Goal: Contribute content: Contribute content

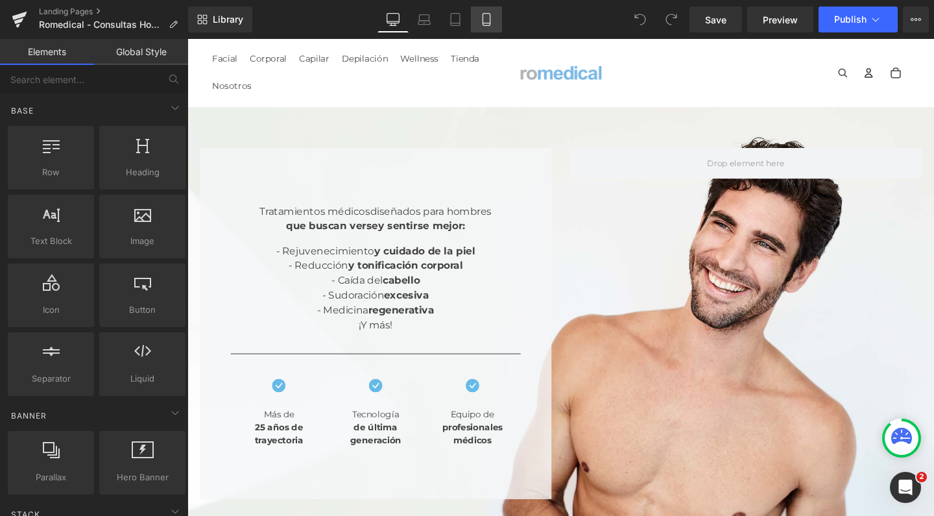
click at [483, 16] on icon at bounding box center [486, 20] width 7 height 12
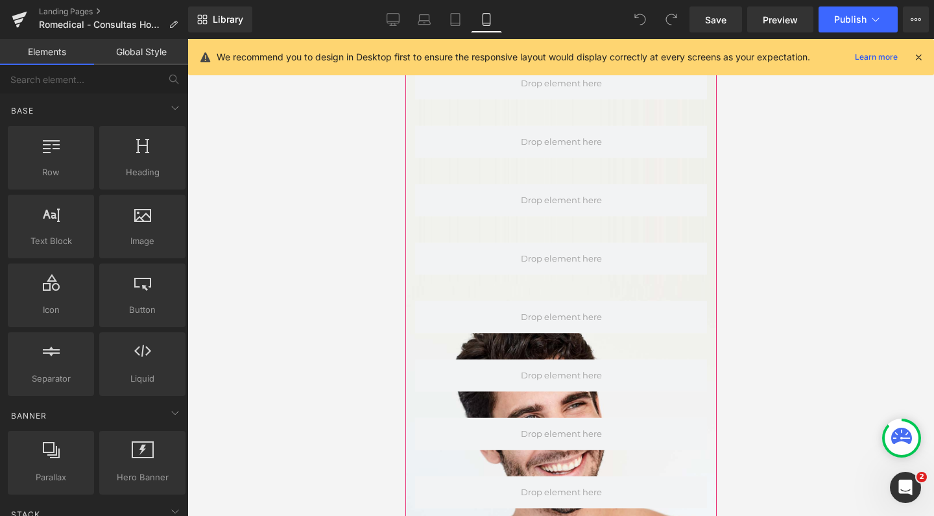
scroll to position [409, 0]
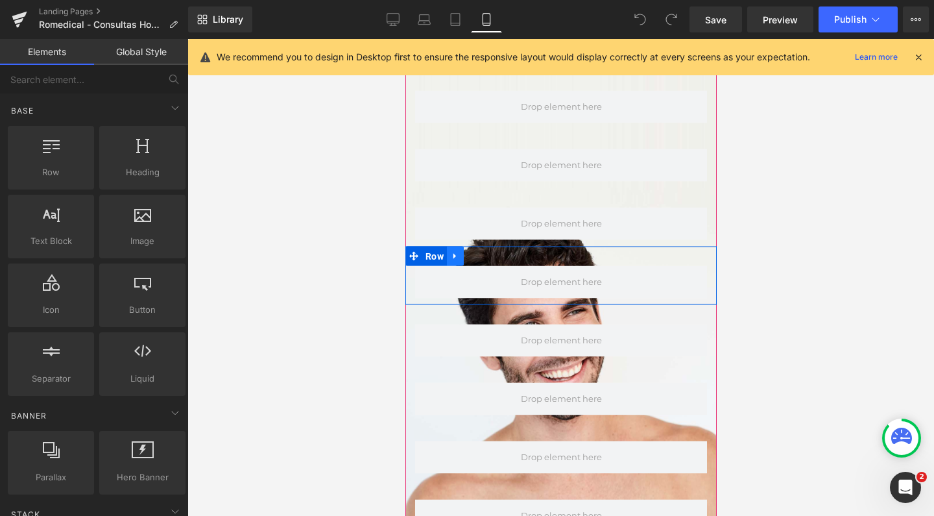
click at [456, 251] on icon at bounding box center [454, 256] width 9 height 10
click at [483, 246] on link at bounding box center [488, 255] width 17 height 19
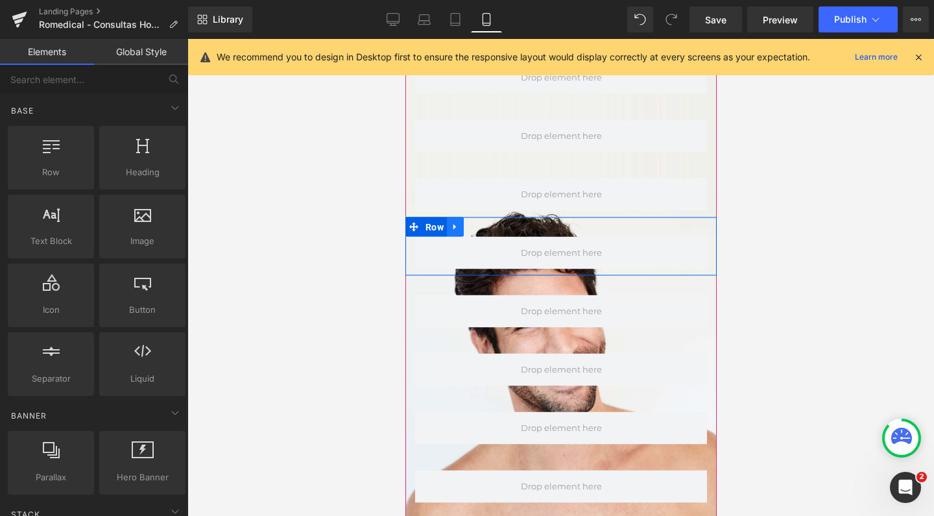
click at [458, 217] on link at bounding box center [454, 226] width 17 height 19
click at [483, 217] on link at bounding box center [488, 226] width 17 height 19
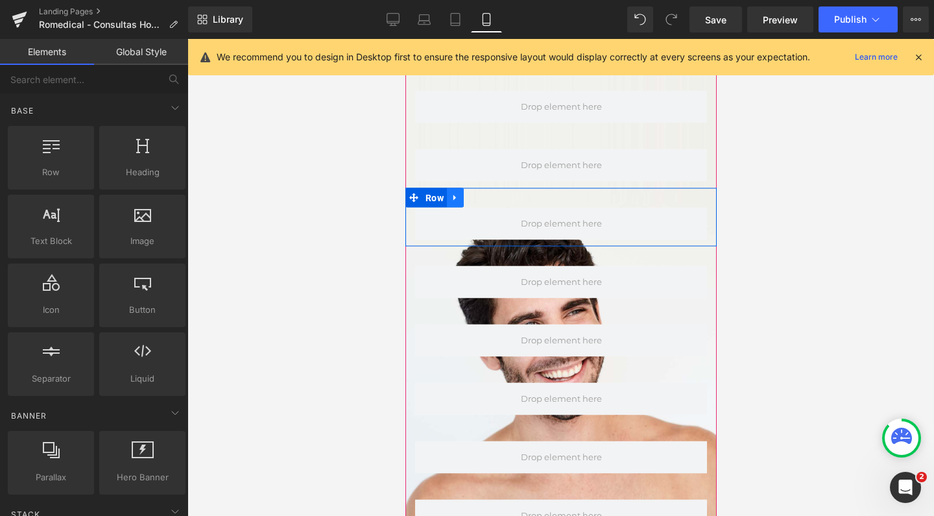
click at [461, 188] on link at bounding box center [454, 197] width 17 height 19
click at [485, 193] on icon at bounding box center [488, 197] width 9 height 9
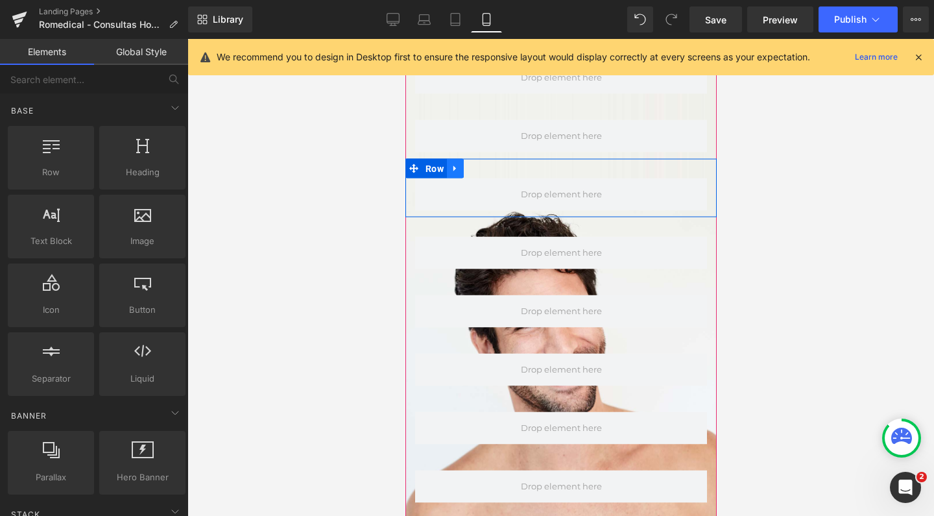
click at [453, 165] on icon at bounding box center [454, 168] width 3 height 6
click at [489, 163] on icon at bounding box center [488, 168] width 9 height 10
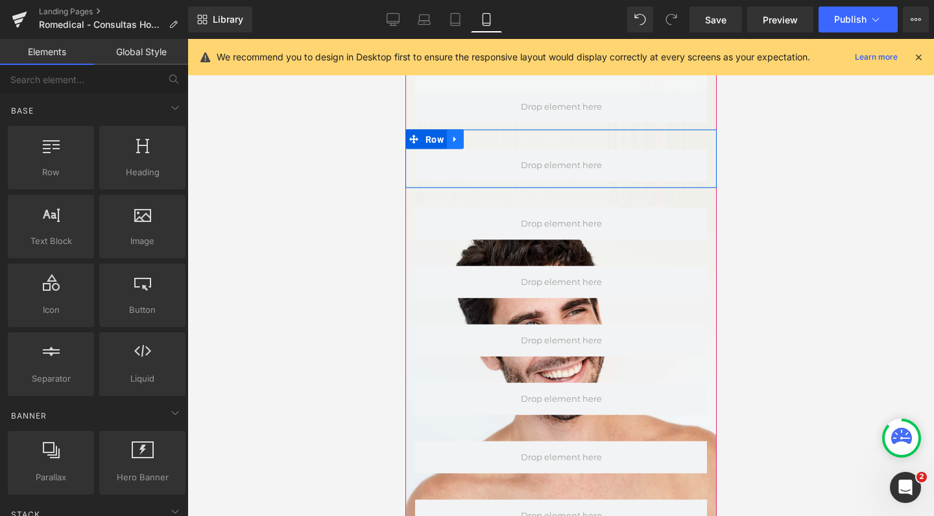
click at [460, 130] on link at bounding box center [454, 139] width 17 height 19
click at [488, 135] on icon at bounding box center [488, 139] width 9 height 9
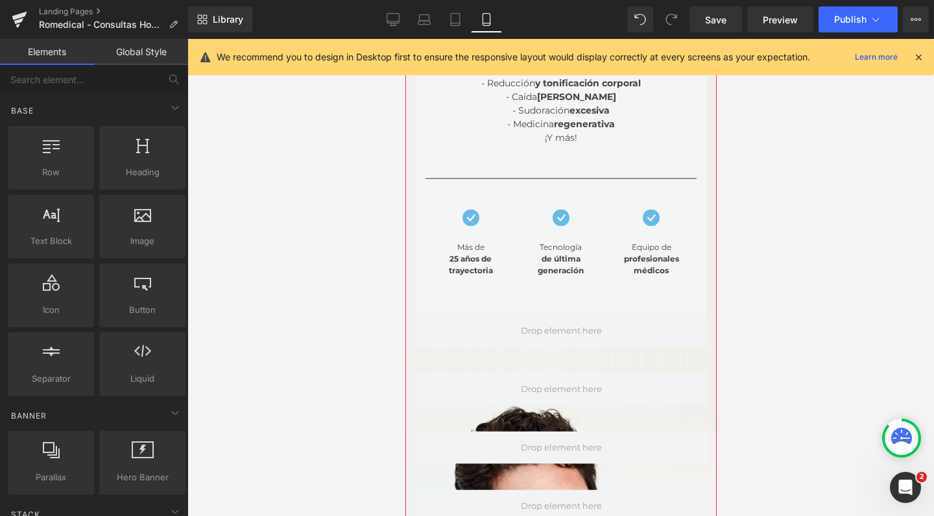
scroll to position [122, 0]
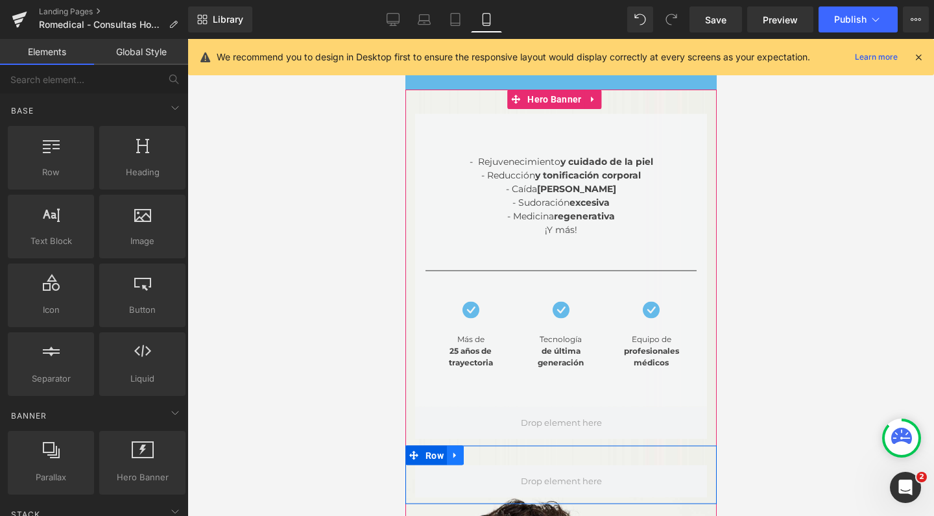
click at [457, 450] on icon at bounding box center [454, 455] width 9 height 10
click at [492, 451] on icon at bounding box center [488, 455] width 9 height 9
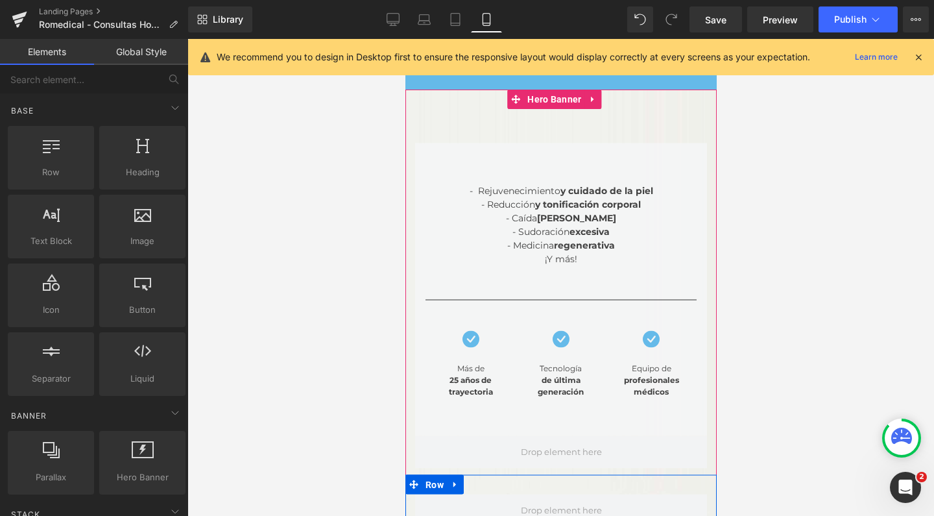
click at [460, 469] on div "Rendering Content" at bounding box center [467, 464] width 80 height 14
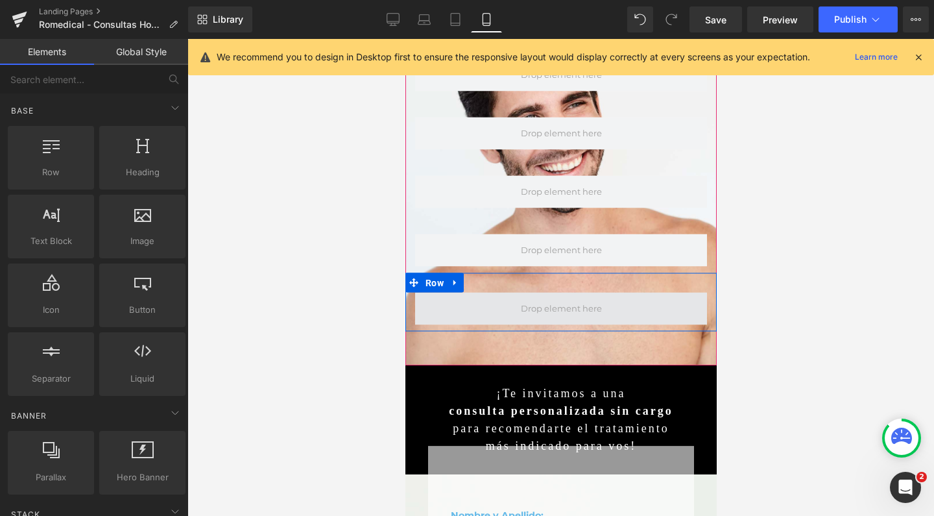
scroll to position [571, 0]
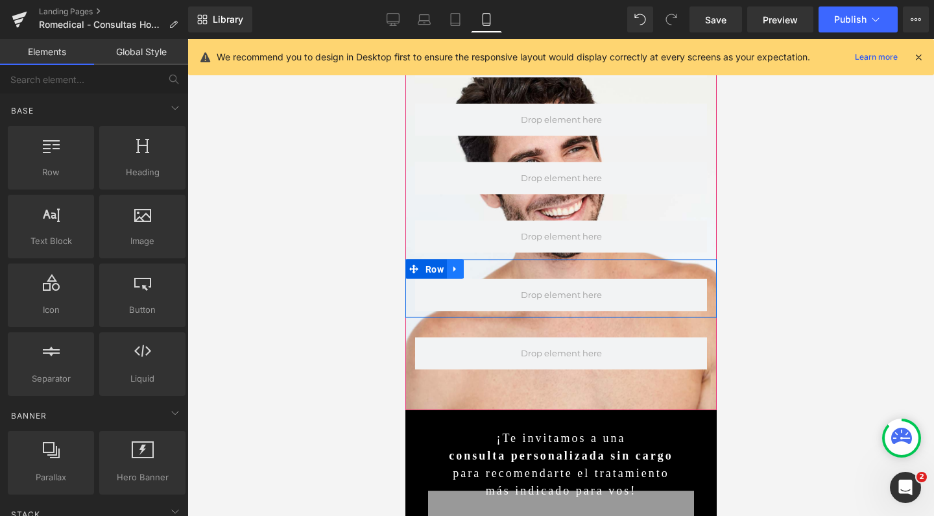
click at [462, 259] on link at bounding box center [454, 268] width 17 height 19
click at [489, 265] on icon at bounding box center [488, 269] width 9 height 9
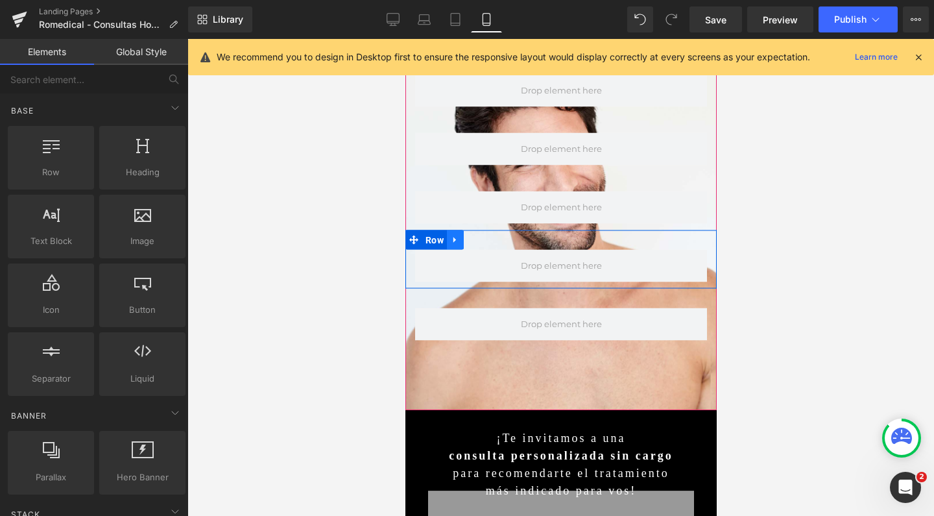
click at [457, 230] on link at bounding box center [454, 239] width 17 height 19
click at [490, 235] on icon at bounding box center [488, 239] width 9 height 9
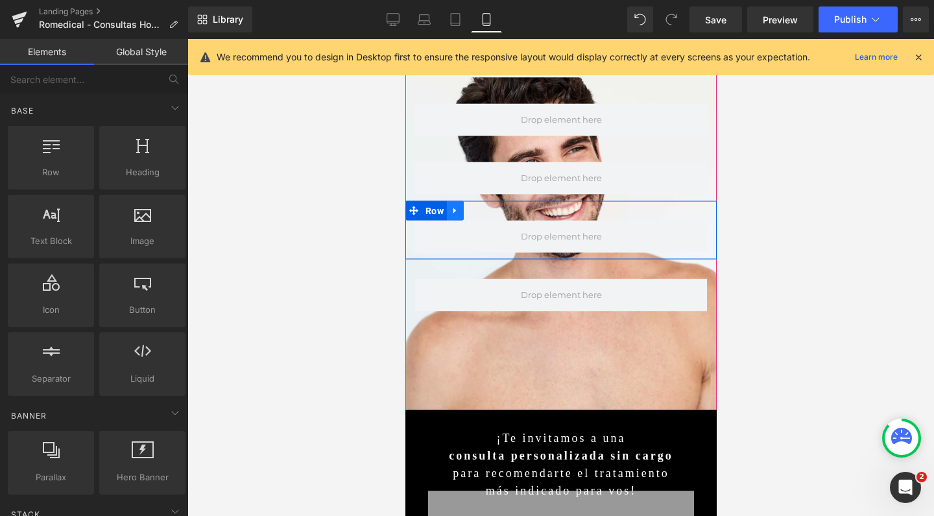
click at [462, 201] on link at bounding box center [454, 210] width 17 height 19
click at [488, 202] on link at bounding box center [488, 210] width 17 height 19
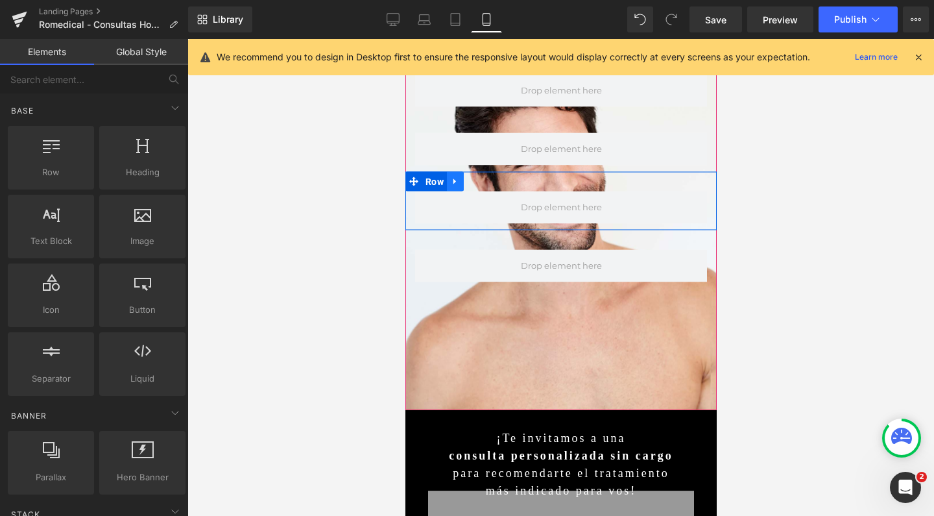
click at [455, 176] on icon at bounding box center [454, 181] width 9 height 10
click at [493, 177] on icon at bounding box center [488, 181] width 9 height 9
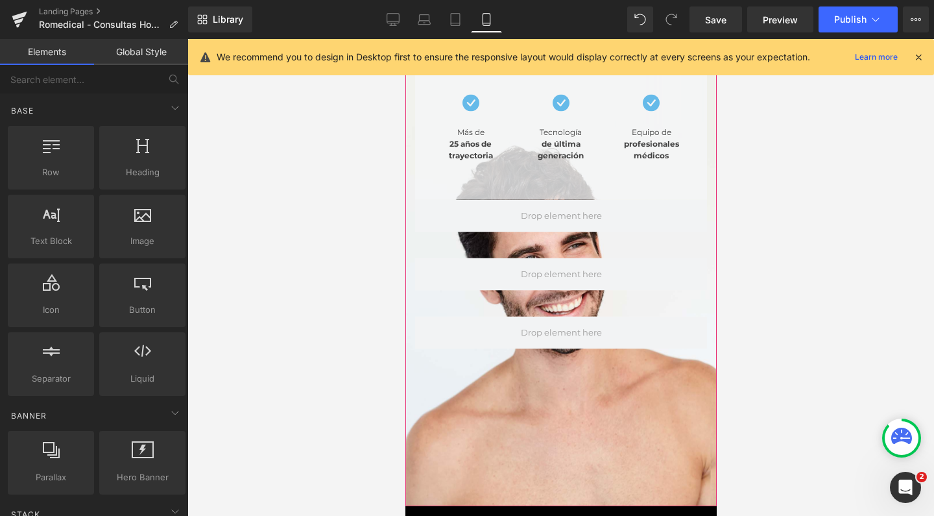
scroll to position [459, 0]
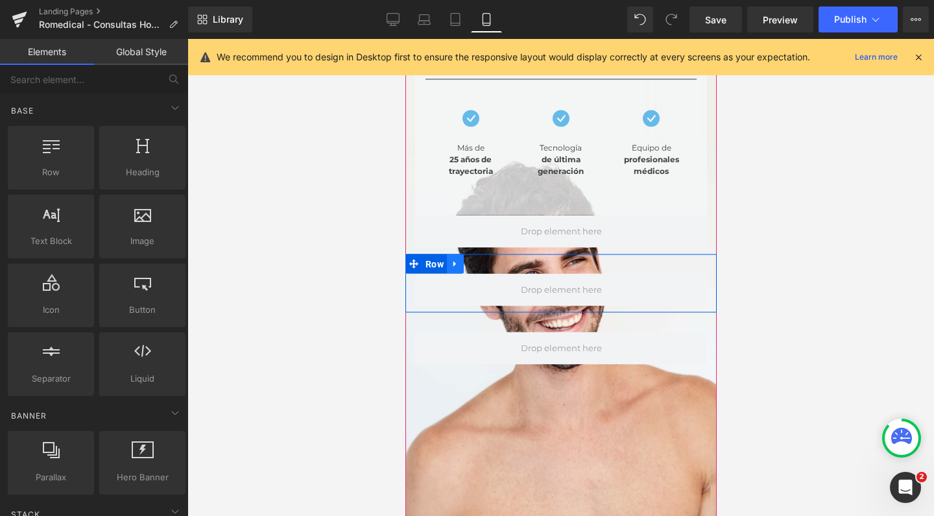
click at [457, 259] on icon at bounding box center [454, 264] width 9 height 10
click at [492, 259] on icon at bounding box center [488, 263] width 9 height 9
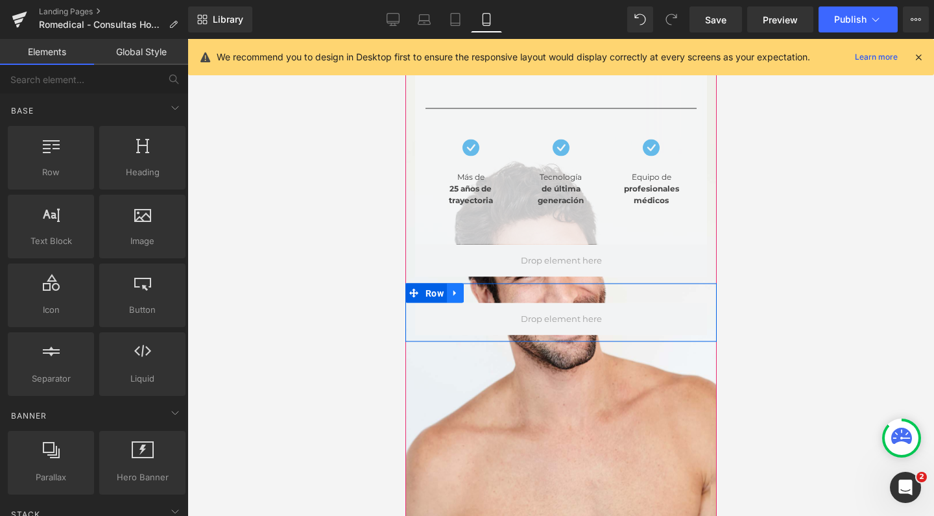
click at [454, 288] on icon at bounding box center [454, 293] width 9 height 10
click at [490, 288] on icon at bounding box center [488, 293] width 9 height 10
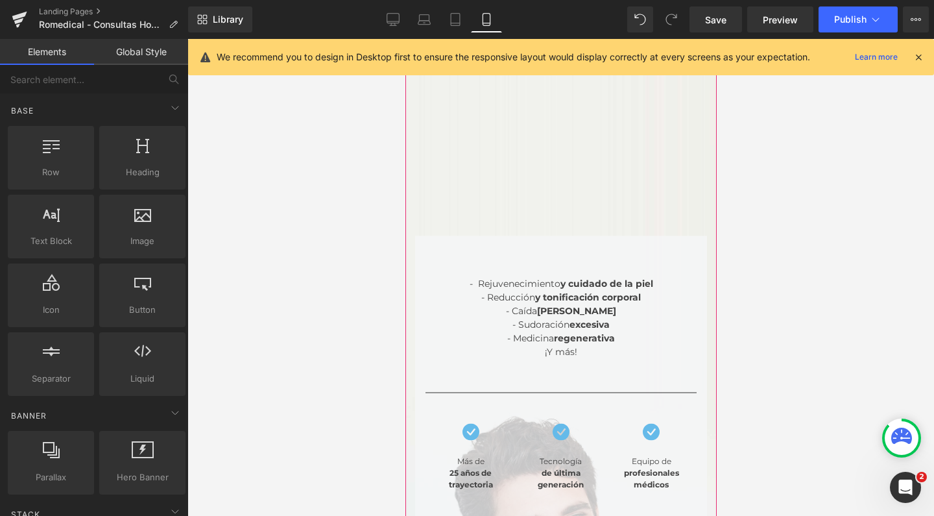
scroll to position [205, 0]
drag, startPoint x: 540, startPoint y: 298, endPoint x: 558, endPoint y: 329, distance: 35.8
click at [540, 304] on span "- Caída [PERSON_NAME]" at bounding box center [560, 310] width 110 height 12
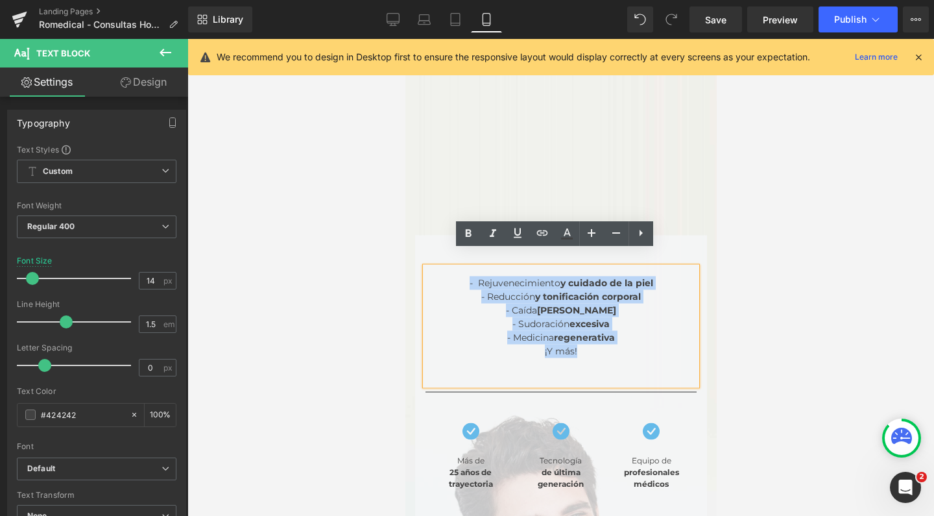
drag, startPoint x: 584, startPoint y: 338, endPoint x: 444, endPoint y: 265, distance: 158.1
click at [444, 267] on div "- Rejuvenecimiento y cuidado de la piel - Reducción y tonificación corporal - C…" at bounding box center [560, 326] width 271 height 118
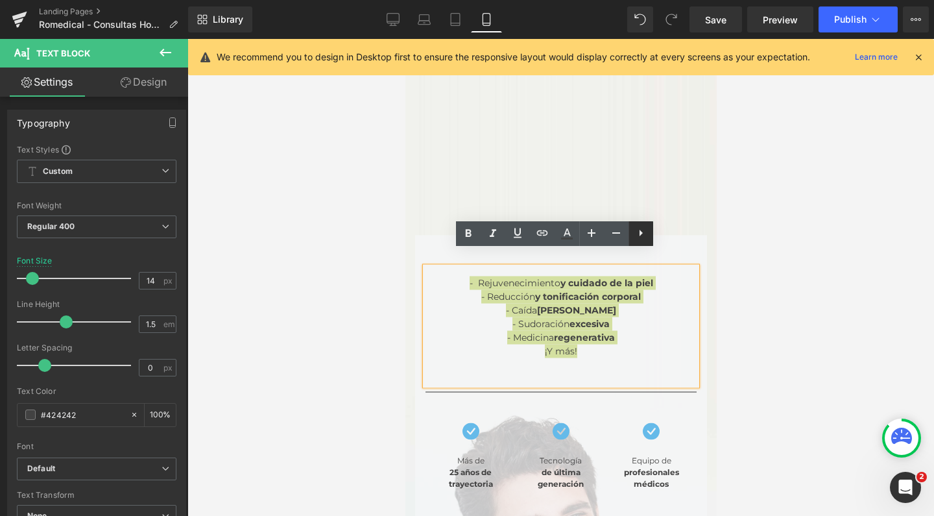
click at [639, 227] on icon at bounding box center [641, 233] width 16 height 16
click at [639, 231] on icon at bounding box center [641, 233] width 16 height 16
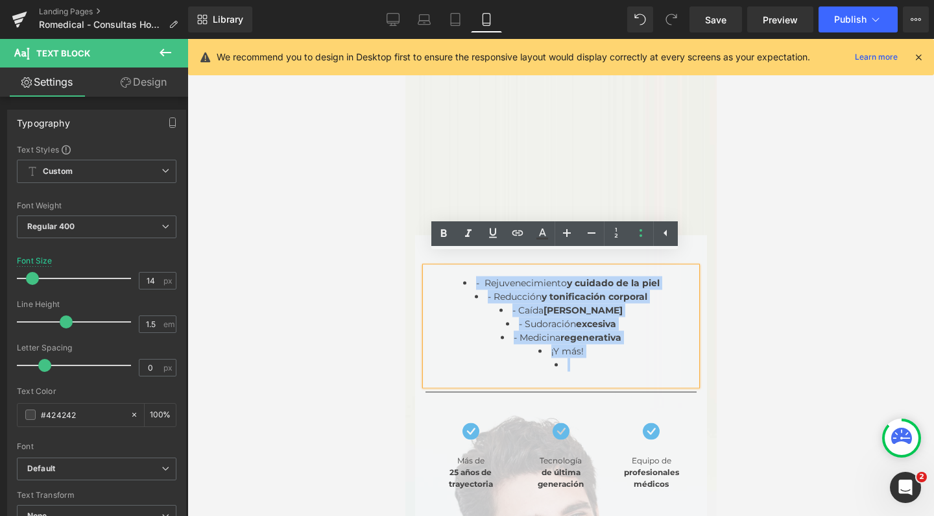
click at [475, 277] on span "- Rejuvenecimiento" at bounding box center [520, 283] width 91 height 12
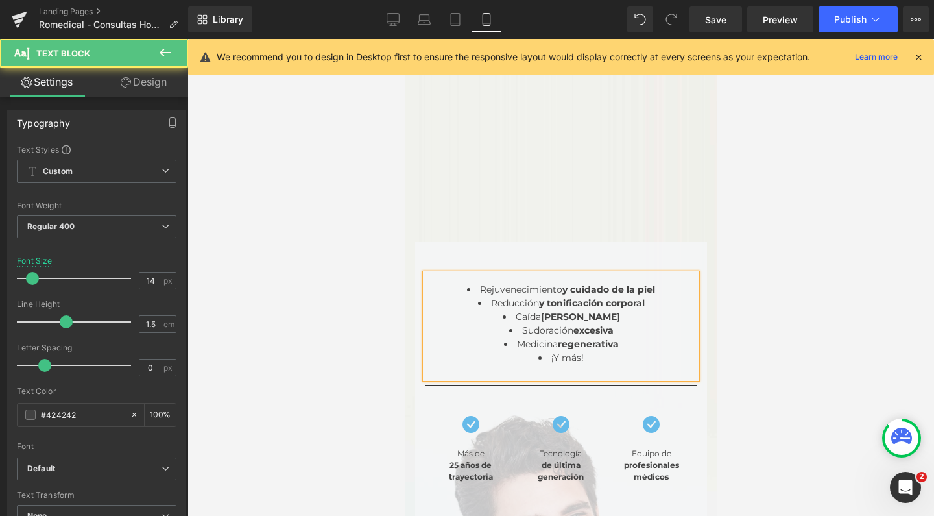
click at [551, 352] on span "¡Y más!" at bounding box center [567, 358] width 32 height 12
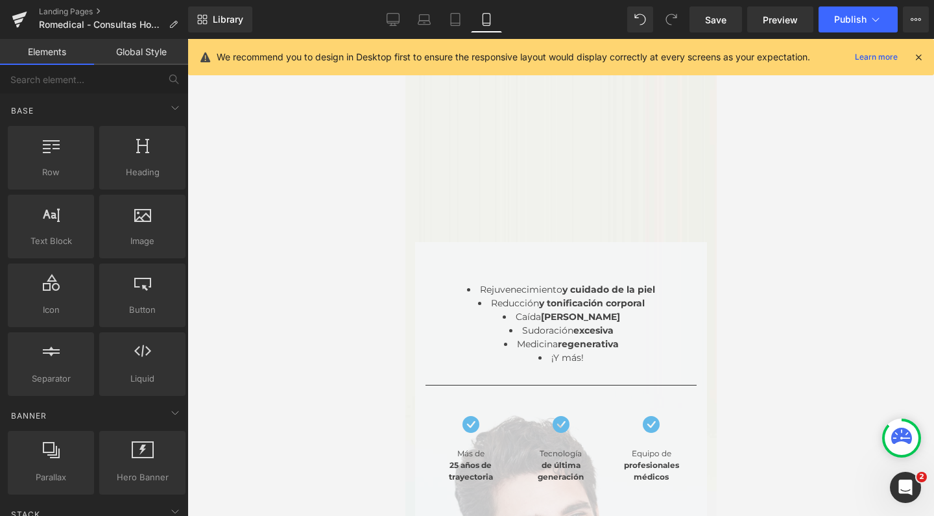
click at [750, 318] on div at bounding box center [560, 277] width 747 height 477
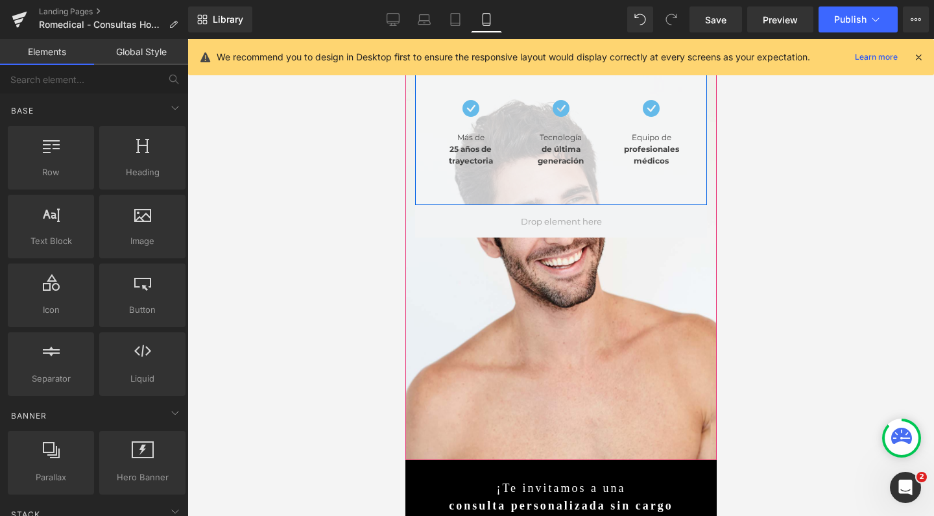
scroll to position [521, 0]
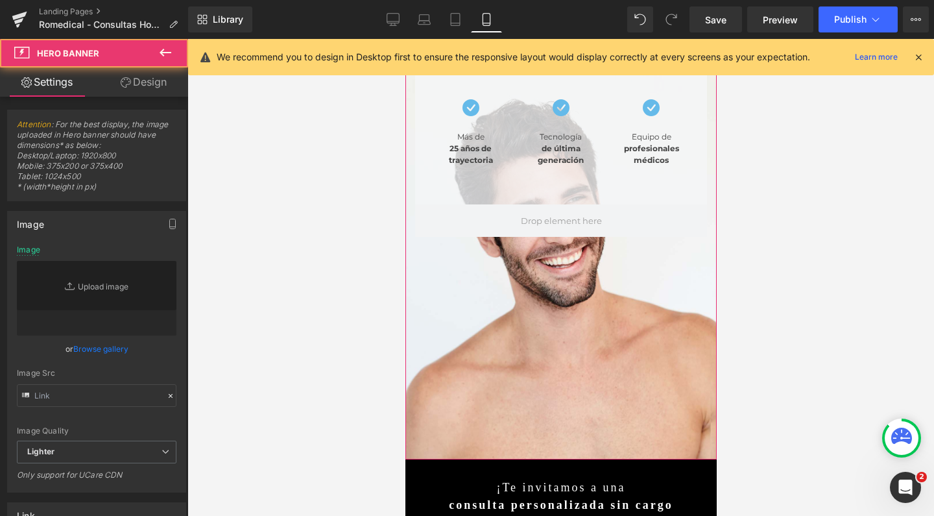
click at [603, 368] on div "Rejuvenecimiento y cuidado de la piel Reducción y tonificación corporal Caída […" at bounding box center [560, 74] width 311 height 769
type input "[URL][DOMAIN_NAME]"
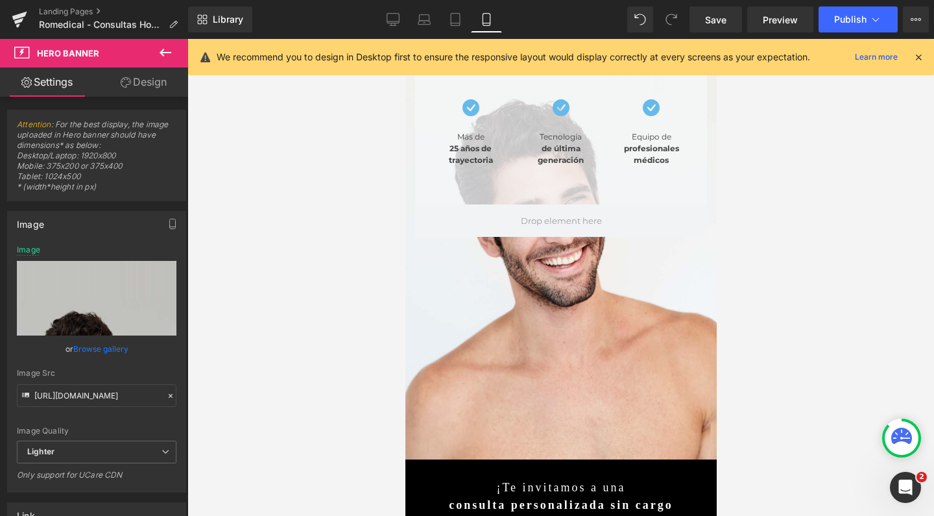
click at [540, 381] on div "Rejuvenecimiento y cuidado de la piel Reducción y tonificación corporal Caída […" at bounding box center [560, 74] width 311 height 769
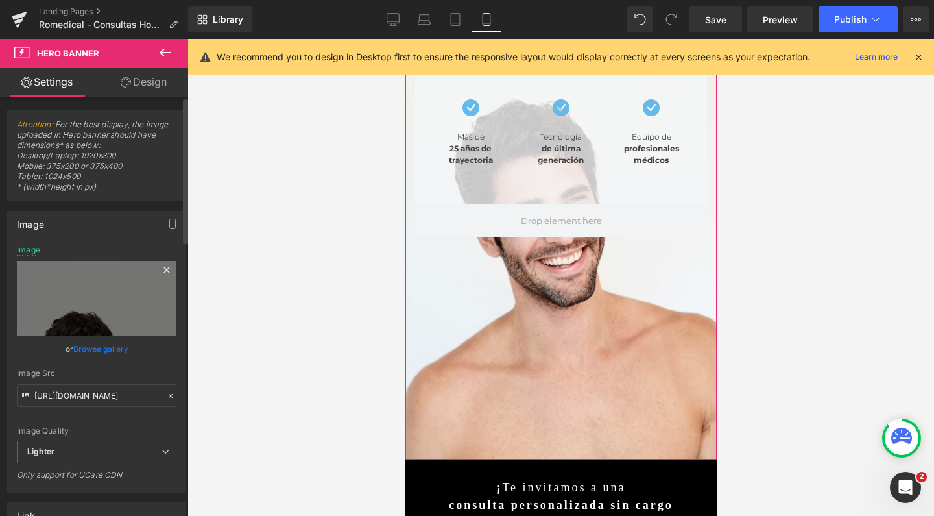
click at [159, 276] on icon at bounding box center [167, 270] width 16 height 16
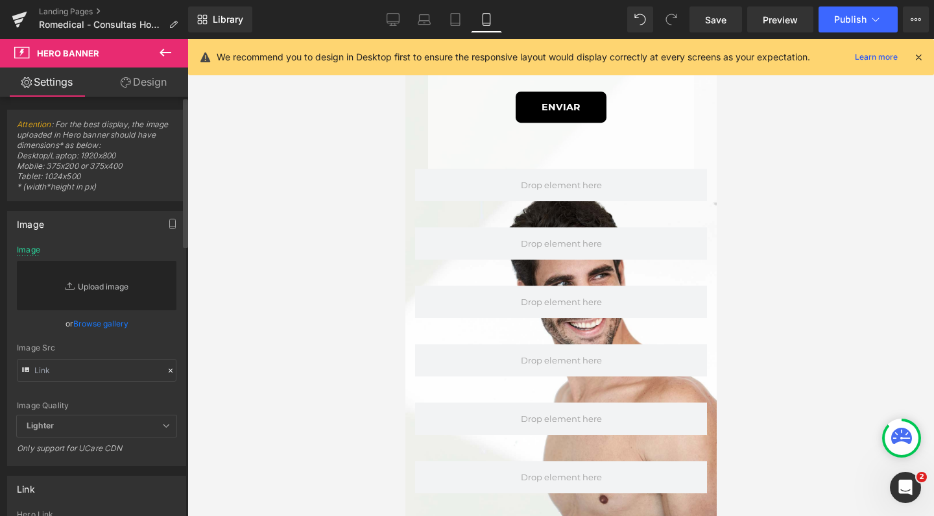
click at [131, 282] on link "Replace Image" at bounding box center [97, 285] width 160 height 49
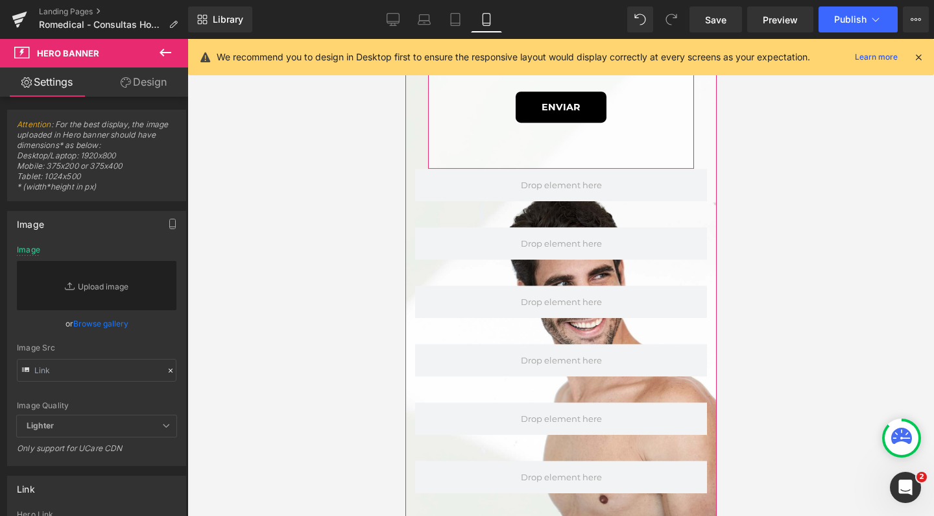
type input "C:\fakepath\MOBILE hombres romedical estetica rejuvenecimientop.jpg"
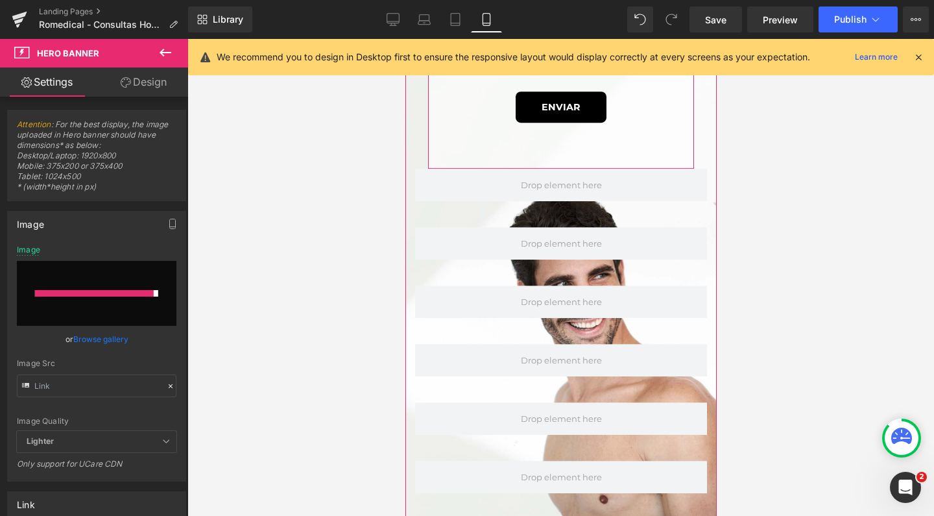
type input "[URL][DOMAIN_NAME]"
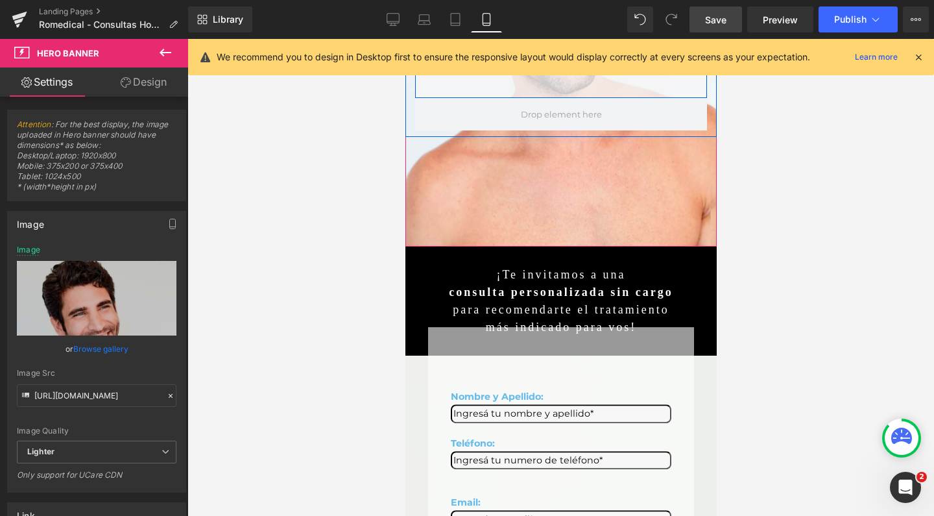
click at [711, 24] on span "Save" at bounding box center [715, 20] width 21 height 14
click at [845, 12] on button "Publish" at bounding box center [858, 19] width 79 height 26
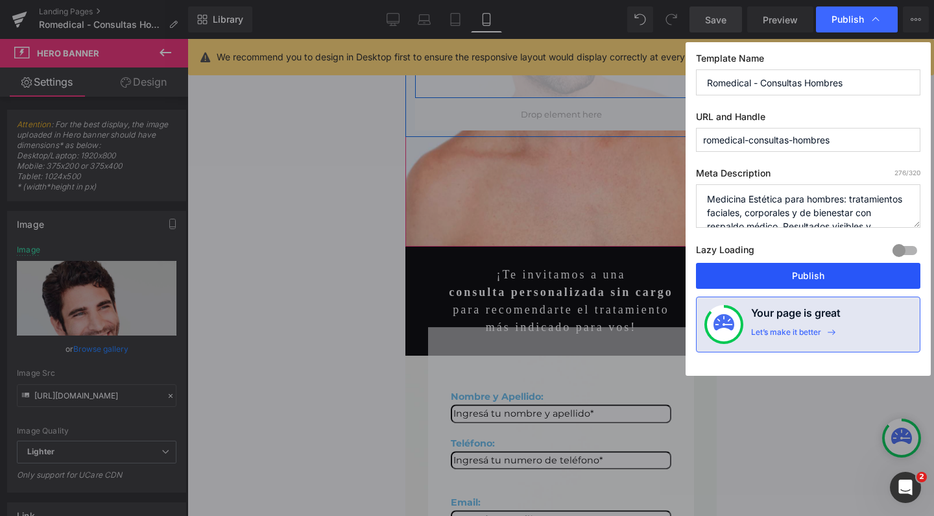
click at [782, 273] on button "Publish" at bounding box center [808, 276] width 224 height 26
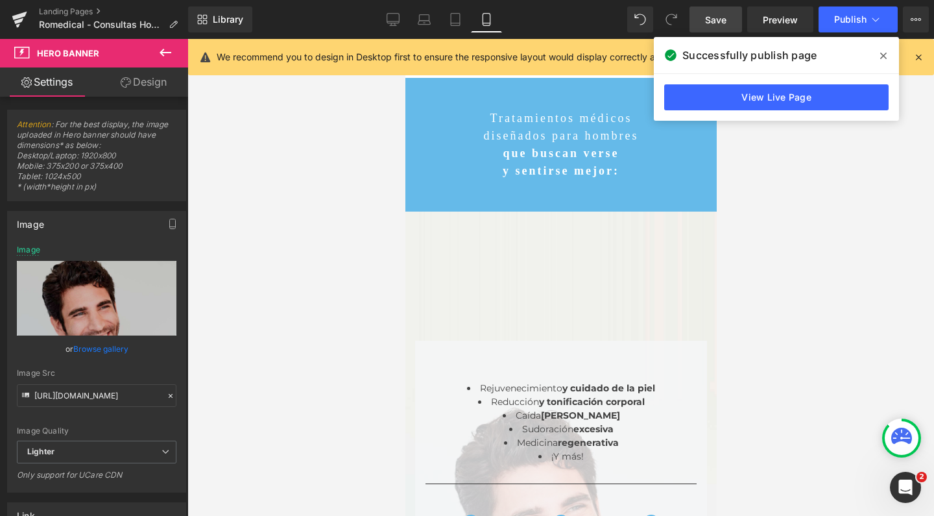
click at [499, 300] on div "Rejuvenecimiento y cuidado de la piel Reducción y tonificación corporal Caída […" at bounding box center [560, 489] width 311 height 556
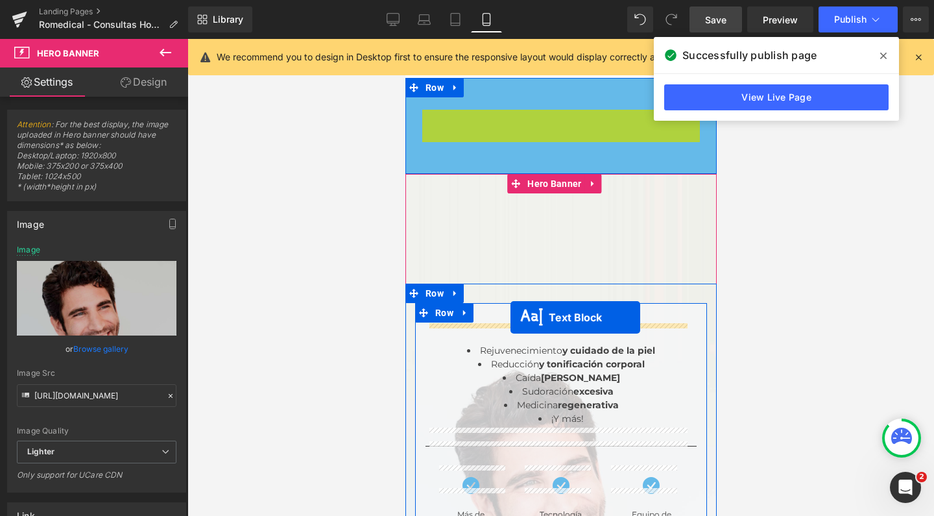
drag, startPoint x: 522, startPoint y: 138, endPoint x: 510, endPoint y: 317, distance: 179.4
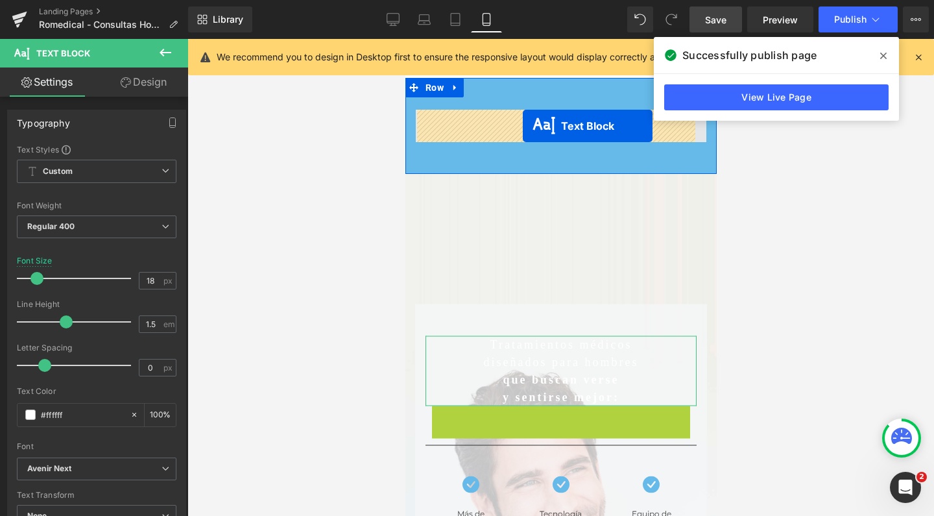
drag, startPoint x: 521, startPoint y: 407, endPoint x: 522, endPoint y: 126, distance: 281.5
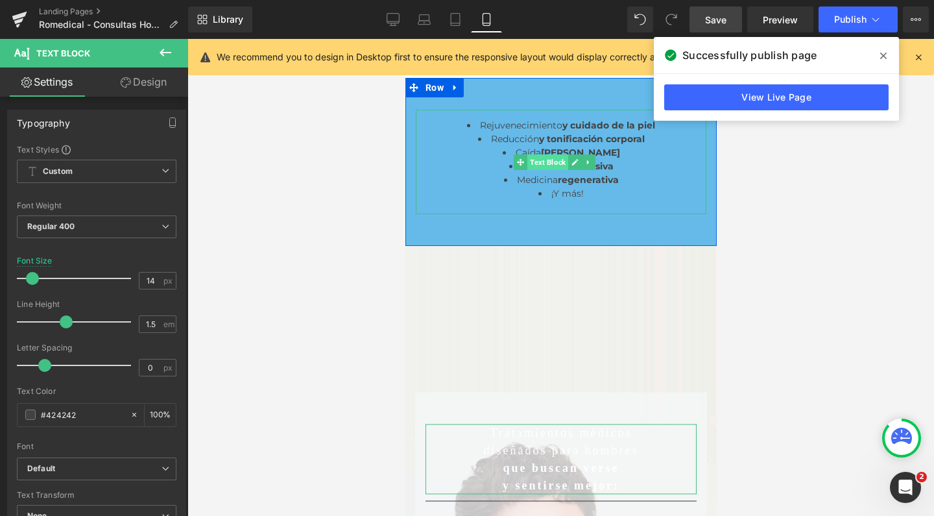
click at [549, 163] on span "Text Block" at bounding box center [547, 162] width 41 height 16
click at [29, 416] on span at bounding box center [30, 414] width 10 height 10
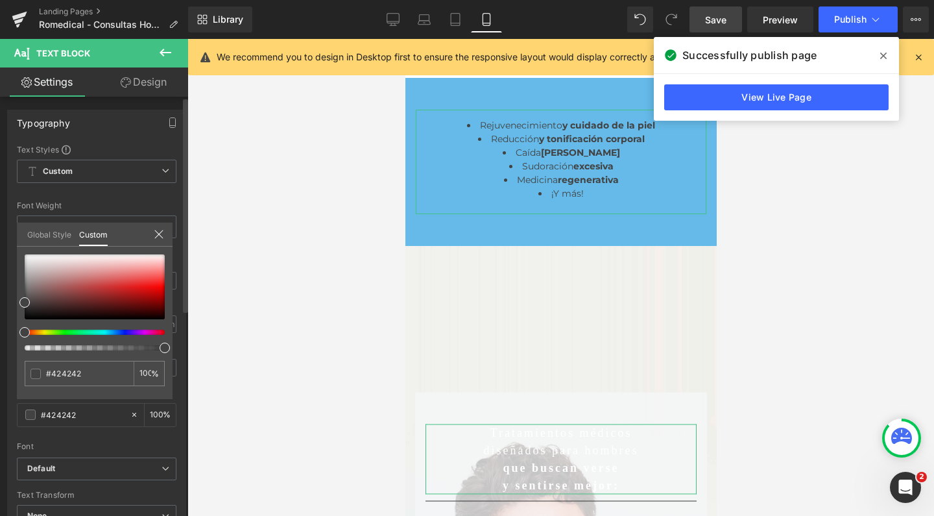
click at [41, 242] on link "Global Style" at bounding box center [49, 233] width 44 height 22
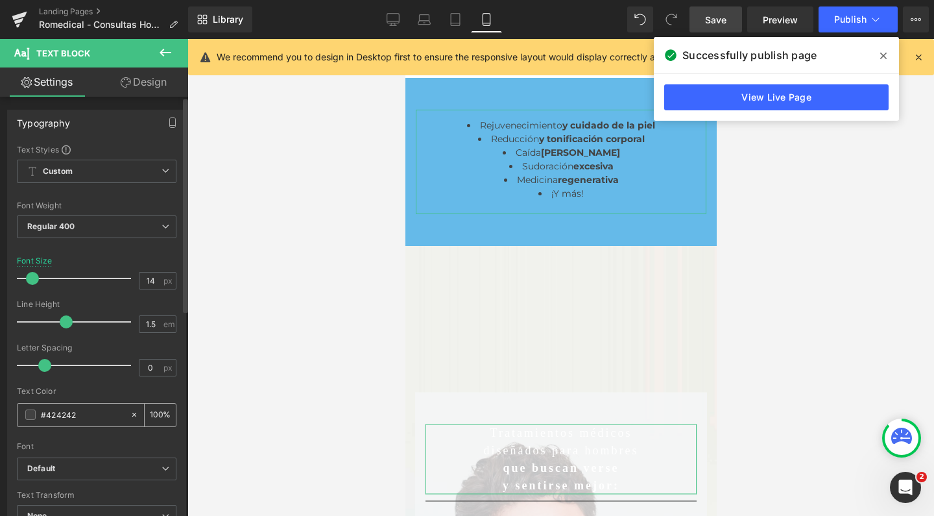
click at [30, 412] on span at bounding box center [30, 414] width 10 height 10
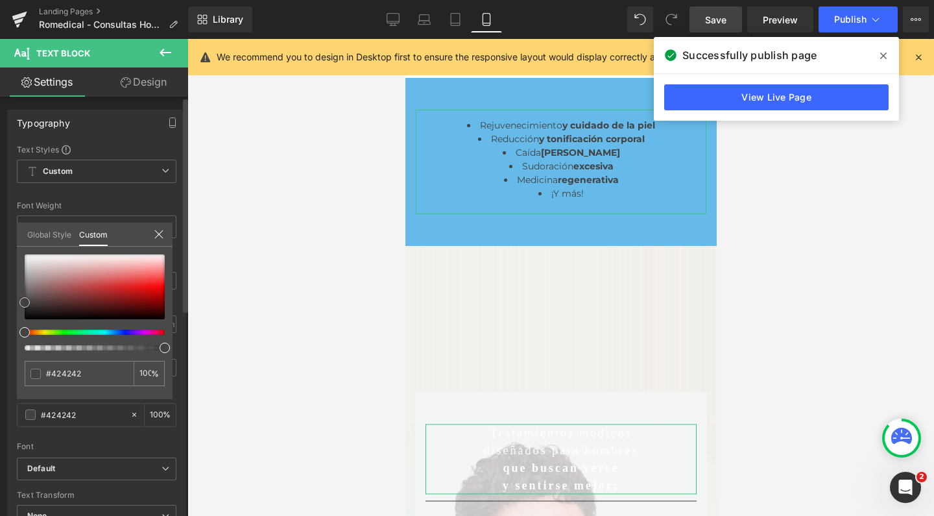
type input "#e8e7e7"
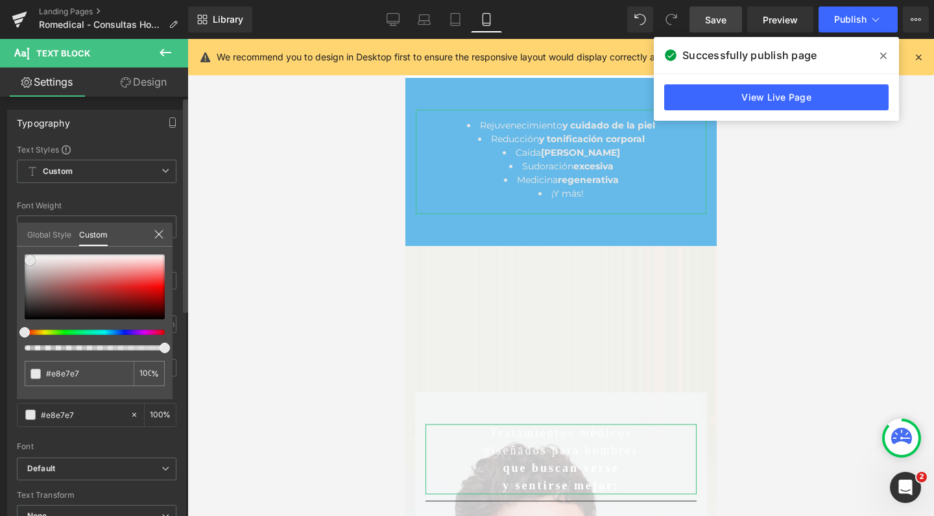
type input "#efefef"
type input "#ffffff"
drag, startPoint x: 30, startPoint y: 260, endPoint x: 80, endPoint y: 222, distance: 62.9
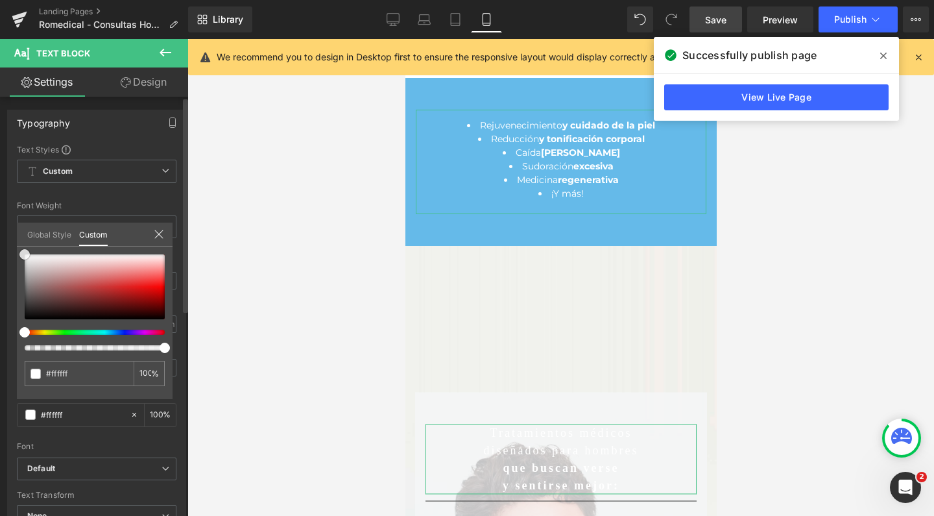
click at [0, 232] on div "Typography Text Styles Custom Custom Setup Global Style Custom Setup Global Sty…" at bounding box center [97, 323] width 194 height 446
click at [228, 268] on div at bounding box center [560, 277] width 747 height 477
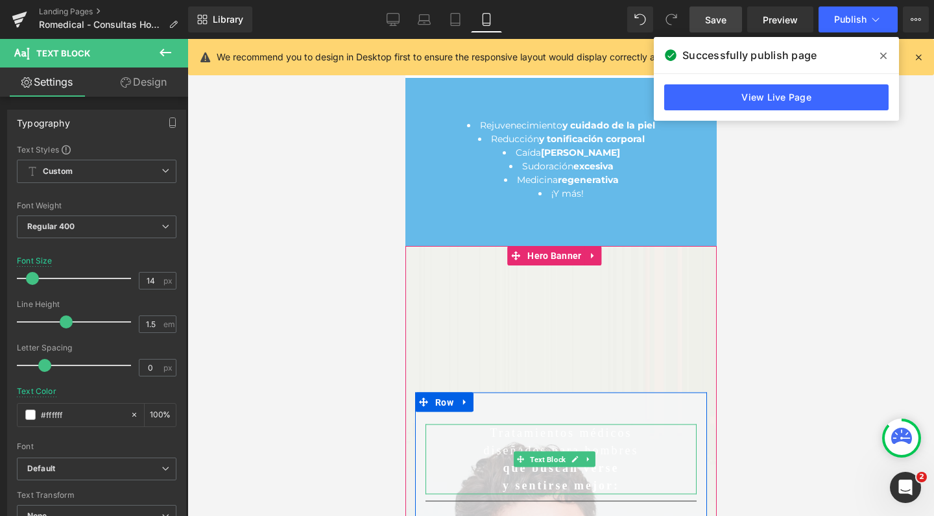
drag, startPoint x: 554, startPoint y: 444, endPoint x: 496, endPoint y: 441, distance: 58.4
click at [554, 451] on span "Text Block" at bounding box center [547, 459] width 41 height 16
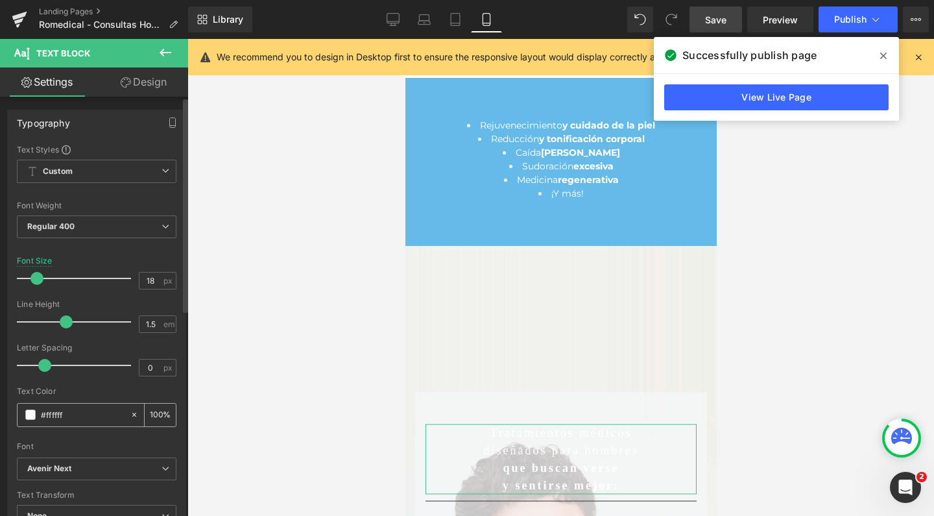
click at [28, 412] on span at bounding box center [30, 414] width 10 height 10
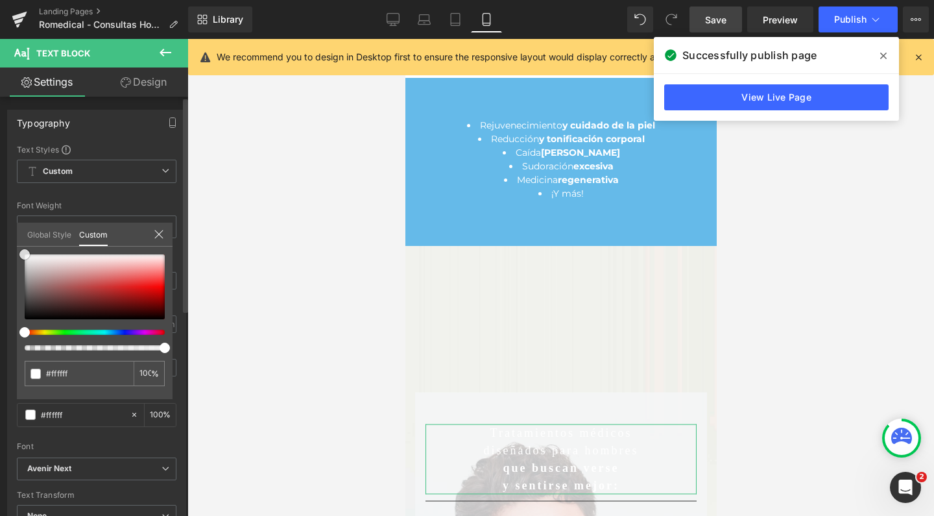
type input "#5c5050"
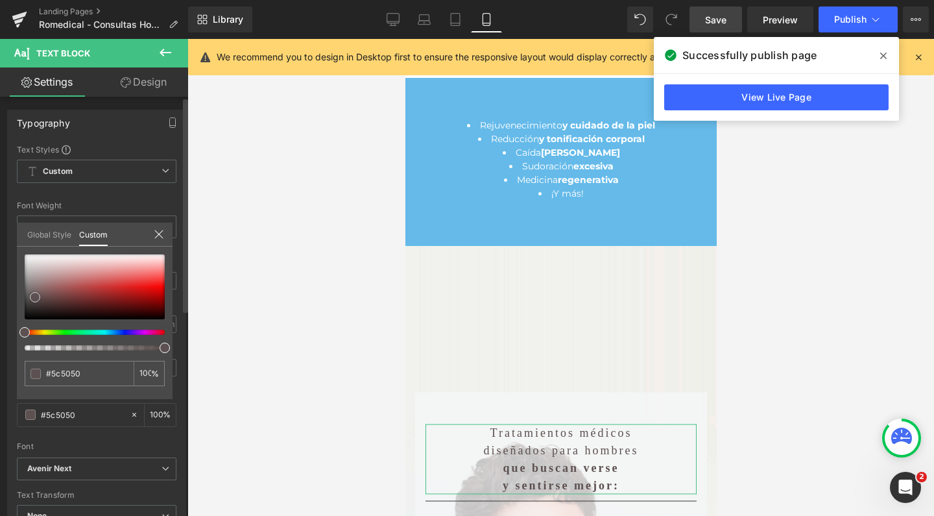
type input "#1b1717"
type input "#000000"
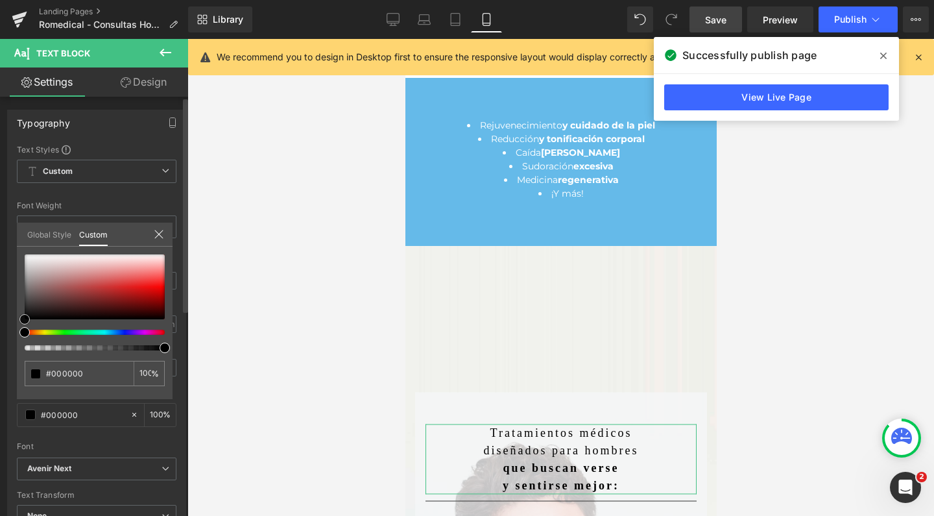
drag, startPoint x: 35, startPoint y: 297, endPoint x: 0, endPoint y: 364, distance: 76.0
click at [0, 364] on div "Typography Text Styles Custom Custom Setup Global Style Custom Setup Global Sty…" at bounding box center [97, 323] width 194 height 446
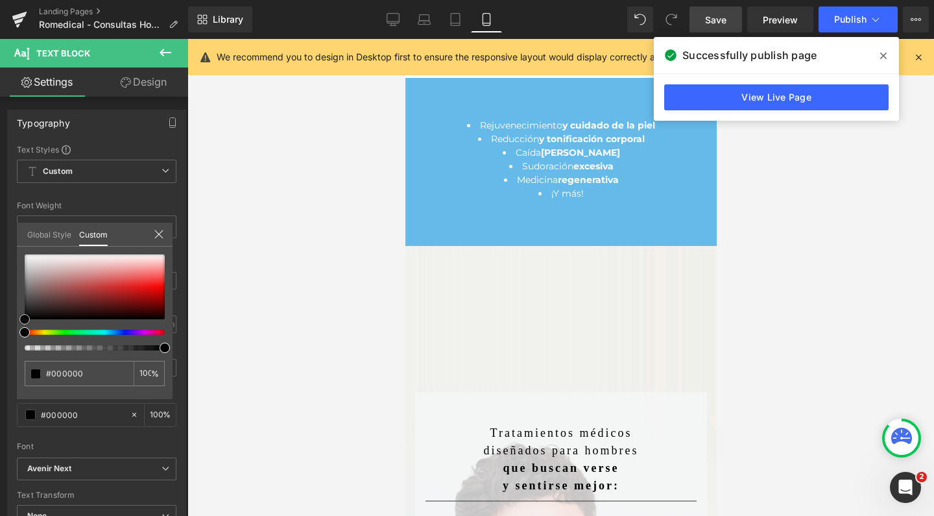
click at [266, 326] on div at bounding box center [560, 277] width 747 height 477
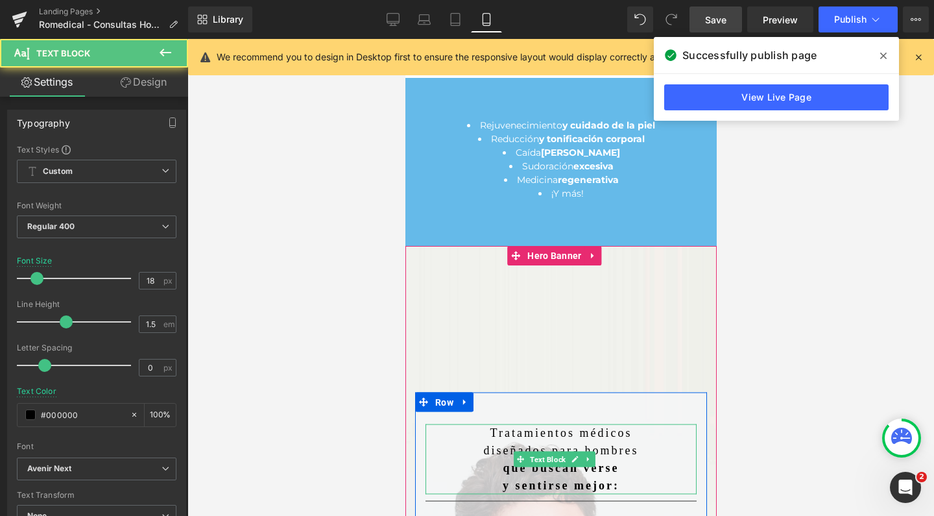
click at [599, 478] on strong "y sentirse mejor:" at bounding box center [560, 484] width 117 height 13
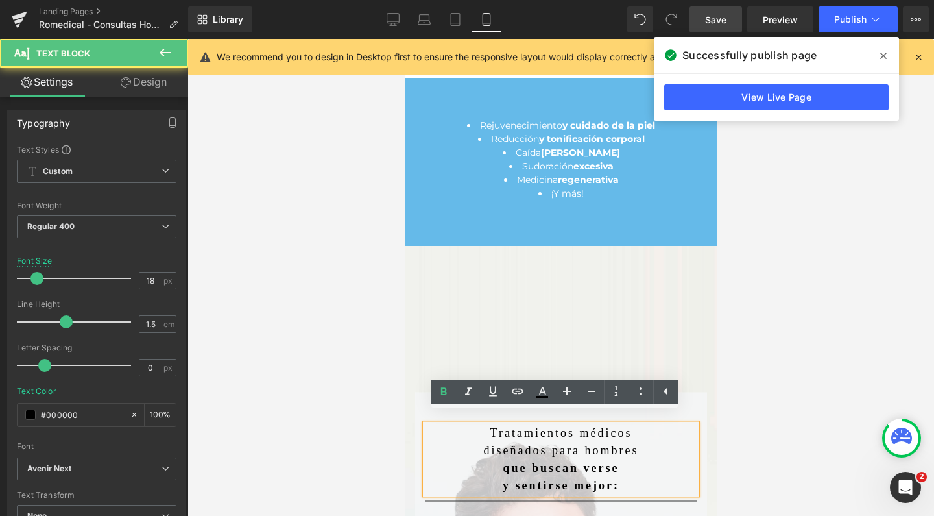
click at [630, 476] on p "y sentirse mejor:" at bounding box center [560, 485] width 271 height 18
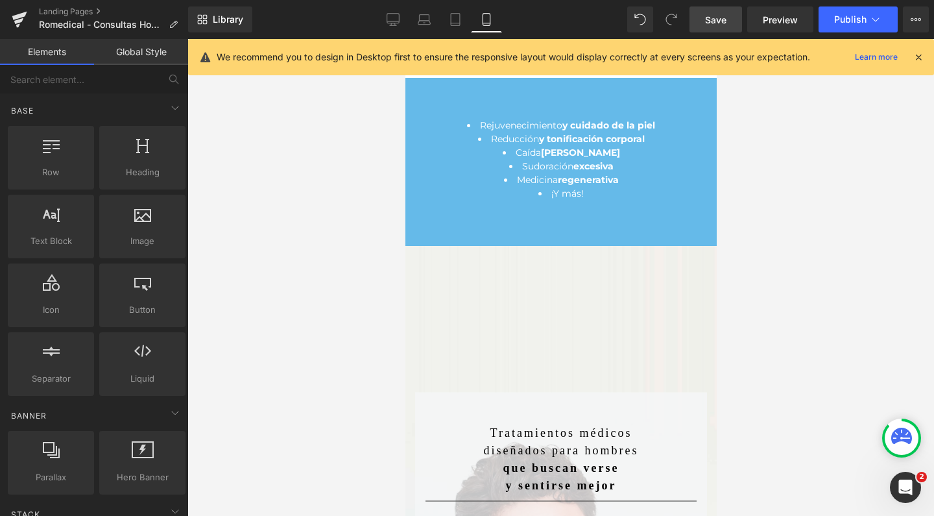
click at [748, 386] on div at bounding box center [560, 277] width 747 height 477
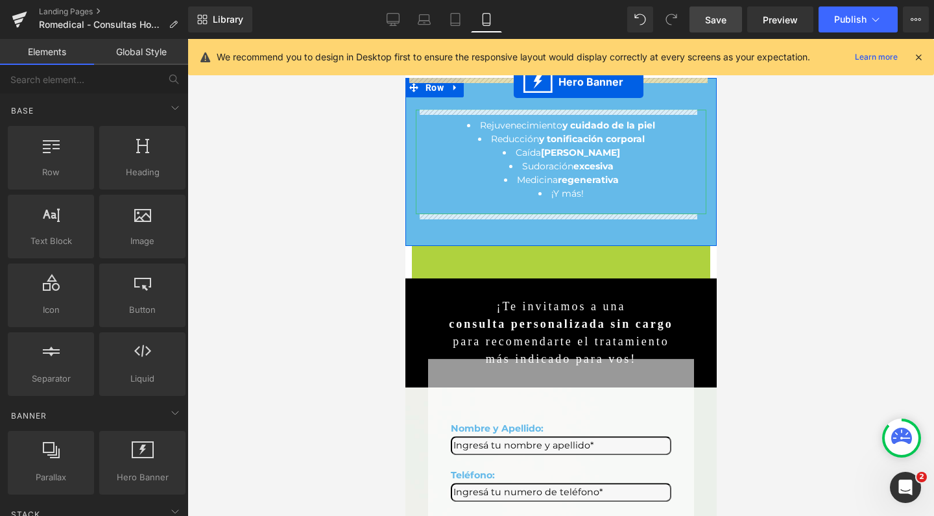
drag, startPoint x: 516, startPoint y: 259, endPoint x: 513, endPoint y: 82, distance: 177.1
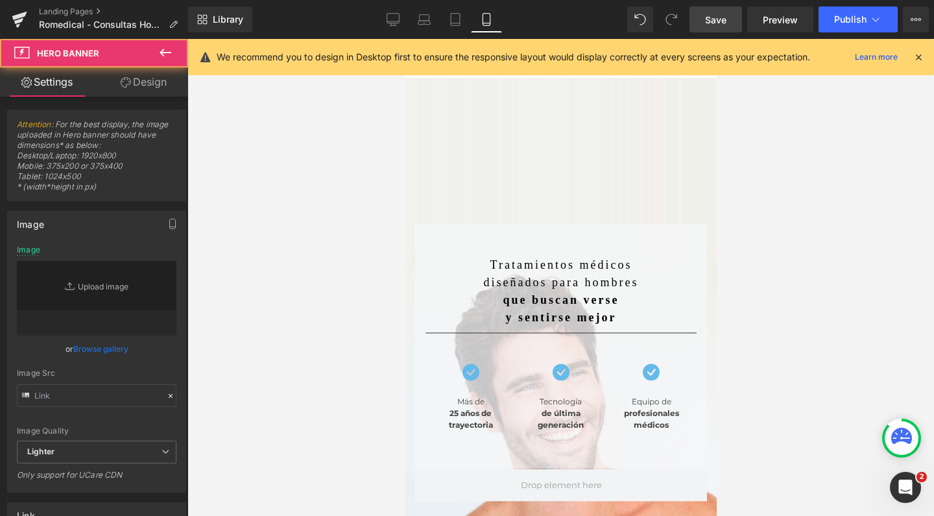
type input "[URL][DOMAIN_NAME]"
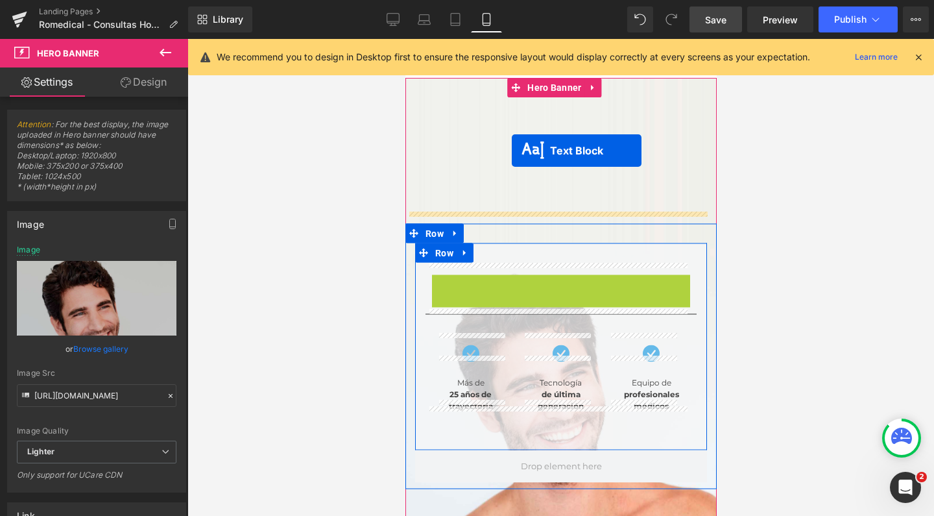
drag, startPoint x: 516, startPoint y: 277, endPoint x: 511, endPoint y: 150, distance: 126.6
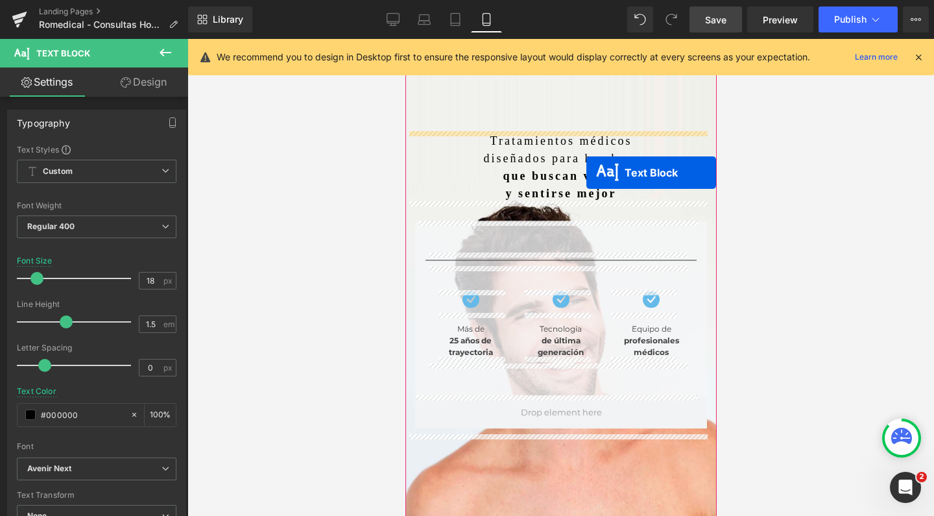
scroll to position [62, 0]
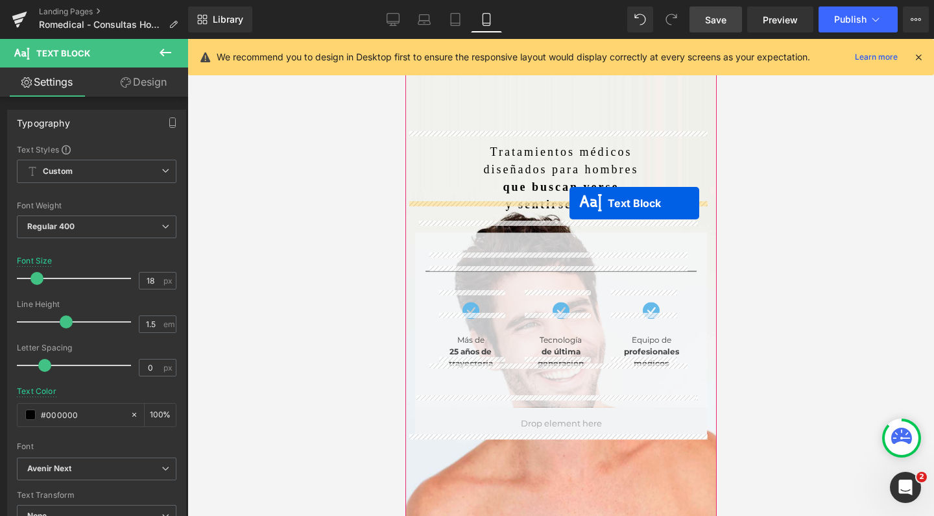
drag, startPoint x: 523, startPoint y: 404, endPoint x: 569, endPoint y: 203, distance: 206.1
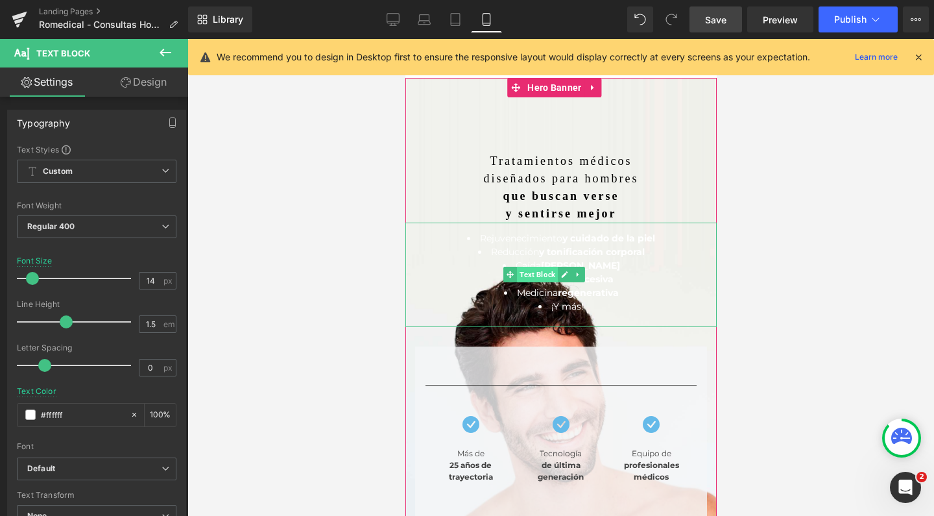
scroll to position [0, 0]
click at [532, 267] on span "Text Block" at bounding box center [547, 275] width 41 height 16
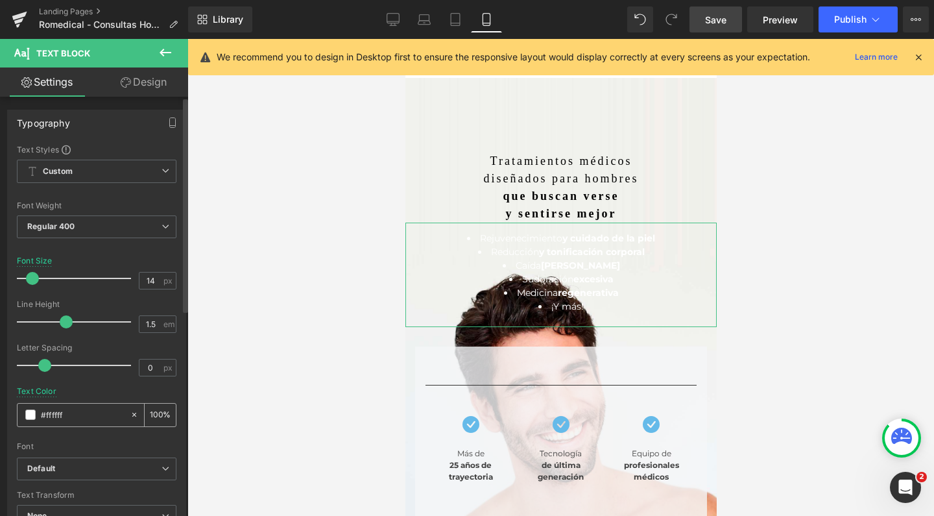
click at [34, 410] on span at bounding box center [30, 414] width 10 height 10
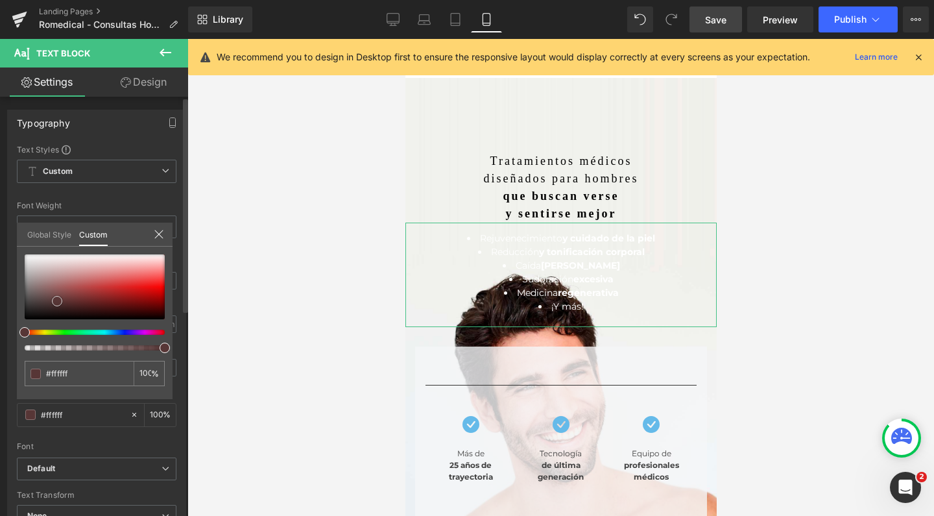
type input "#573636"
type input "#4b3333"
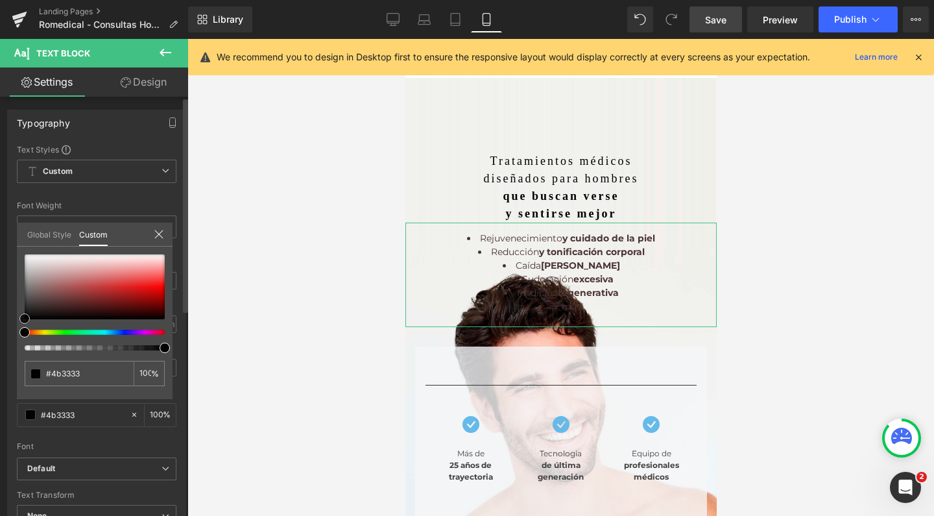
type input "#020202"
type input "#000000"
drag, startPoint x: 57, startPoint y: 301, endPoint x: 0, endPoint y: 359, distance: 81.6
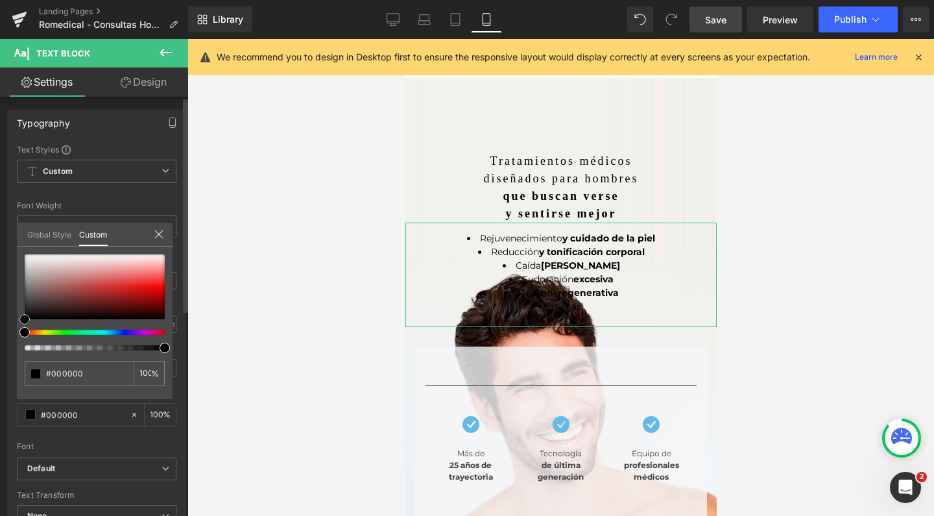
click at [0, 359] on div "Typography Text Styles Custom Custom Setup Global Style Custom Setup Global Sty…" at bounding box center [97, 323] width 194 height 446
click at [291, 219] on div at bounding box center [560, 277] width 747 height 477
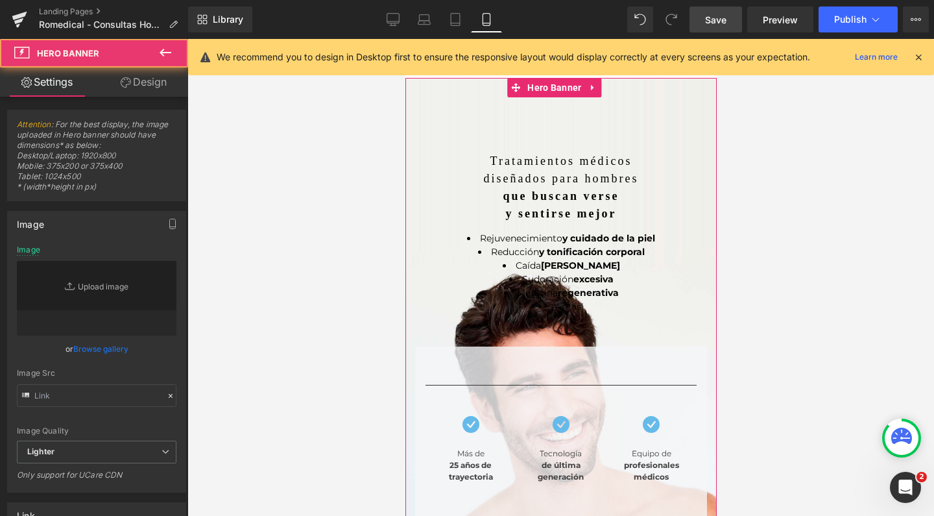
click at [625, 102] on div "Tratamientos médicos diseñados para hombres que buscan verse y sentirse mejor T…" at bounding box center [560, 356] width 311 height 556
type input "[URL][DOMAIN_NAME]"
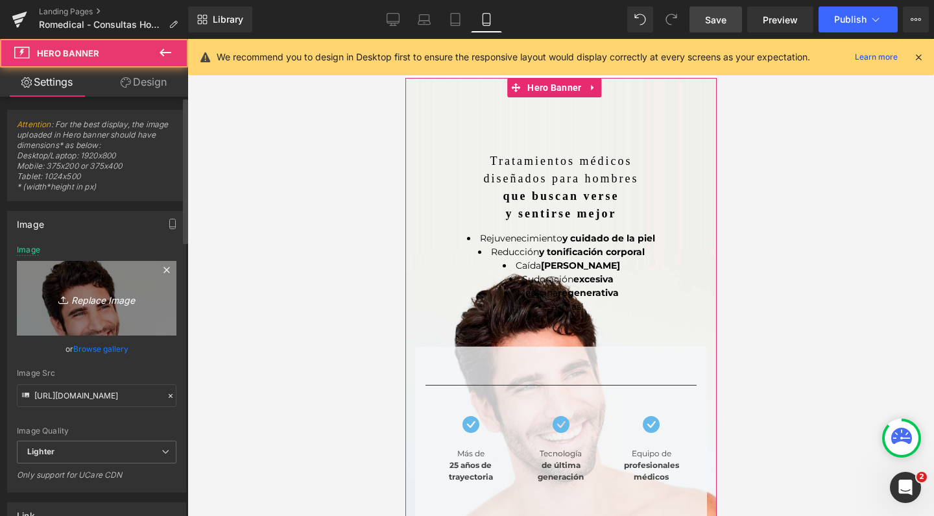
click at [125, 301] on icon "Replace Image" at bounding box center [97, 298] width 104 height 16
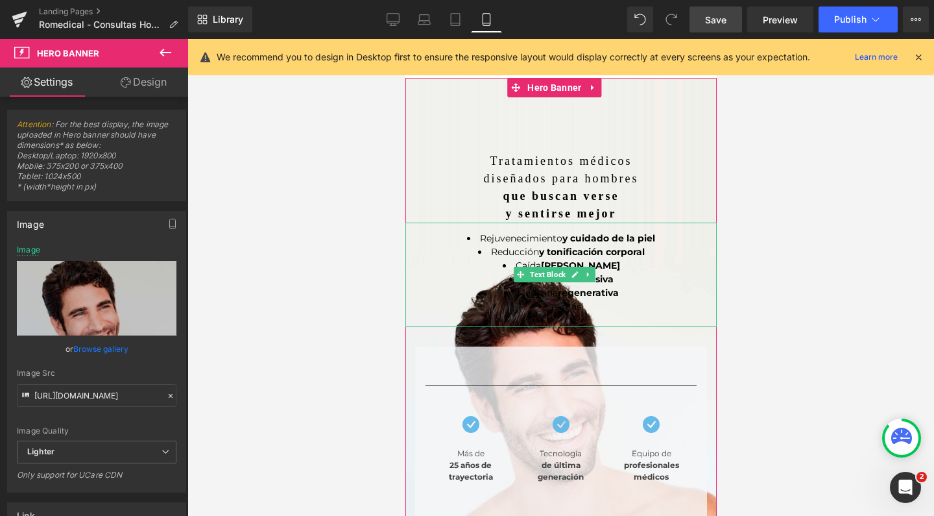
type input "C:\fakepath\MOBILE hombres romedical estetica rejuvenecimiento.jpg"
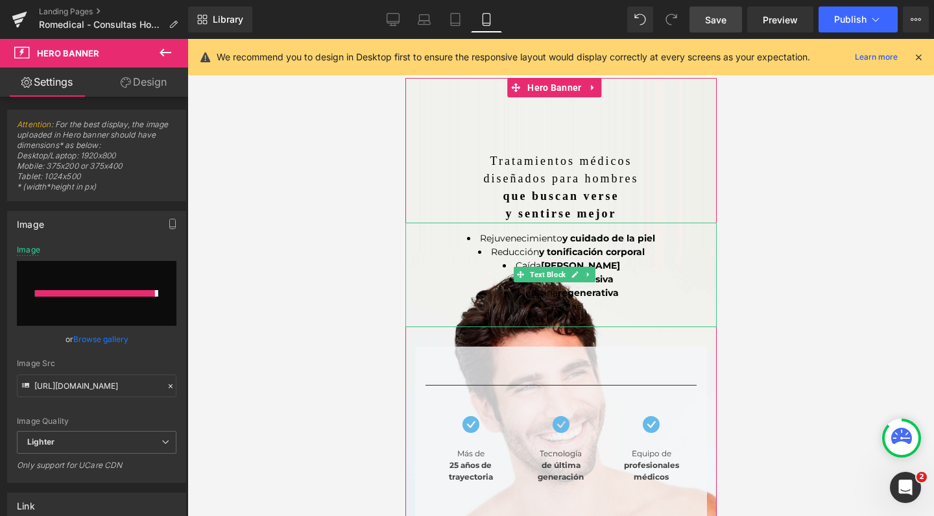
type input "[URL][DOMAIN_NAME]"
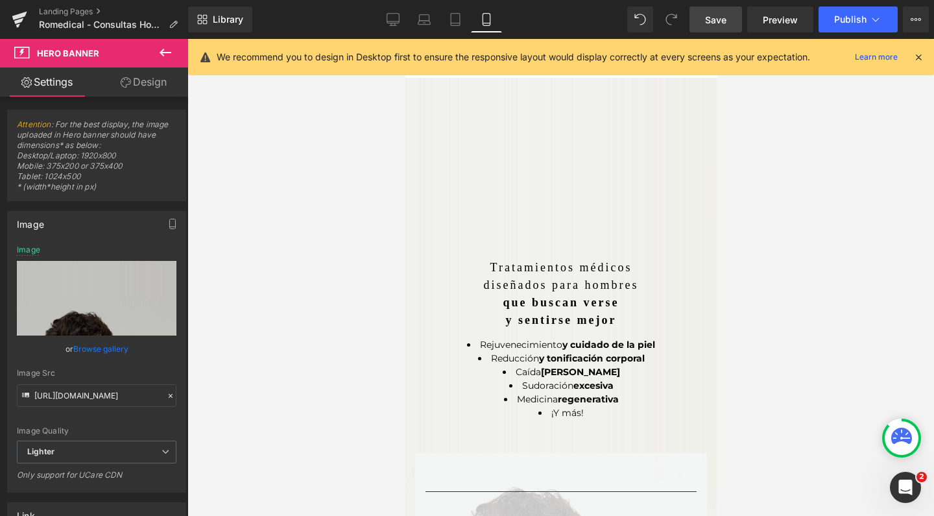
click at [600, 223] on div "Tratamientos médicos diseñados para hombres que buscan verse y sentirse mejor T…" at bounding box center [560, 462] width 311 height 769
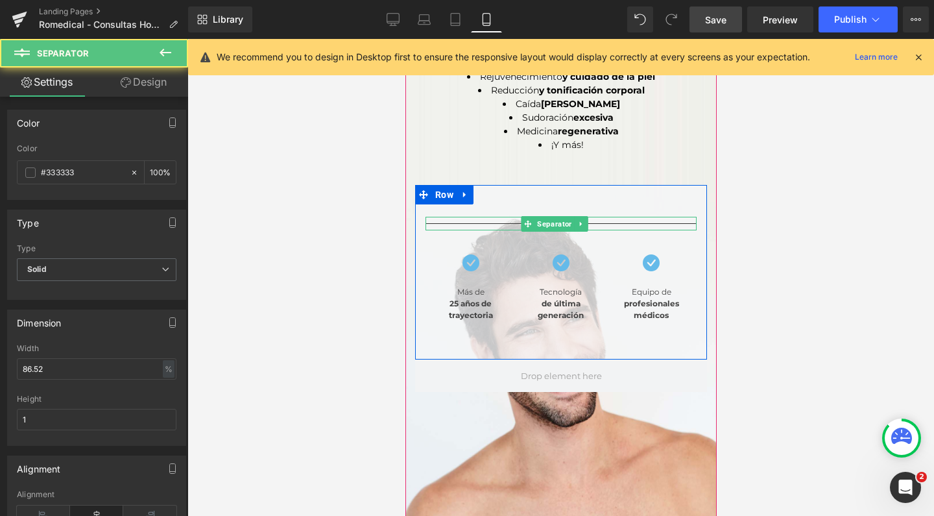
click at [582, 217] on div "Separator" at bounding box center [560, 224] width 271 height 14
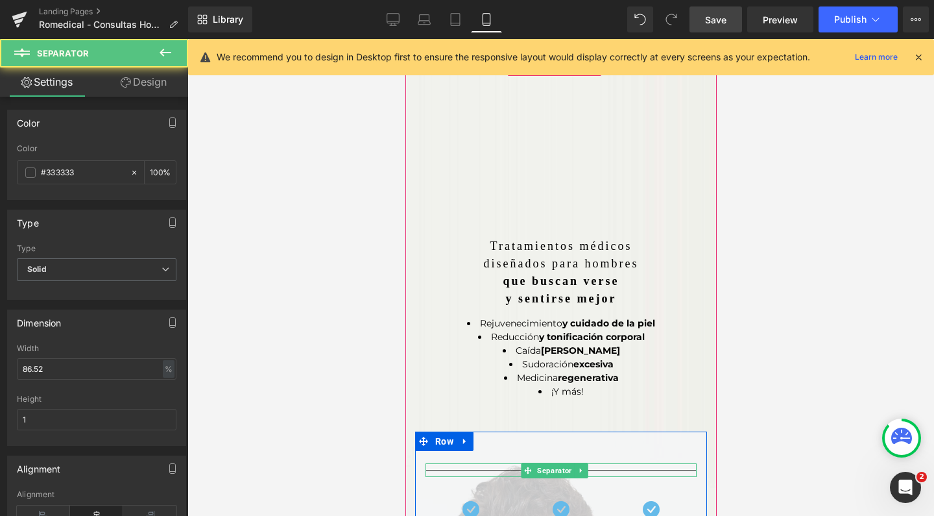
scroll to position [8, 0]
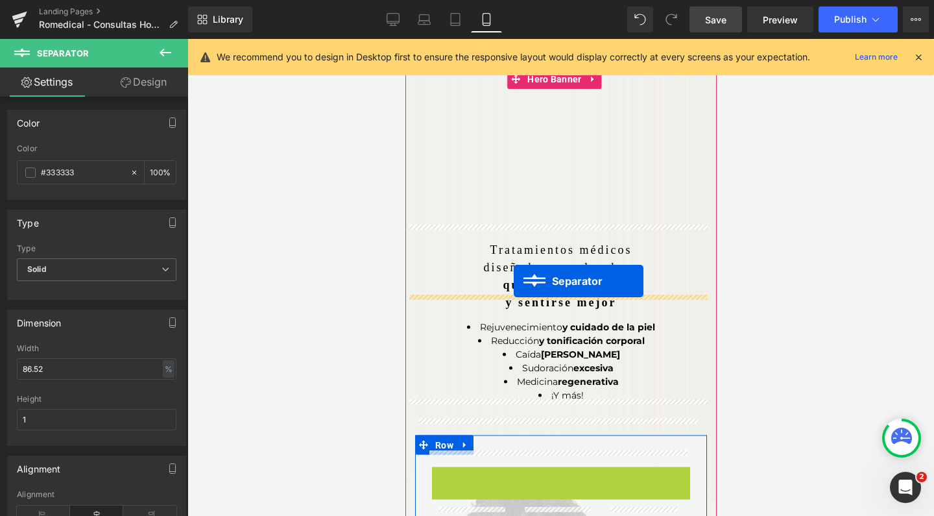
drag, startPoint x: 528, startPoint y: 466, endPoint x: 513, endPoint y: 285, distance: 180.9
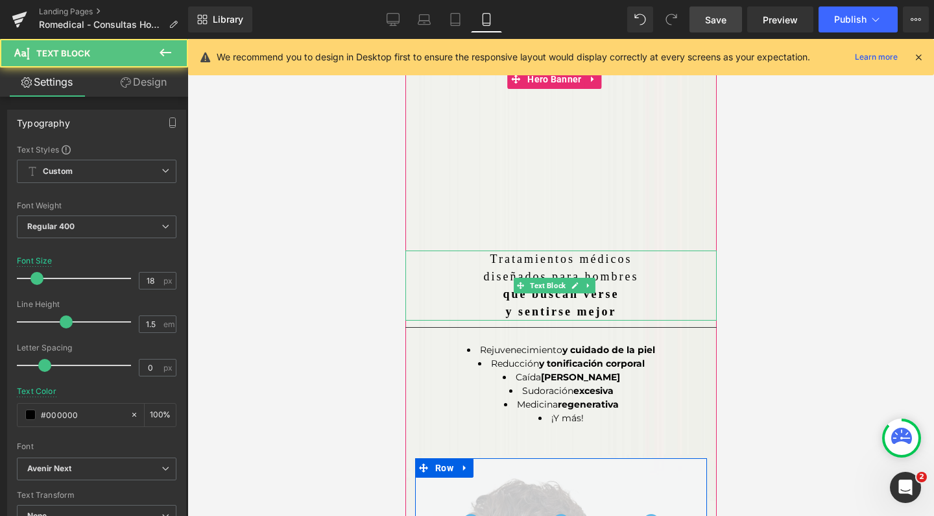
click at [628, 303] on p "y sentirse mejor" at bounding box center [560, 312] width 311 height 18
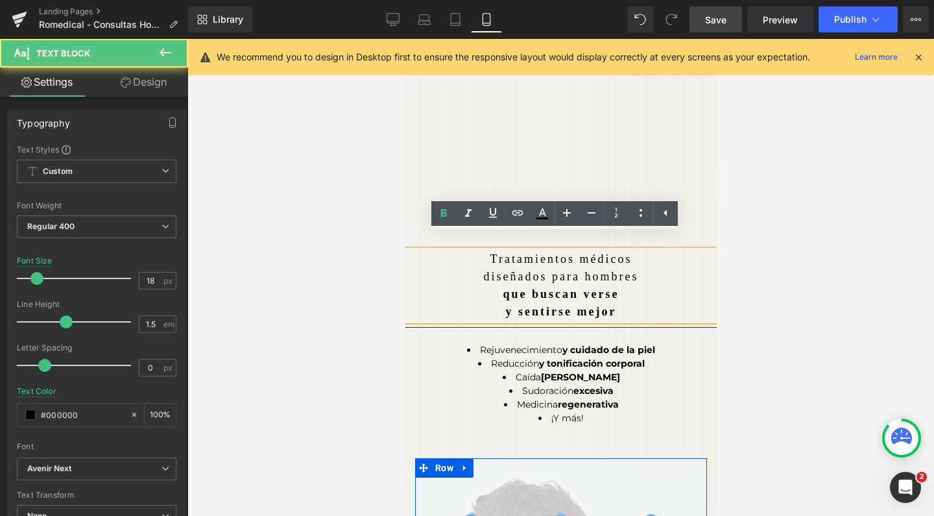
click at [614, 305] on strong "y sentirse mejor" at bounding box center [560, 311] width 111 height 13
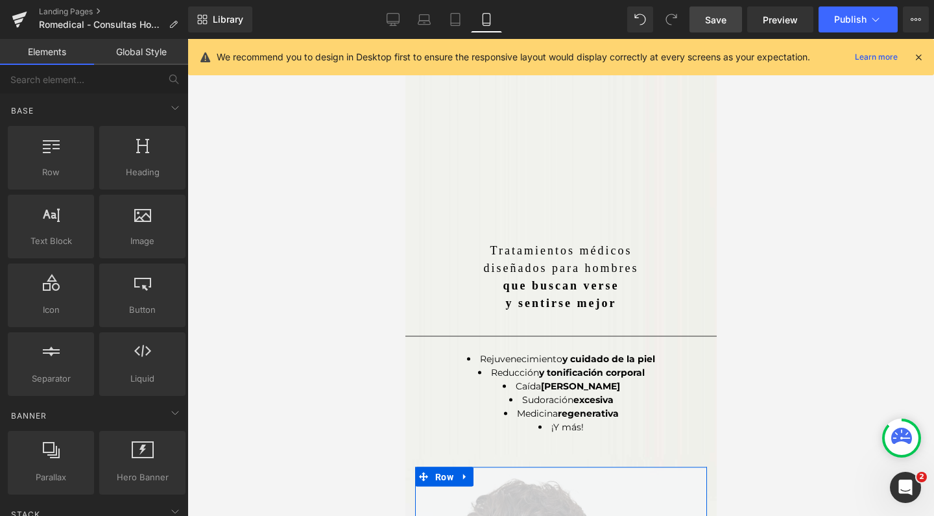
click at [870, 318] on div at bounding box center [560, 277] width 747 height 477
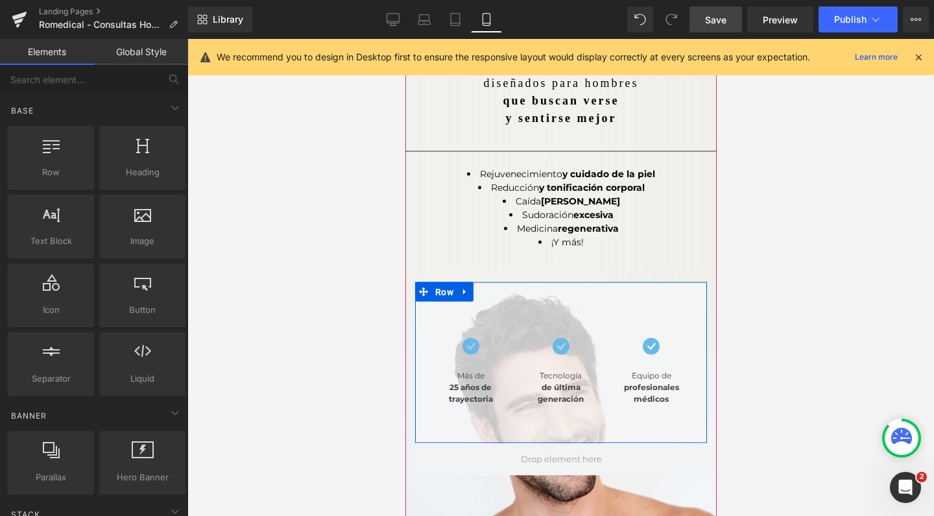
scroll to position [195, 0]
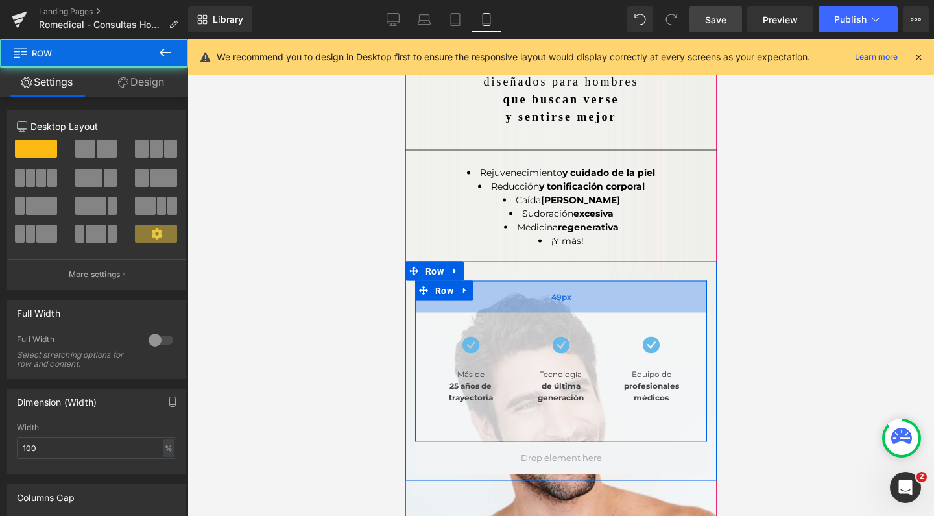
click at [507, 281] on div "49px" at bounding box center [560, 297] width 292 height 32
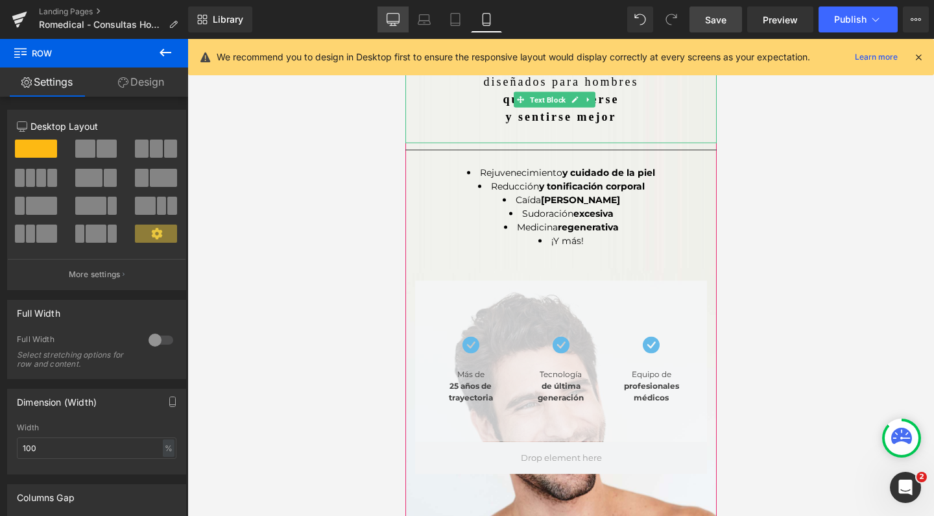
click at [395, 31] on link "Desktop" at bounding box center [392, 19] width 31 height 26
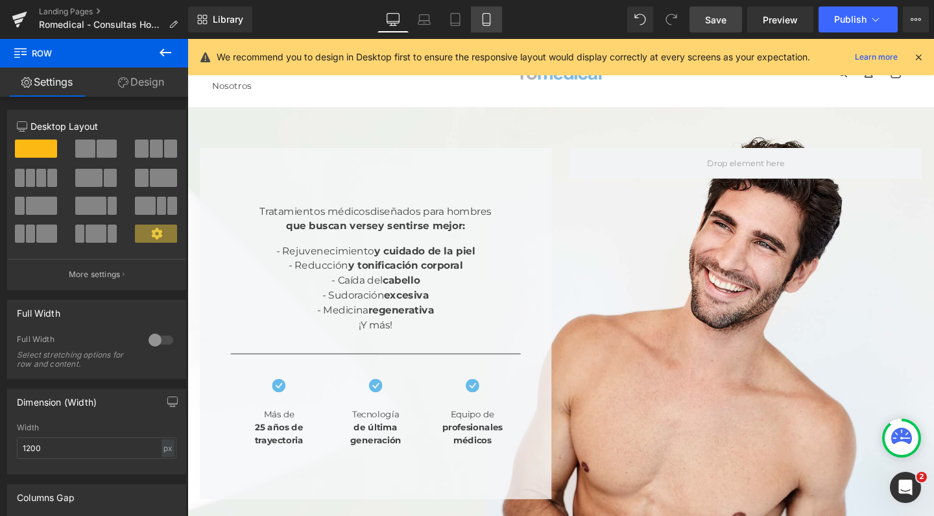
scroll to position [0, 0]
click at [498, 21] on link "Mobile" at bounding box center [486, 19] width 31 height 26
type input "100"
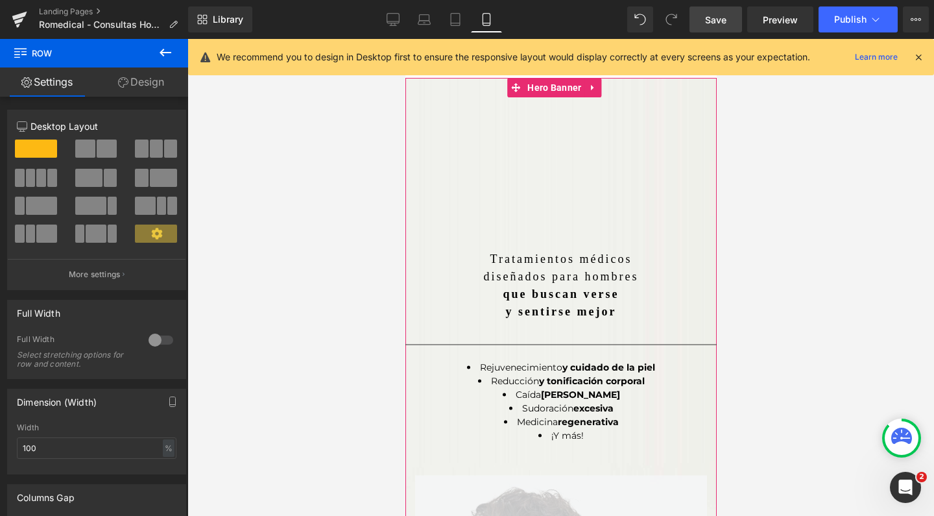
click at [536, 170] on div "Tratamientos médicos diseñados para hombres que buscan verse y sentirse mejor T…" at bounding box center [560, 462] width 311 height 769
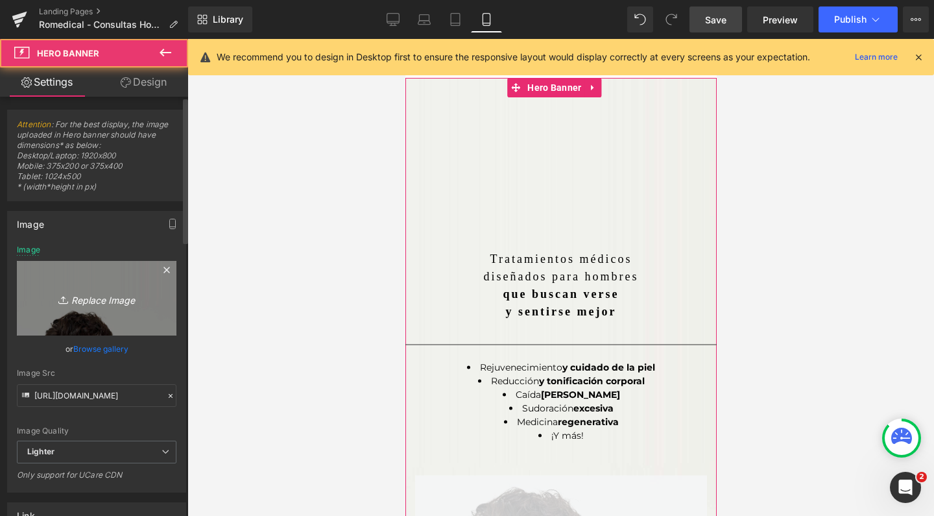
click at [108, 296] on icon "Replace Image" at bounding box center [97, 298] width 104 height 16
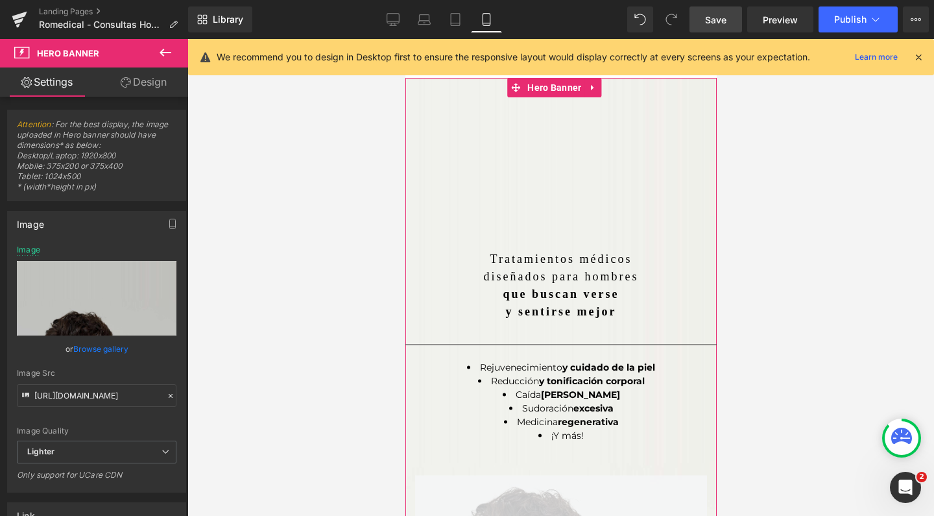
type input "C:\fakepath\MOBILE hombres romedical estetica rejuvenecimientop.jpg"
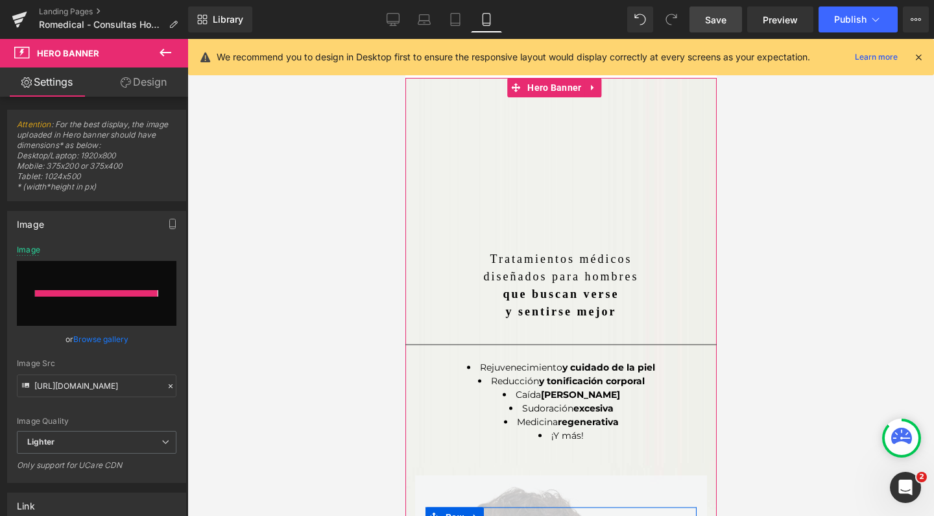
type input "[URL][DOMAIN_NAME]"
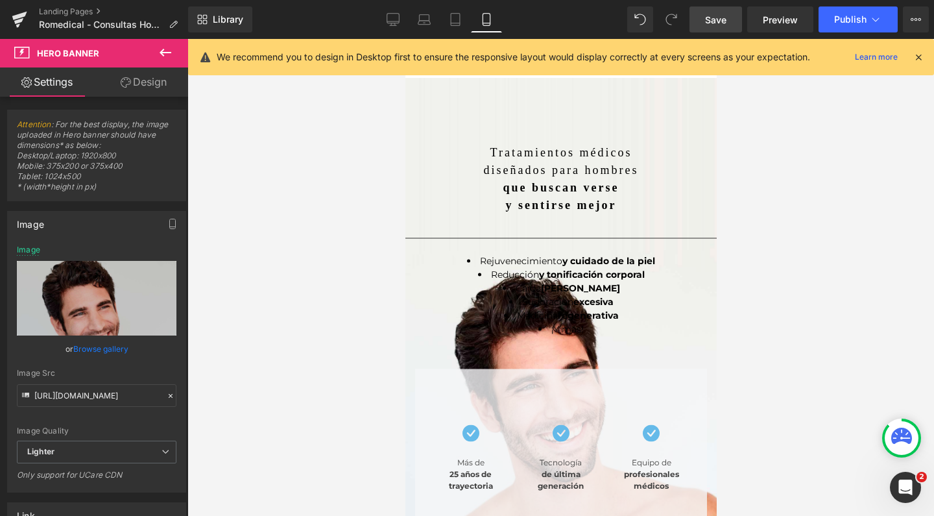
click at [721, 25] on span "Save" at bounding box center [715, 20] width 21 height 14
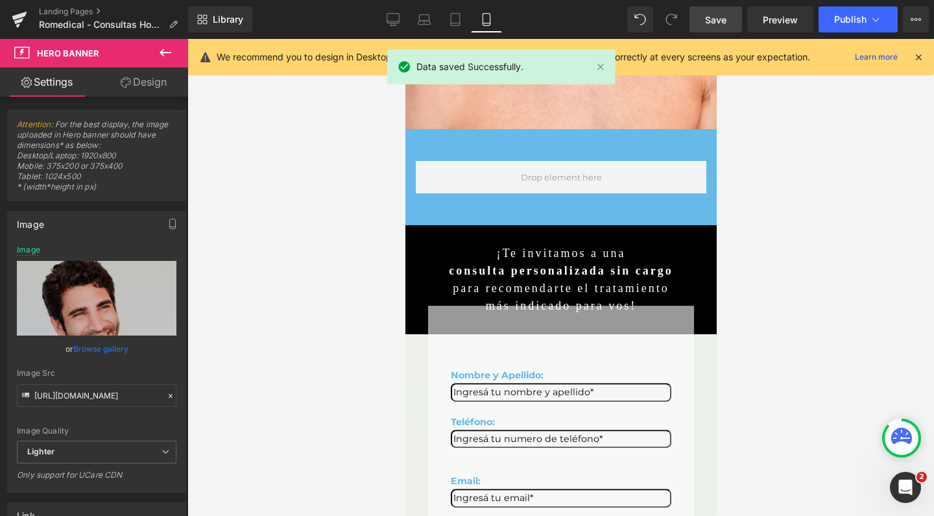
scroll to position [504, 0]
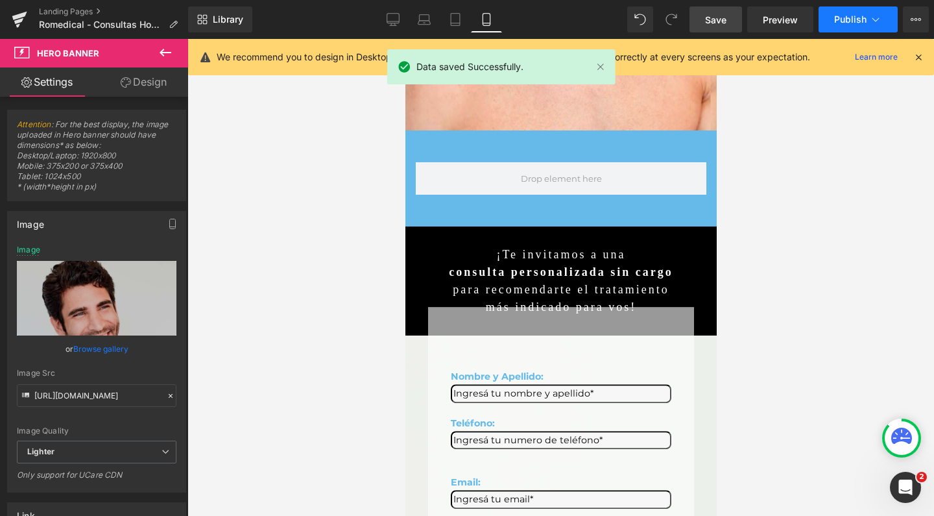
click at [842, 27] on button "Publish" at bounding box center [858, 19] width 79 height 26
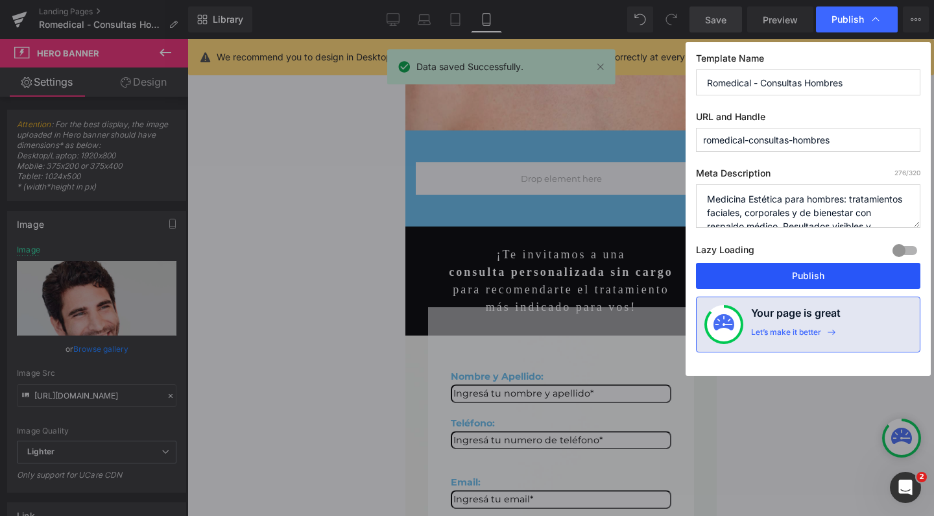
click at [815, 272] on button "Publish" at bounding box center [808, 276] width 224 height 26
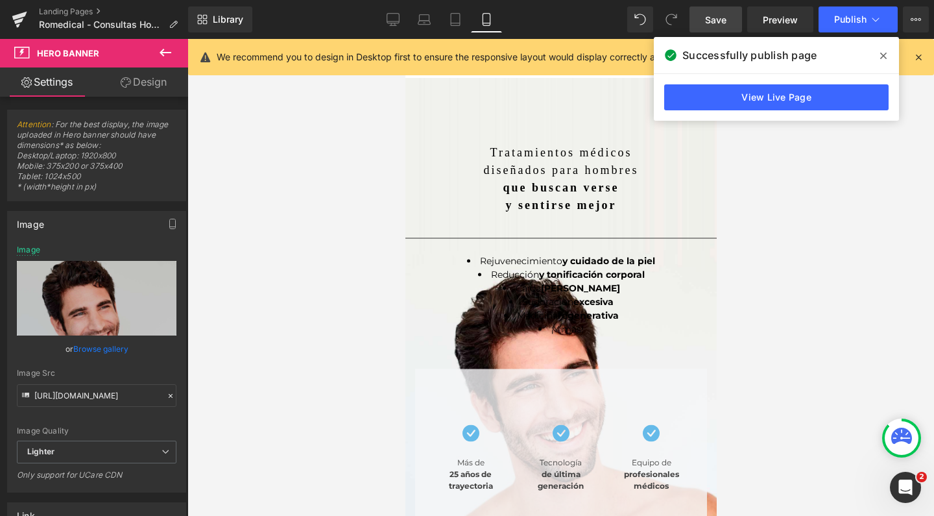
scroll to position [0, 0]
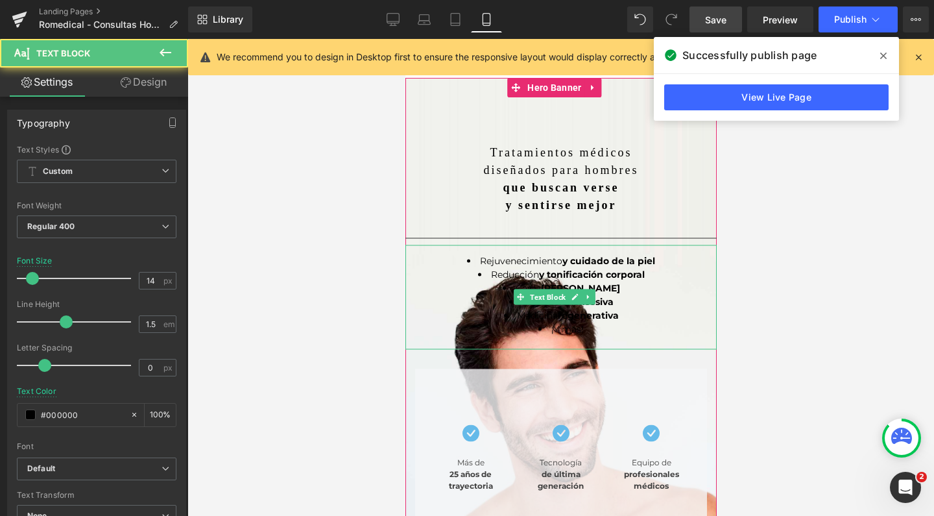
click at [431, 322] on li "¡Y más!" at bounding box center [560, 329] width 311 height 14
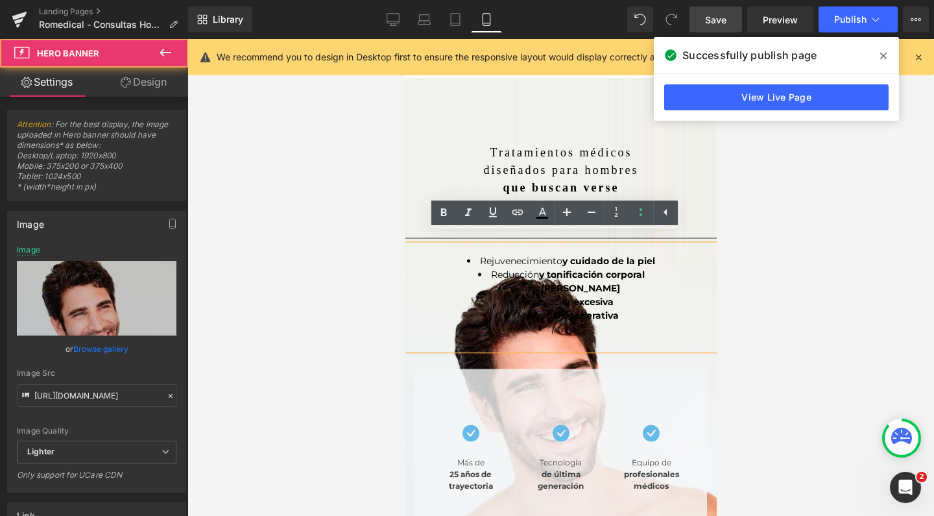
click at [597, 107] on div "Tratamientos médicos diseñados para hombres que buscan verse y sentirse mejor T…" at bounding box center [560, 356] width 311 height 556
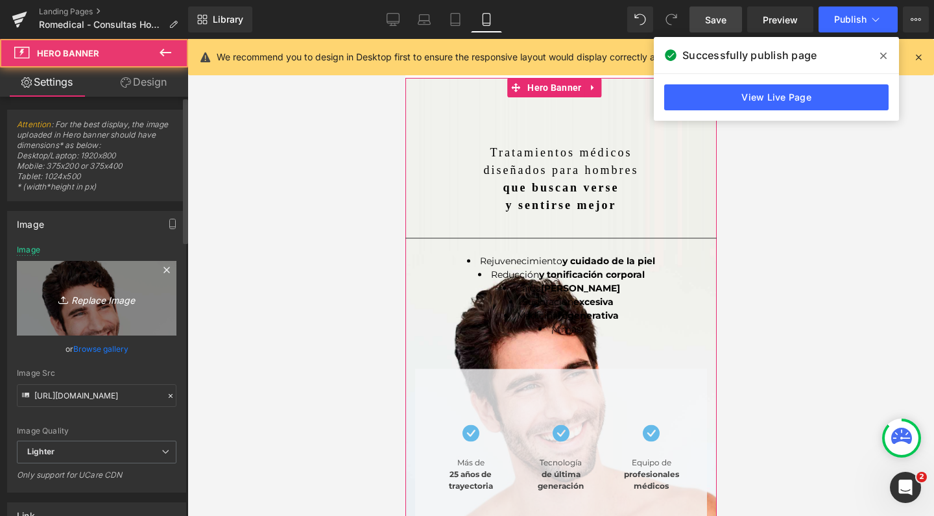
click at [97, 281] on link "Replace Image" at bounding box center [97, 298] width 160 height 75
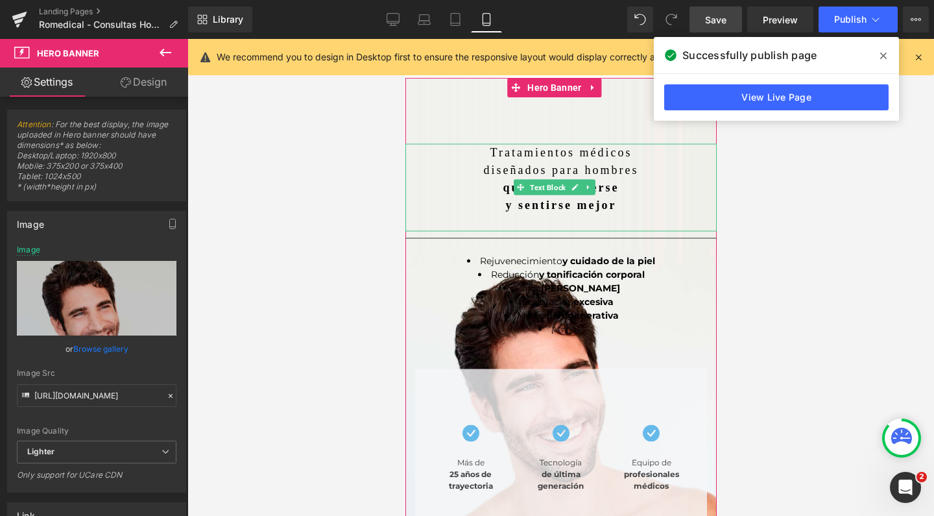
type input "C:\fakepath\MOBILE hombres romedical estetica rejuvenecimiento.jpg"
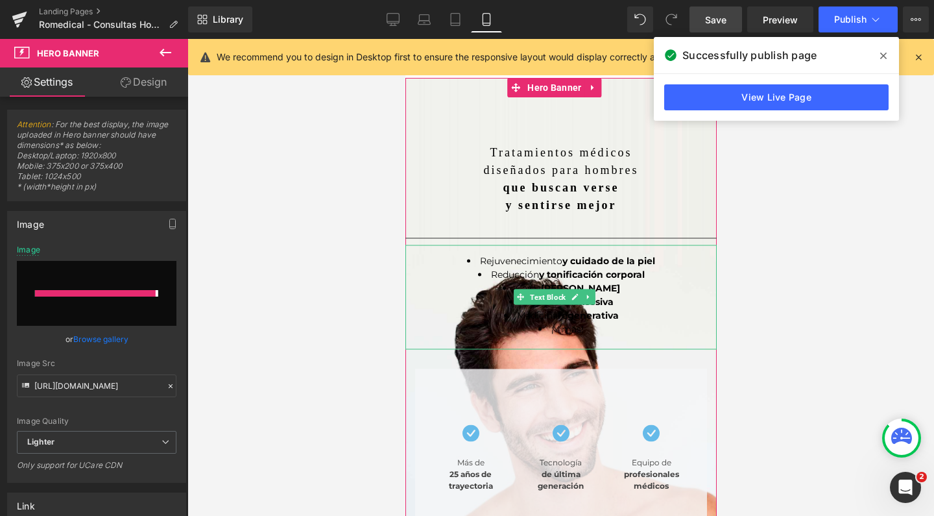
type input "[URL][DOMAIN_NAME]"
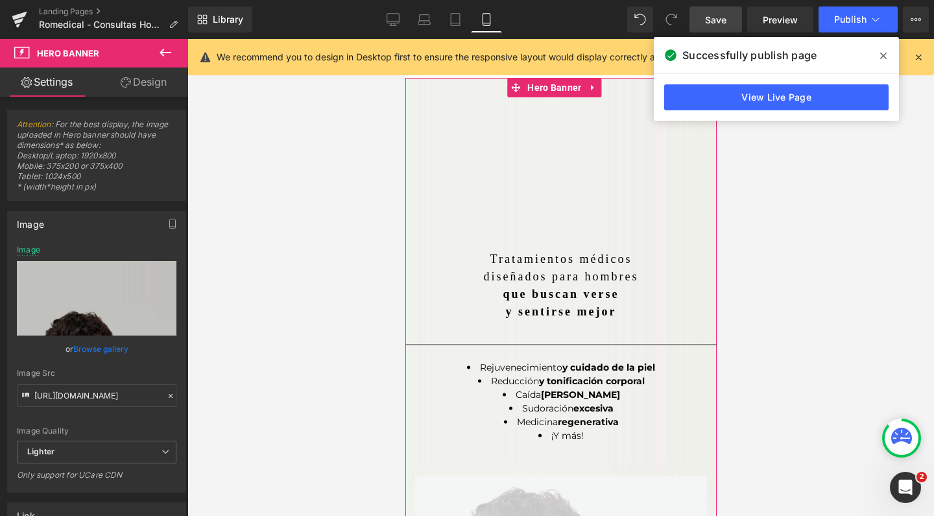
click at [717, 19] on span "Save" at bounding box center [715, 20] width 21 height 14
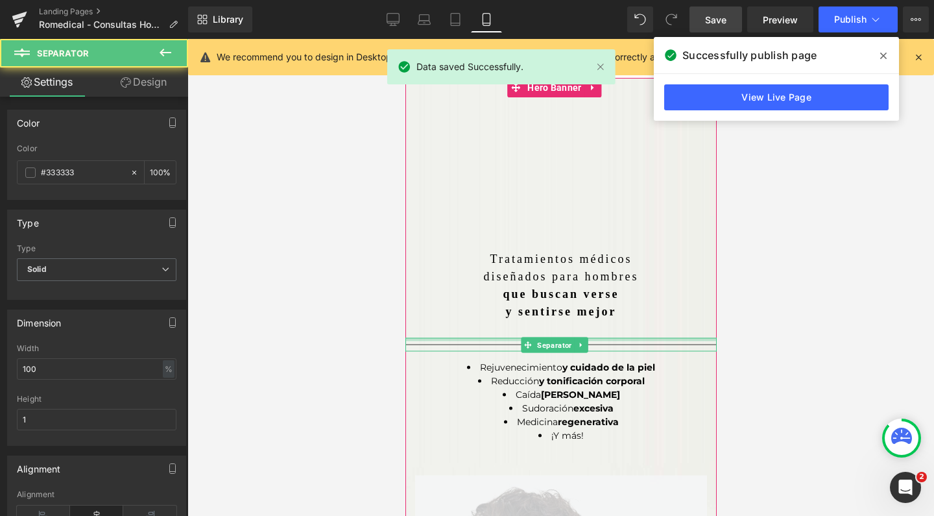
click at [672, 338] on div at bounding box center [560, 339] width 311 height 3
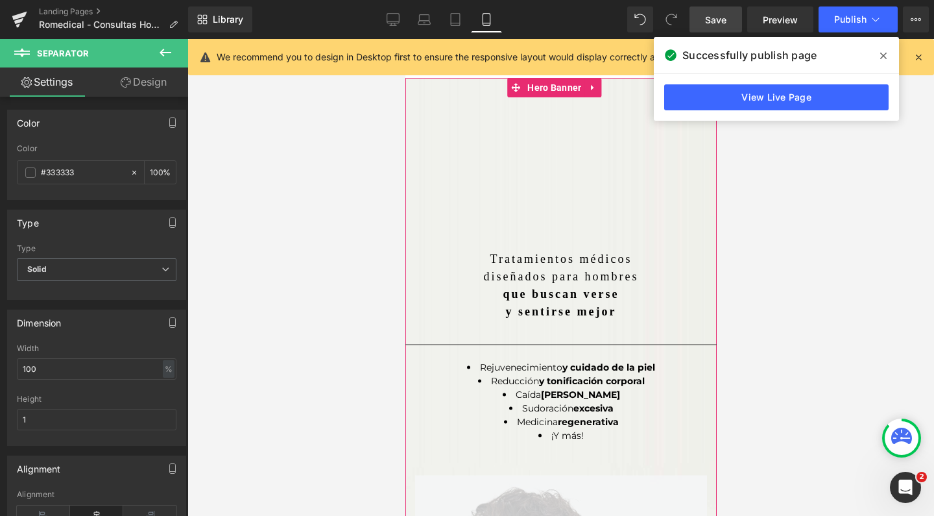
click at [722, 27] on link "Save" at bounding box center [715, 19] width 53 height 26
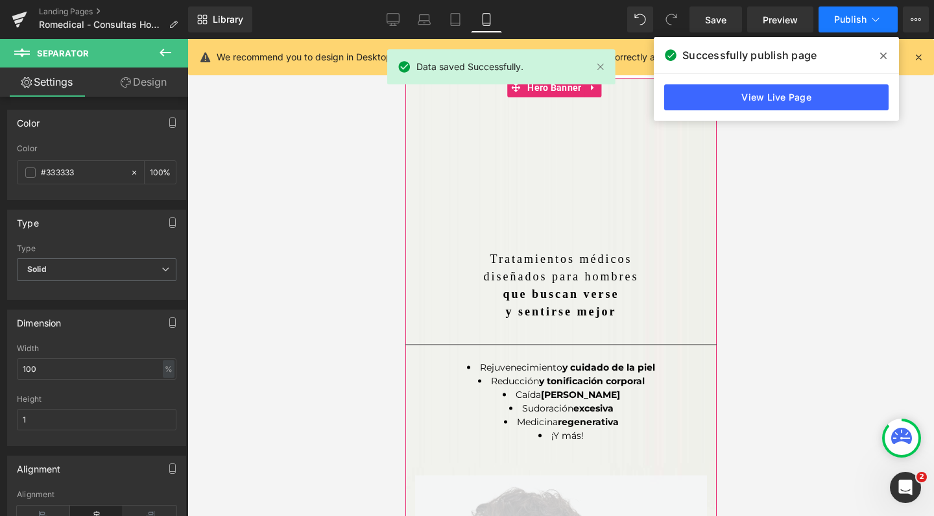
click at [844, 26] on button "Publish" at bounding box center [858, 19] width 79 height 26
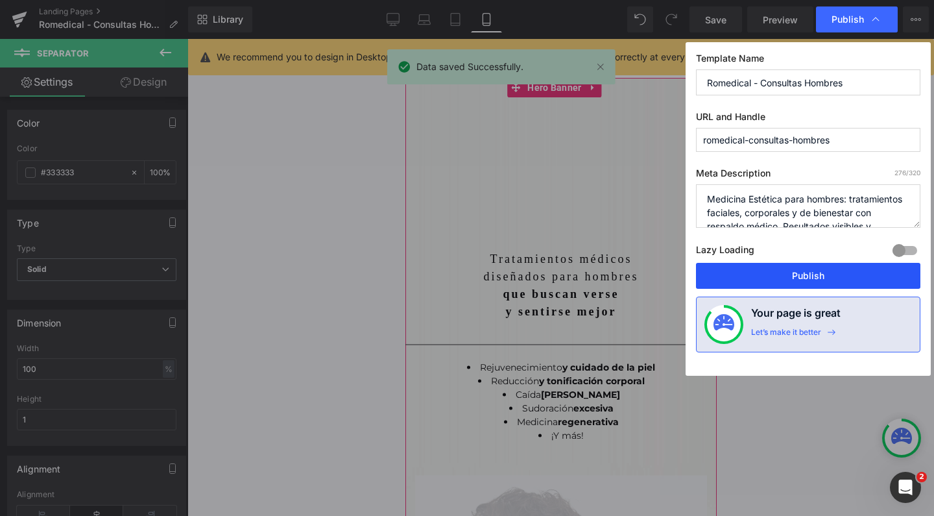
click at [812, 272] on button "Publish" at bounding box center [808, 276] width 224 height 26
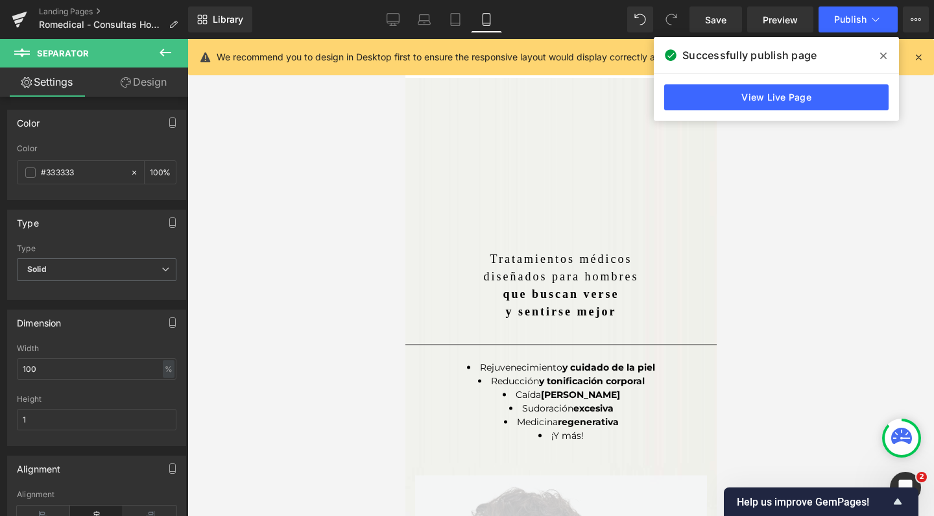
click at [157, 56] on button at bounding box center [165, 53] width 45 height 29
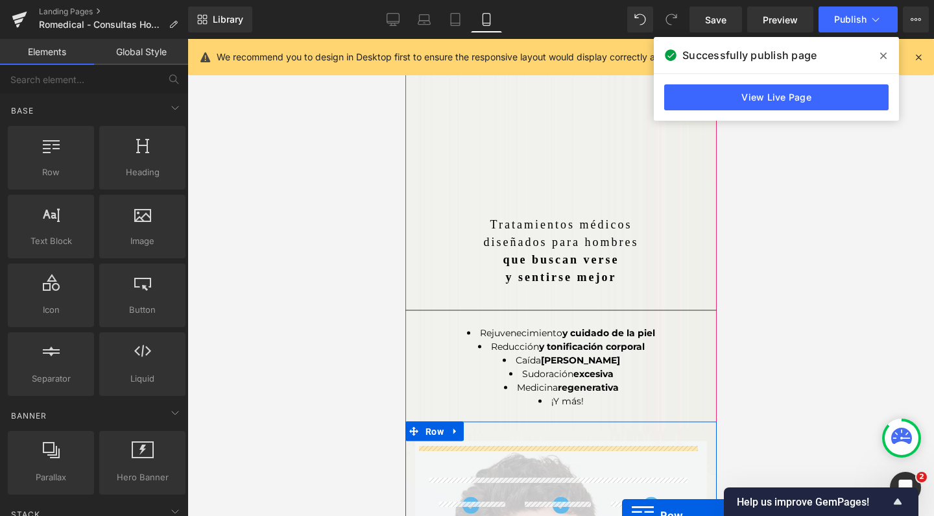
scroll to position [65, 0]
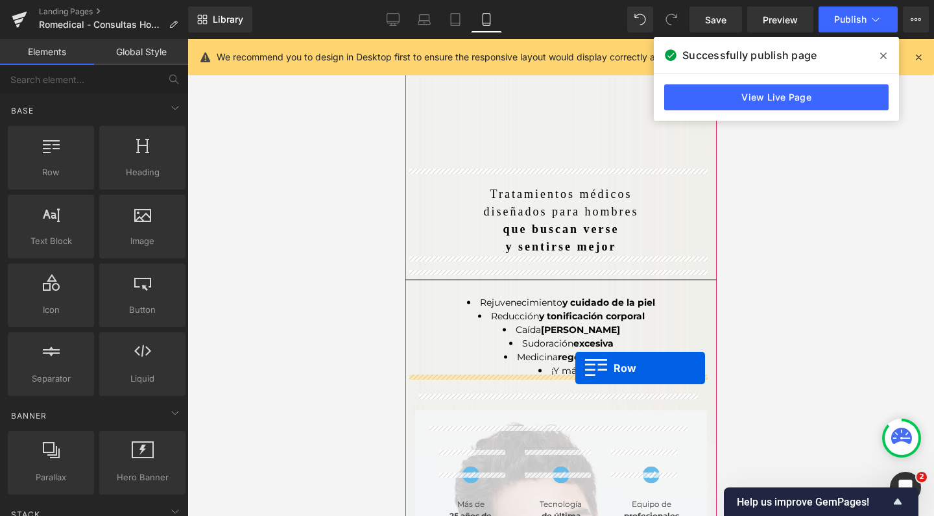
drag, startPoint x: 460, startPoint y: 202, endPoint x: 575, endPoint y: 368, distance: 201.3
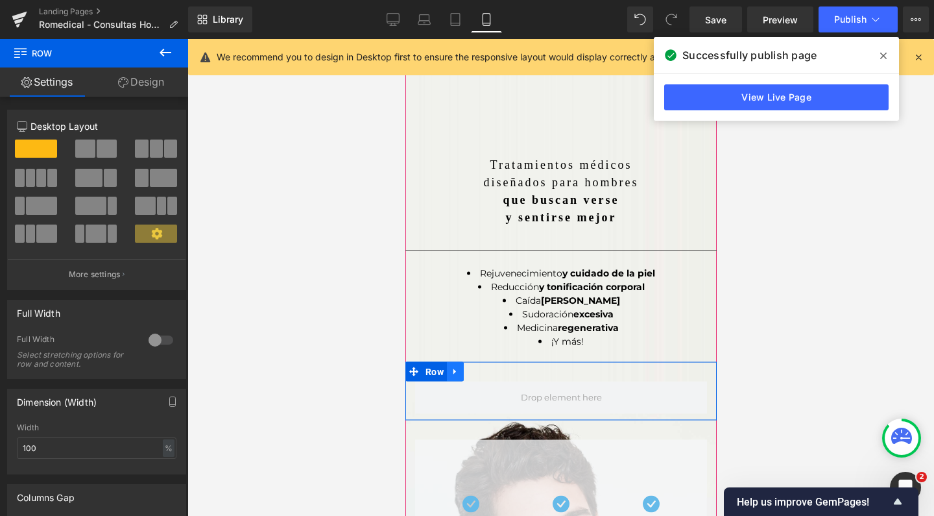
click at [453, 366] on icon at bounding box center [454, 371] width 9 height 10
click at [466, 362] on link at bounding box center [471, 371] width 17 height 19
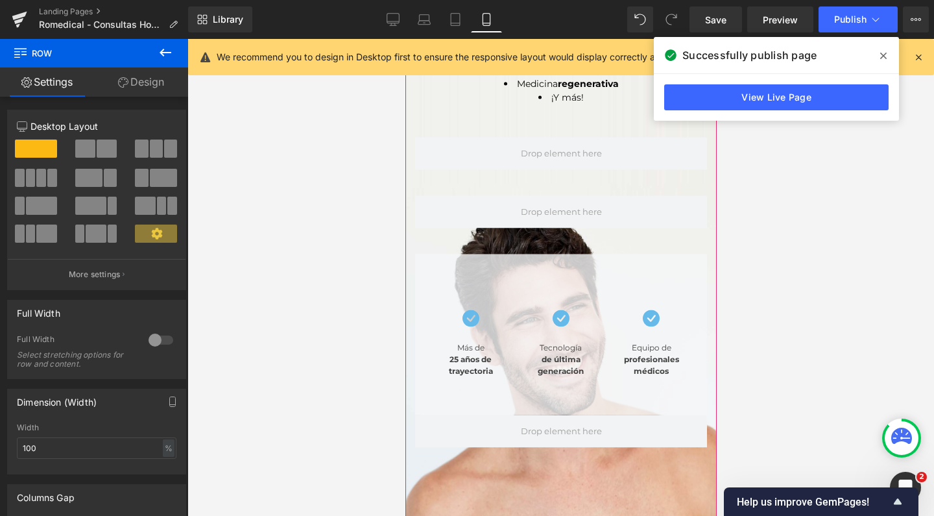
scroll to position [271, 0]
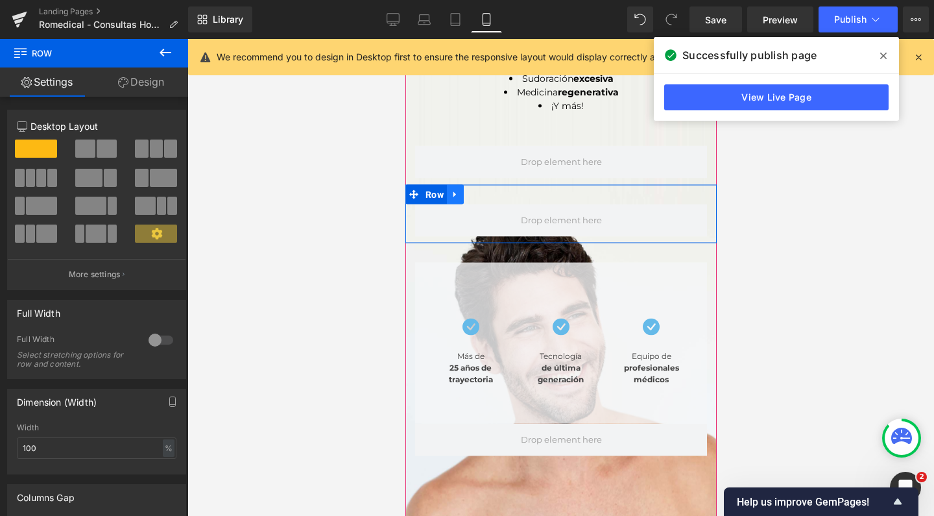
click at [453, 191] on icon at bounding box center [454, 194] width 3 height 6
click at [475, 190] on icon at bounding box center [471, 194] width 9 height 9
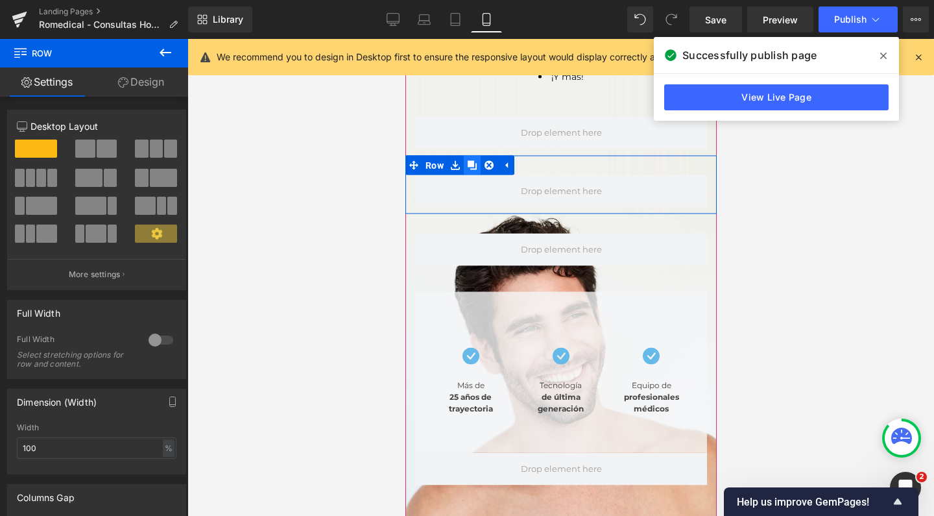
click at [474, 161] on icon at bounding box center [471, 165] width 9 height 9
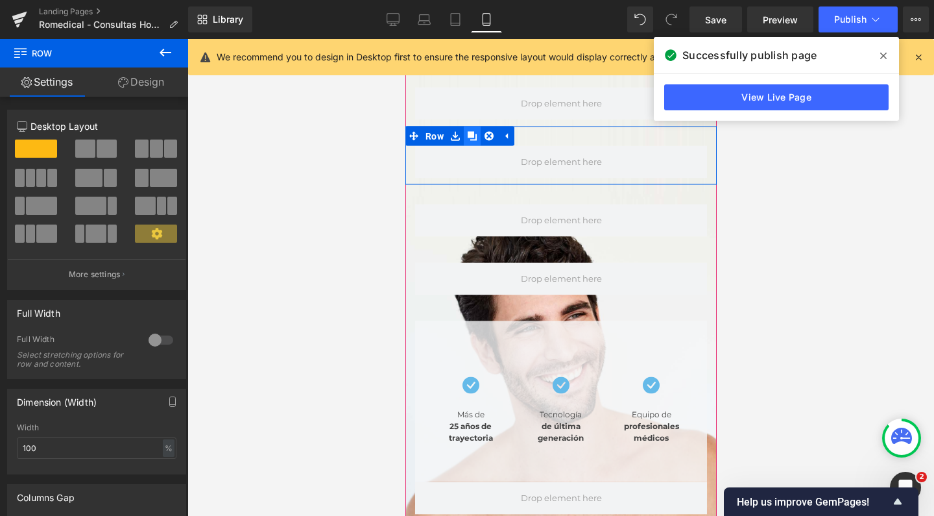
click at [471, 132] on icon at bounding box center [471, 136] width 9 height 9
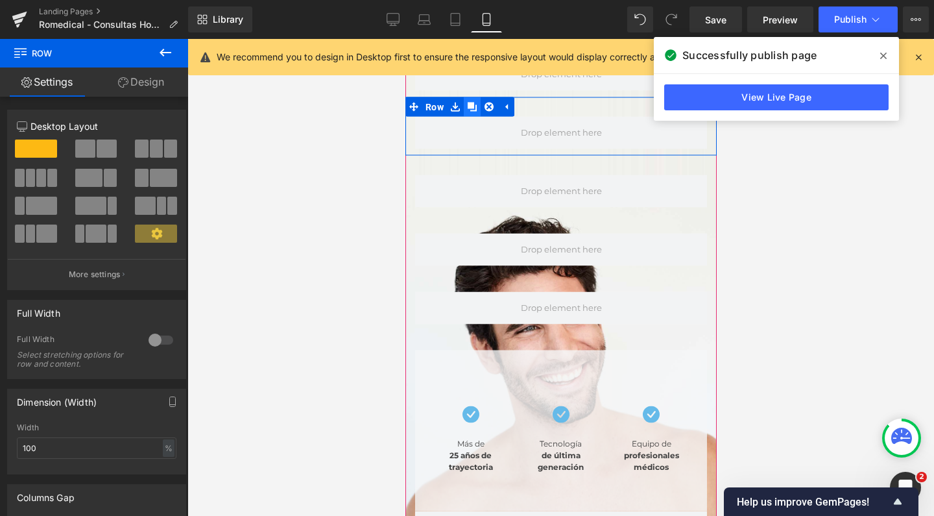
click at [476, 102] on icon at bounding box center [471, 106] width 9 height 9
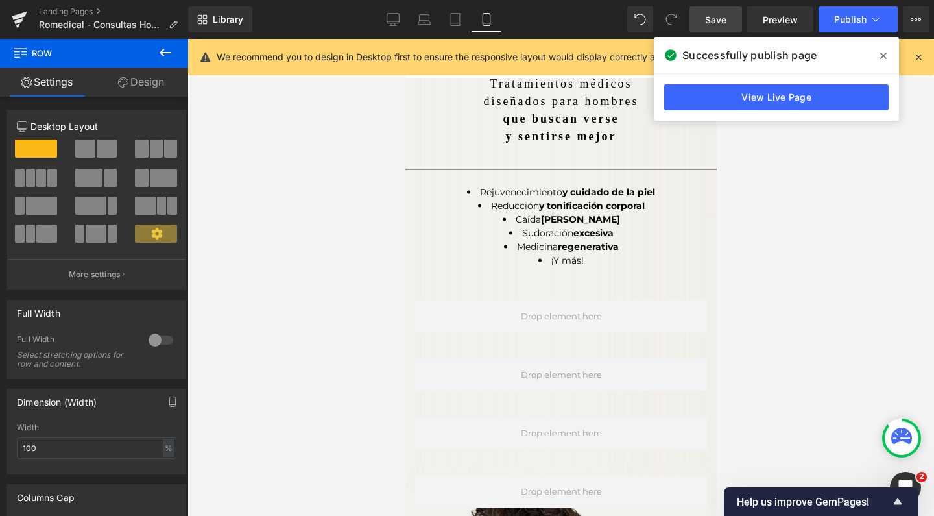
scroll to position [0, 0]
click at [734, 24] on link "Save" at bounding box center [715, 19] width 53 height 26
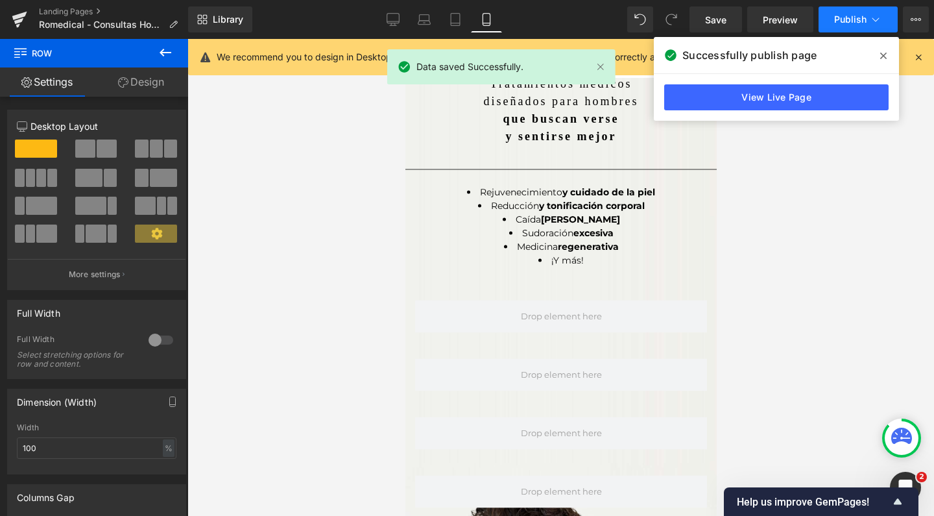
click at [841, 18] on span "Publish" at bounding box center [850, 19] width 32 height 10
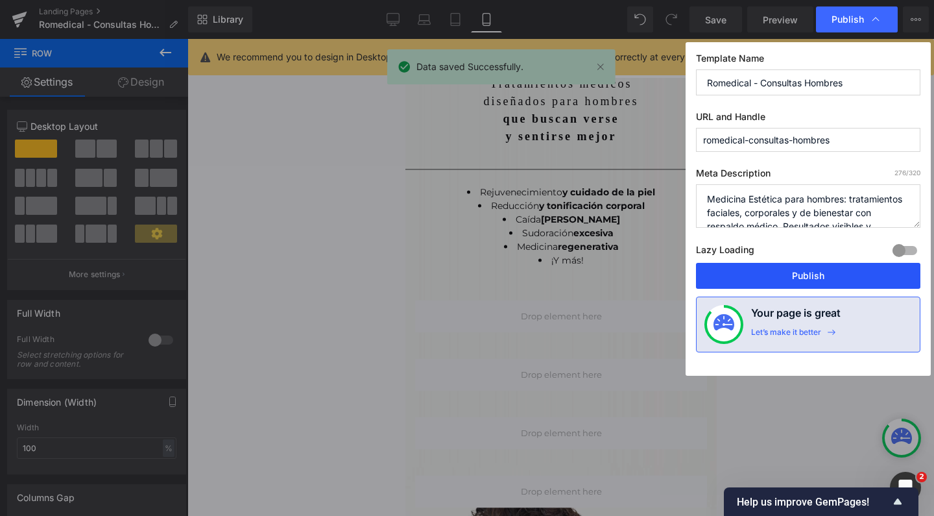
click at [802, 267] on button "Publish" at bounding box center [808, 276] width 224 height 26
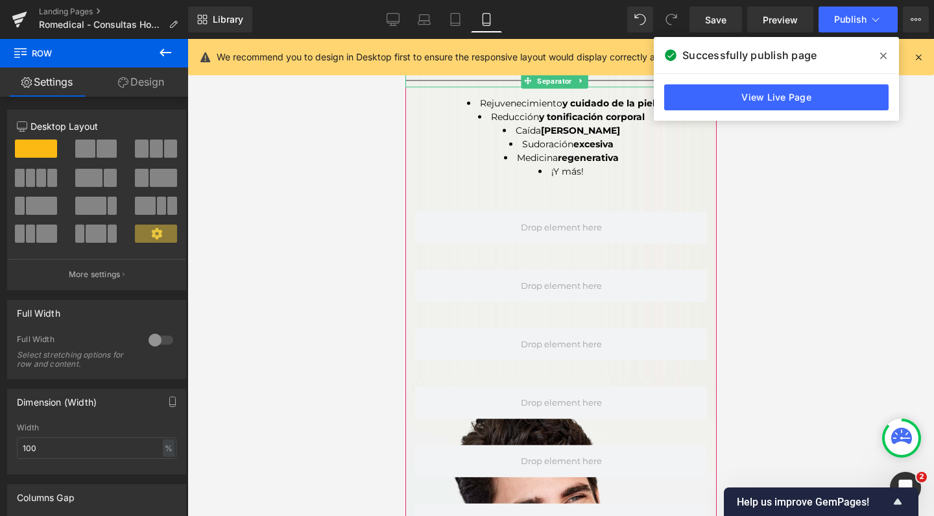
scroll to position [169, 0]
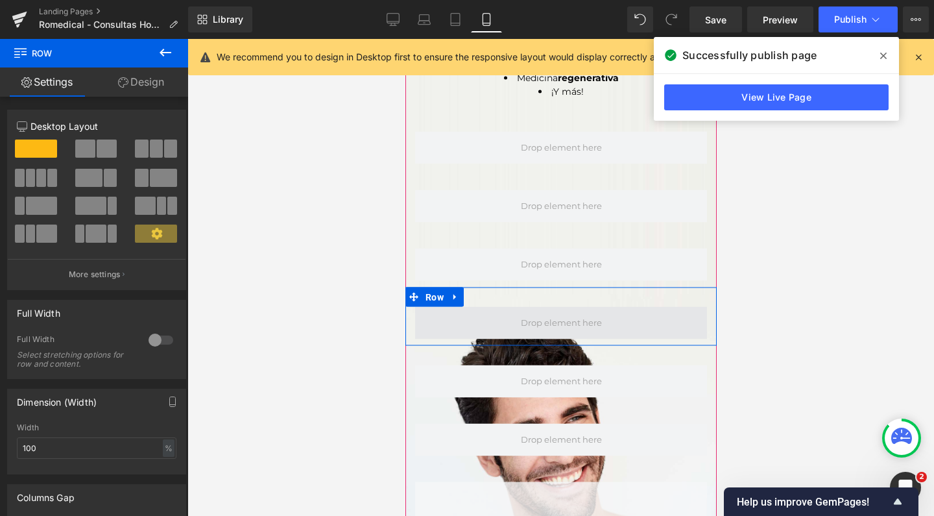
click at [550, 313] on span at bounding box center [561, 323] width 90 height 20
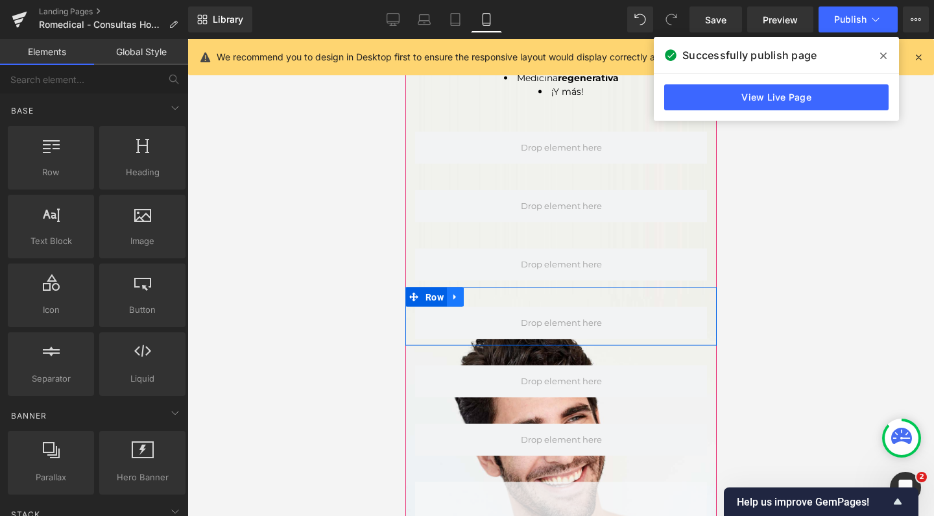
click at [458, 292] on icon at bounding box center [454, 297] width 9 height 10
click at [484, 293] on icon at bounding box center [488, 297] width 9 height 9
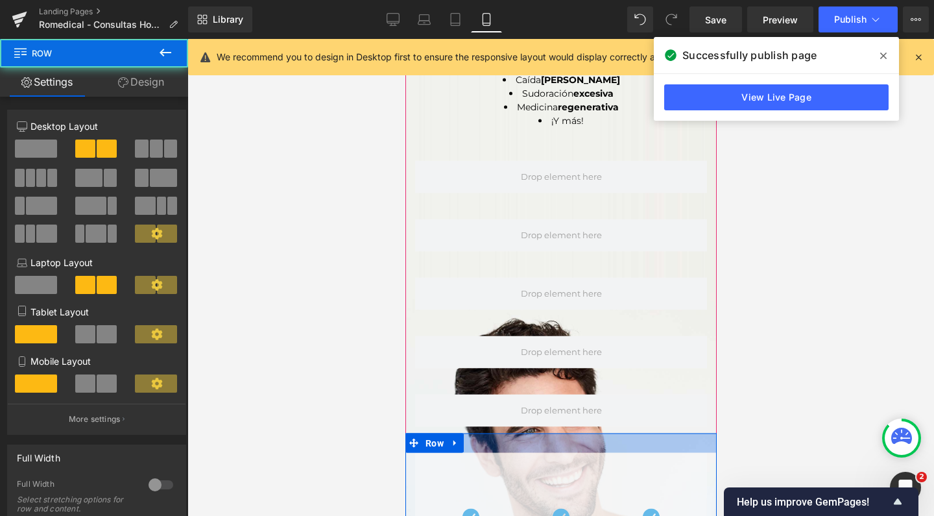
click at [520, 433] on div at bounding box center [560, 442] width 311 height 19
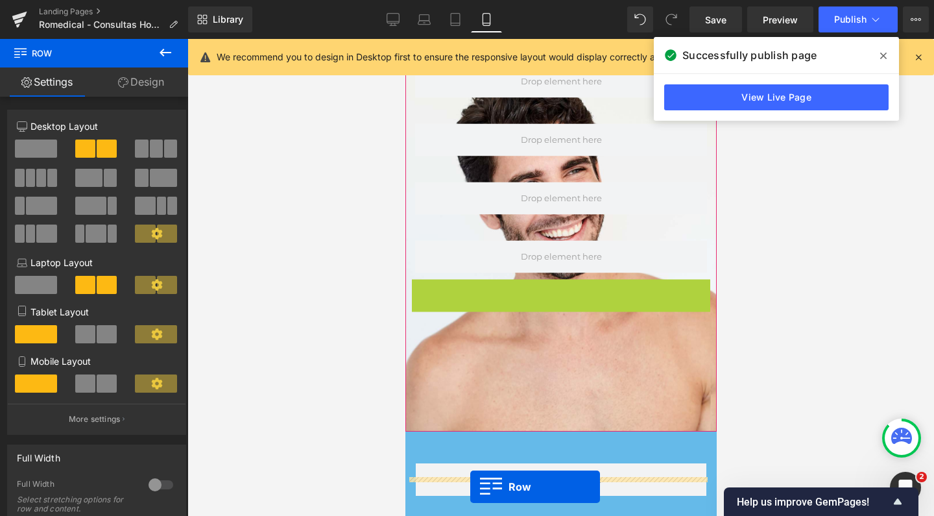
scroll to position [466, 0]
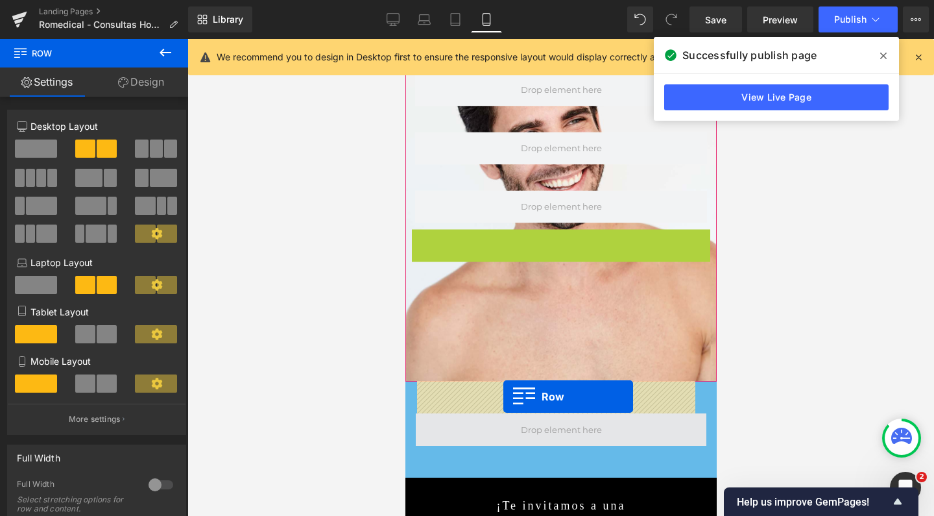
drag, startPoint x: 416, startPoint y: 226, endPoint x: 503, endPoint y: 396, distance: 190.6
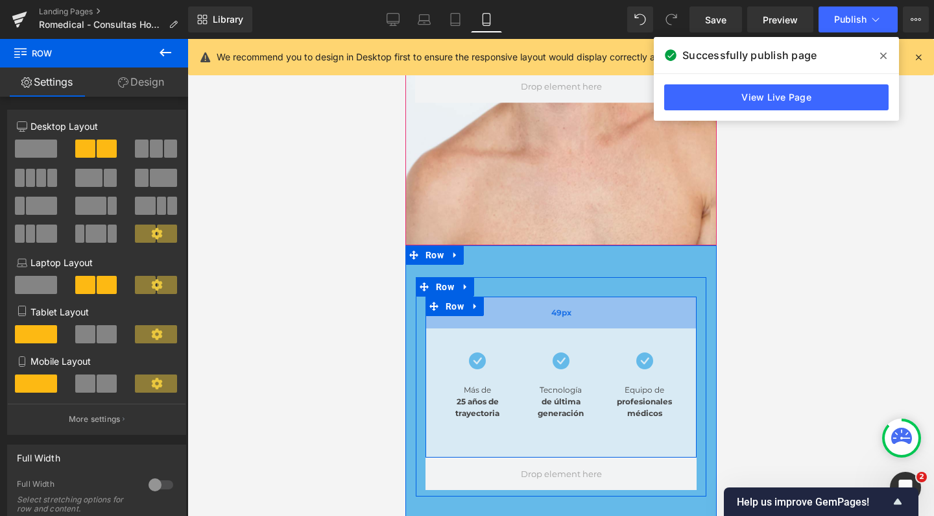
scroll to position [631, 0]
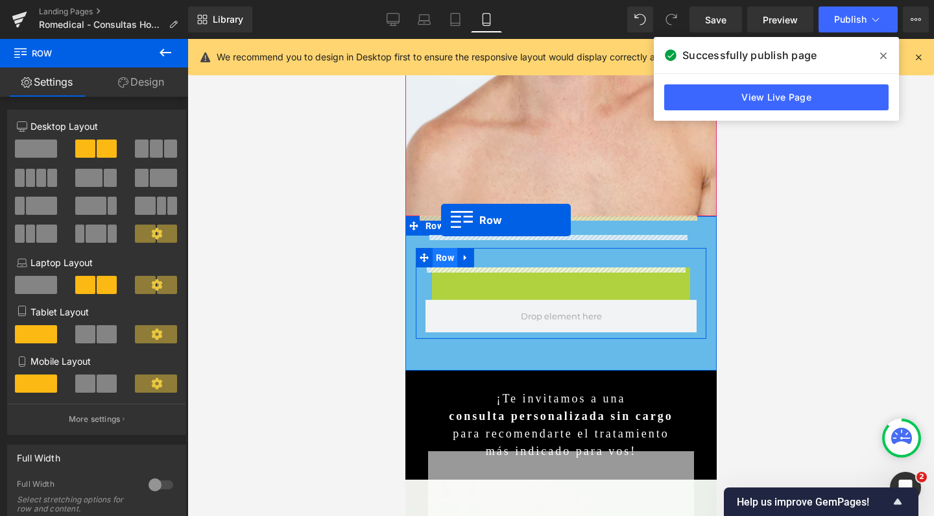
drag, startPoint x: 440, startPoint y: 246, endPoint x: 440, endPoint y: 220, distance: 25.9
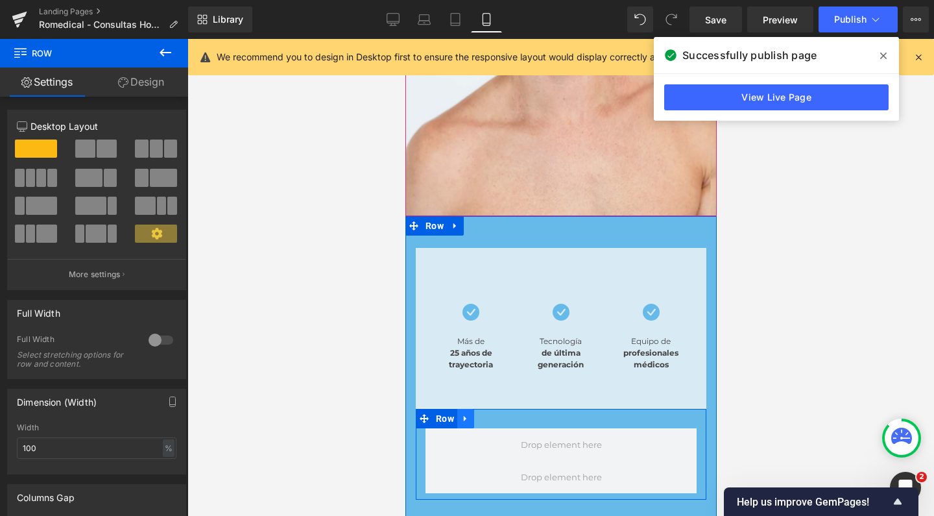
click at [466, 414] on icon at bounding box center [464, 419] width 9 height 10
click at [499, 414] on icon at bounding box center [498, 418] width 9 height 9
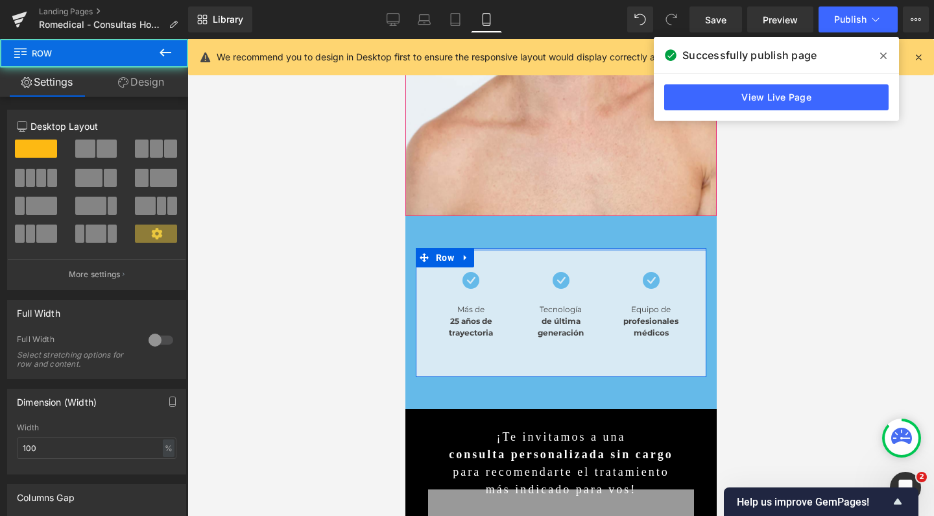
drag, startPoint x: 527, startPoint y: 235, endPoint x: 534, endPoint y: 143, distance: 93.0
click at [534, 143] on div "Tratamientos médicos diseñados para hombres que buscan verse y sentirse mejor: …" at bounding box center [560, 471] width 311 height 2048
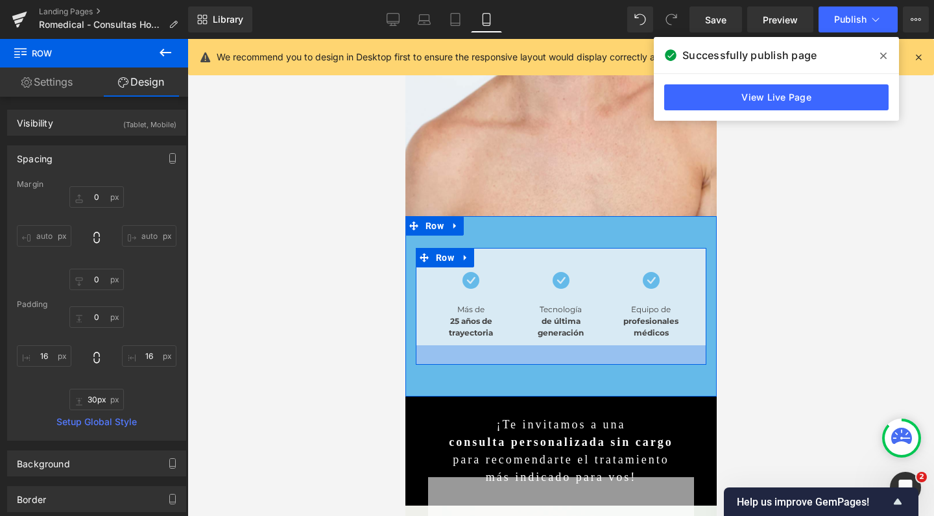
type input "22px"
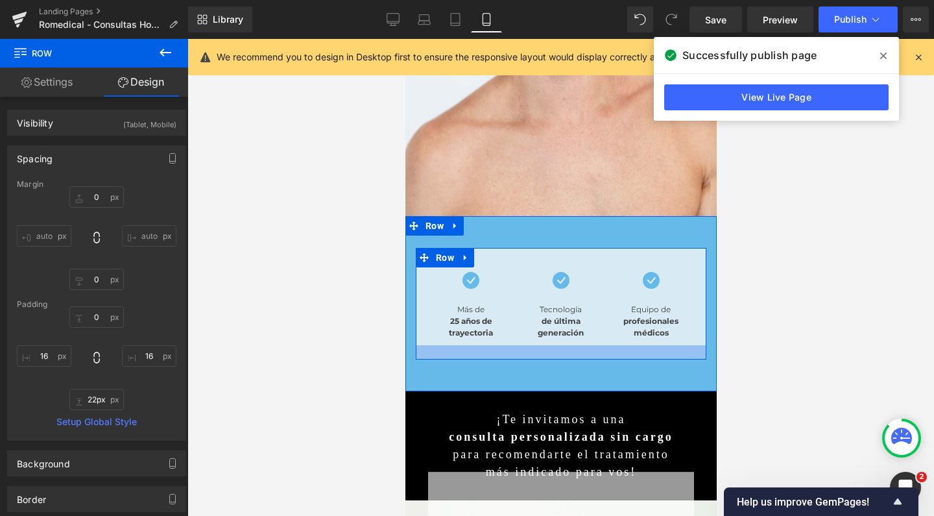
drag, startPoint x: 534, startPoint y: 341, endPoint x: 534, endPoint y: 323, distance: 17.5
click at [534, 345] on div at bounding box center [560, 352] width 291 height 14
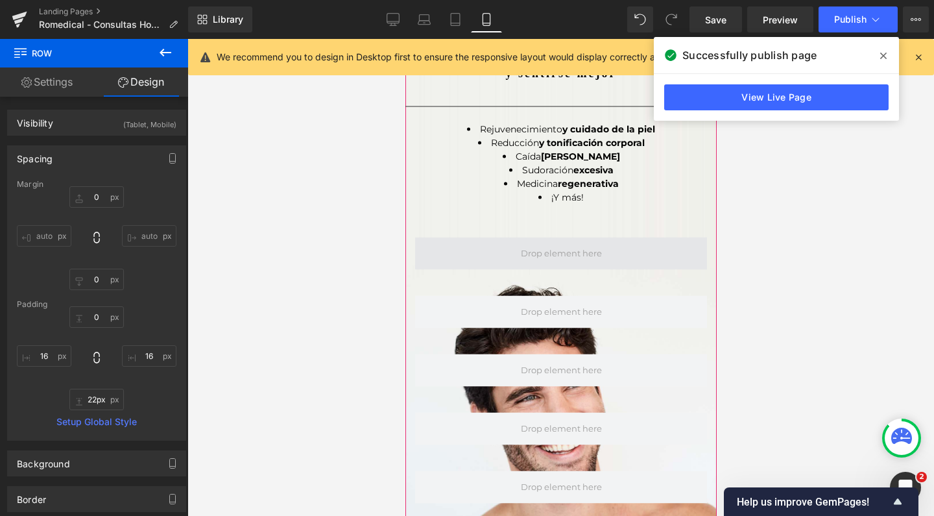
scroll to position [219, 0]
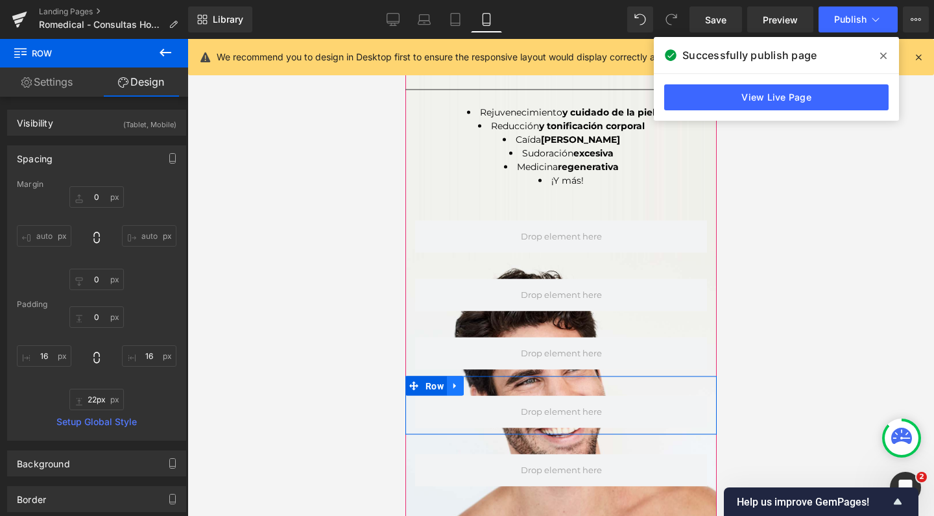
click at [462, 376] on link at bounding box center [454, 385] width 17 height 19
click at [489, 381] on icon at bounding box center [488, 385] width 9 height 9
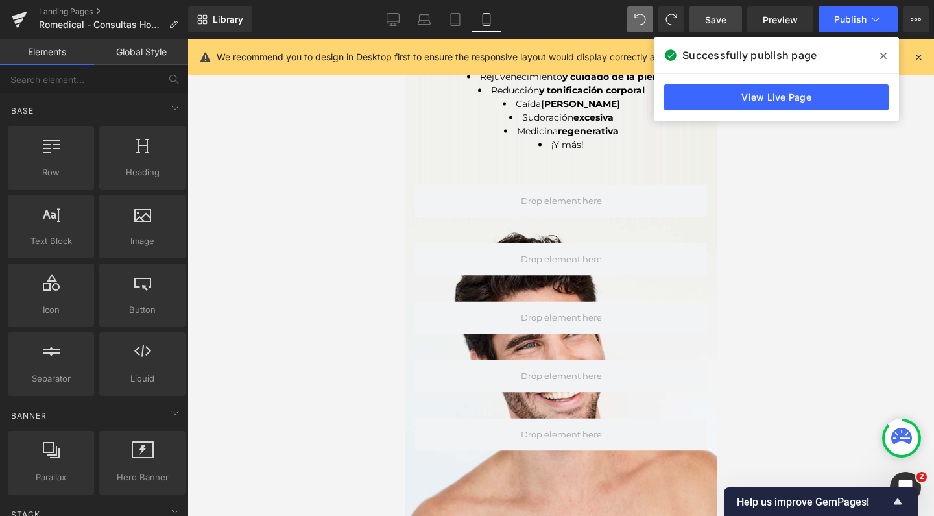
scroll to position [378, 0]
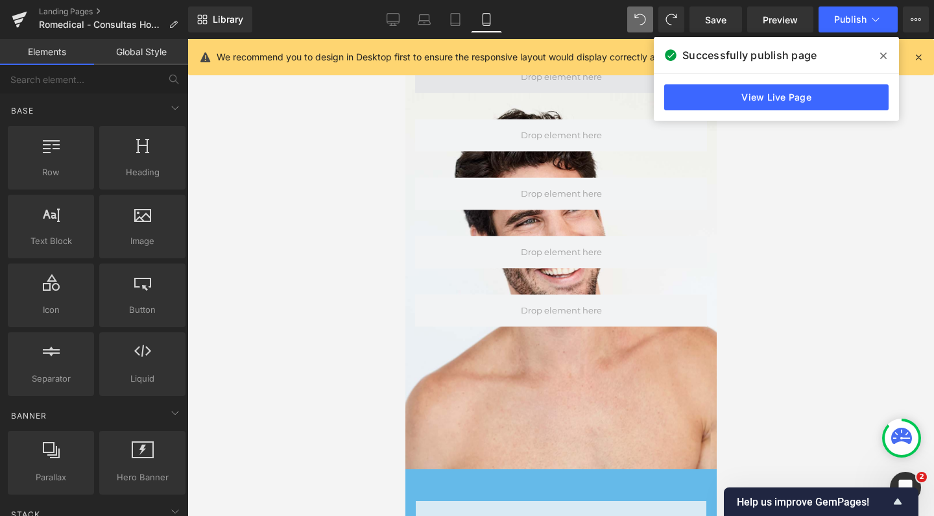
drag, startPoint x: 719, startPoint y: 20, endPoint x: 200, endPoint y: 33, distance: 519.7
click at [719, 20] on span "Save" at bounding box center [715, 20] width 21 height 14
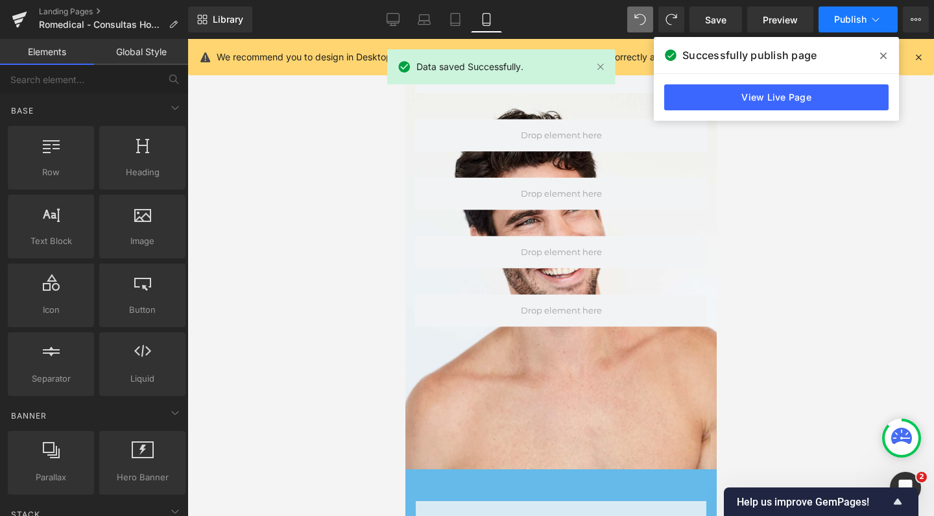
click at [836, 23] on span "Publish" at bounding box center [850, 19] width 32 height 10
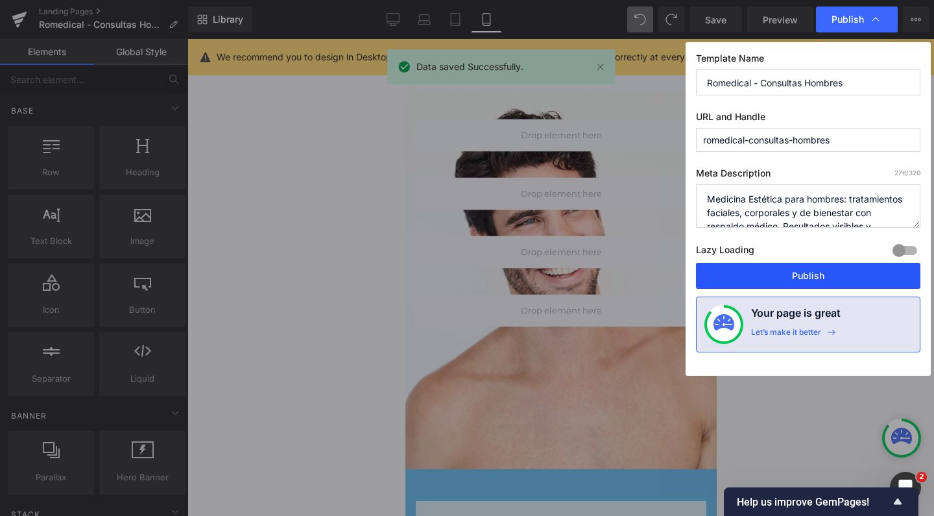
click at [782, 270] on button "Publish" at bounding box center [808, 276] width 224 height 26
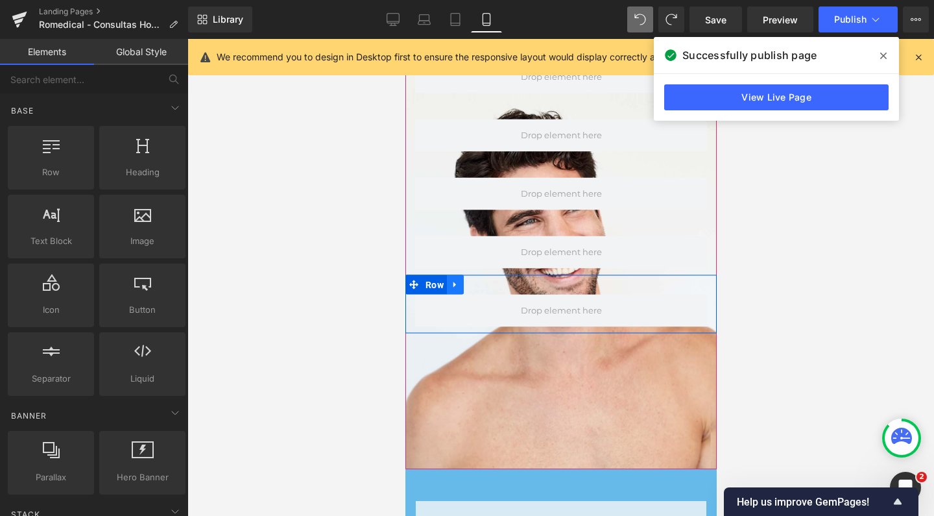
click at [452, 275] on link at bounding box center [454, 284] width 17 height 19
click at [465, 275] on link at bounding box center [471, 284] width 17 height 19
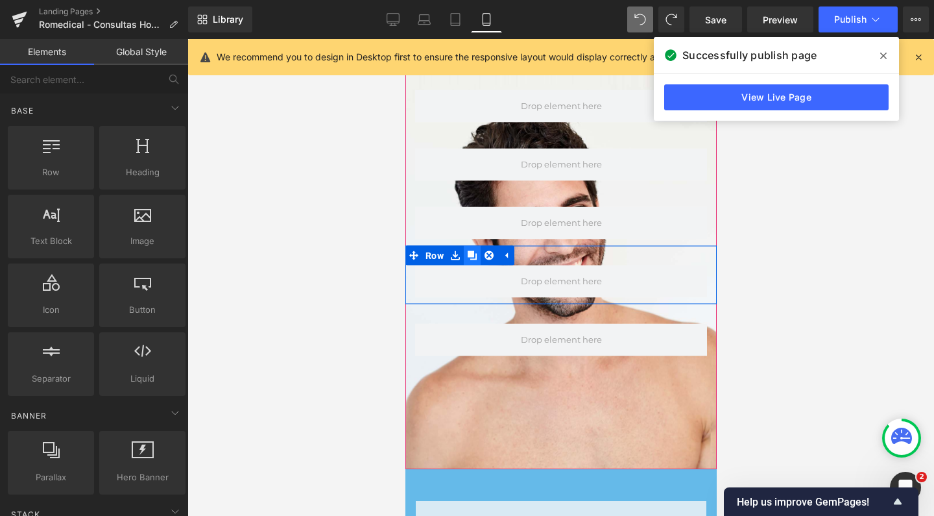
click at [470, 251] on icon at bounding box center [471, 255] width 9 height 9
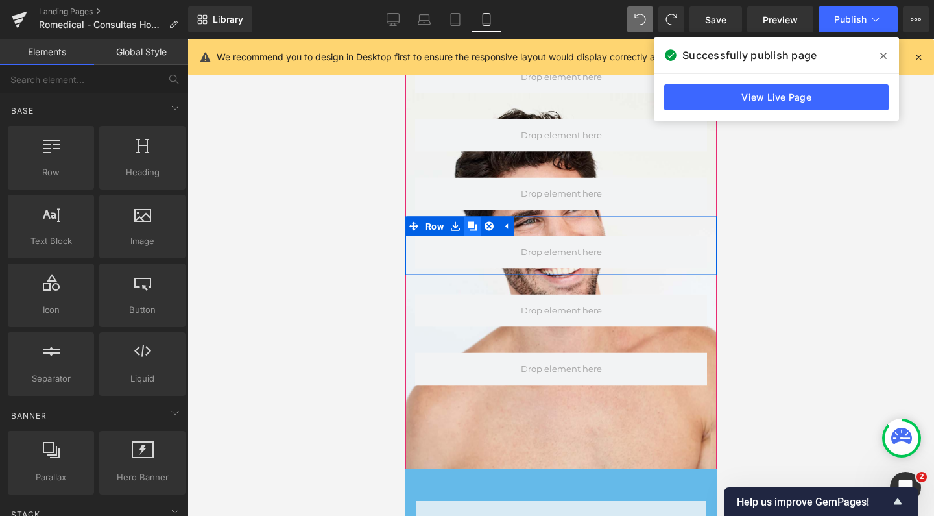
click at [474, 221] on icon at bounding box center [471, 226] width 9 height 10
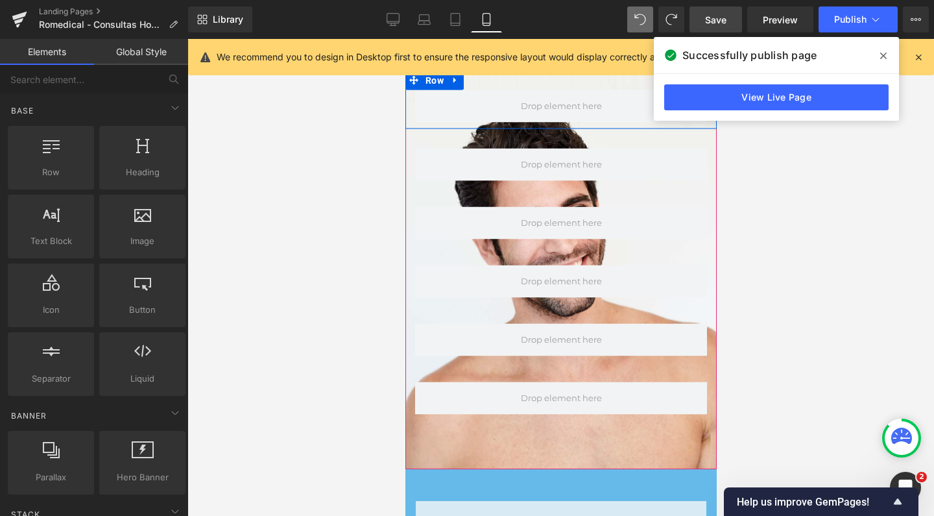
click at [714, 21] on span "Save" at bounding box center [715, 20] width 21 height 14
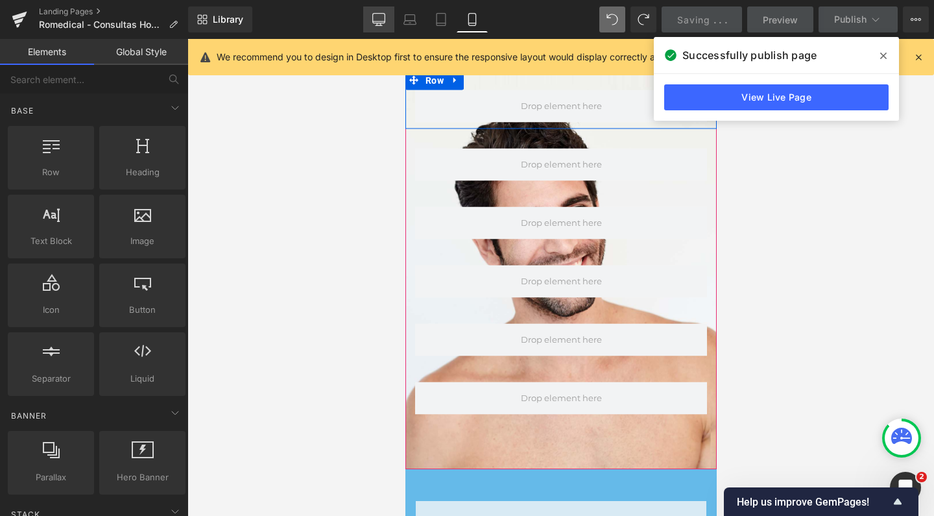
click at [379, 19] on icon at bounding box center [378, 19] width 13 height 13
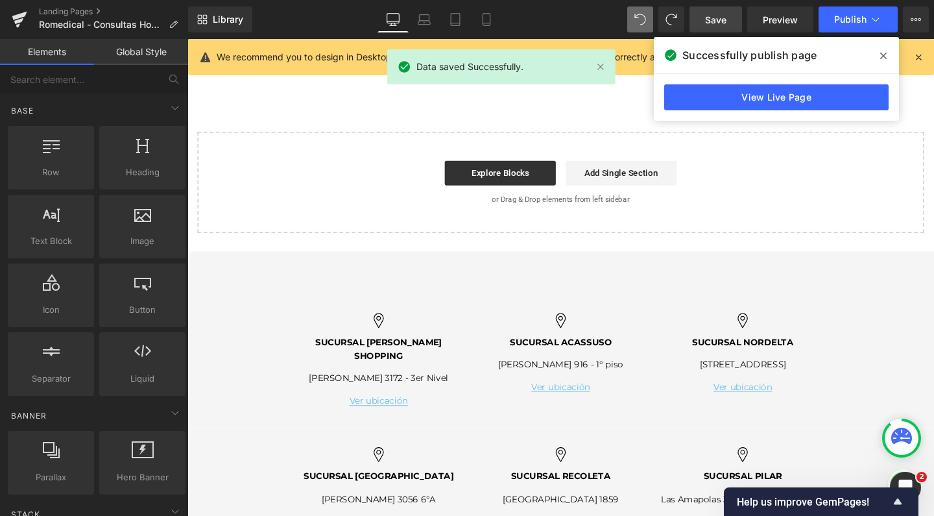
scroll to position [1014, 0]
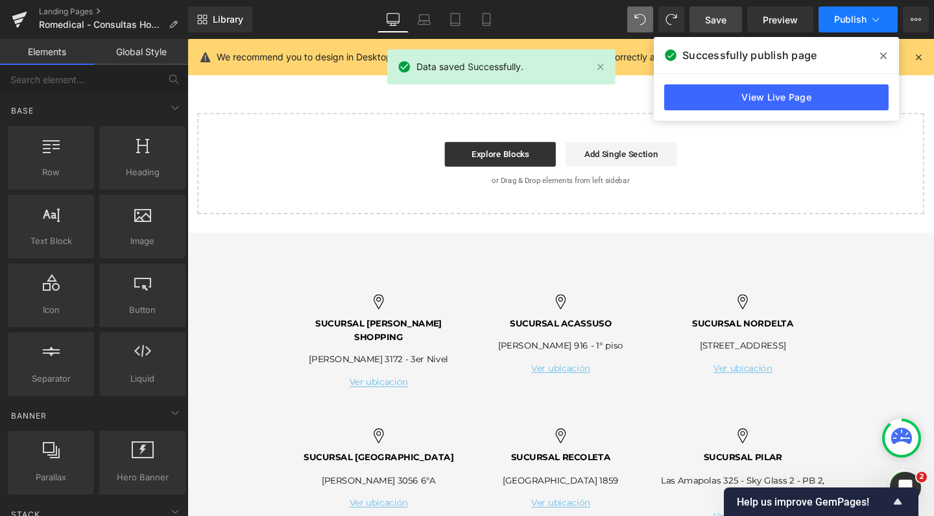
click at [839, 21] on span "Publish" at bounding box center [850, 19] width 32 height 10
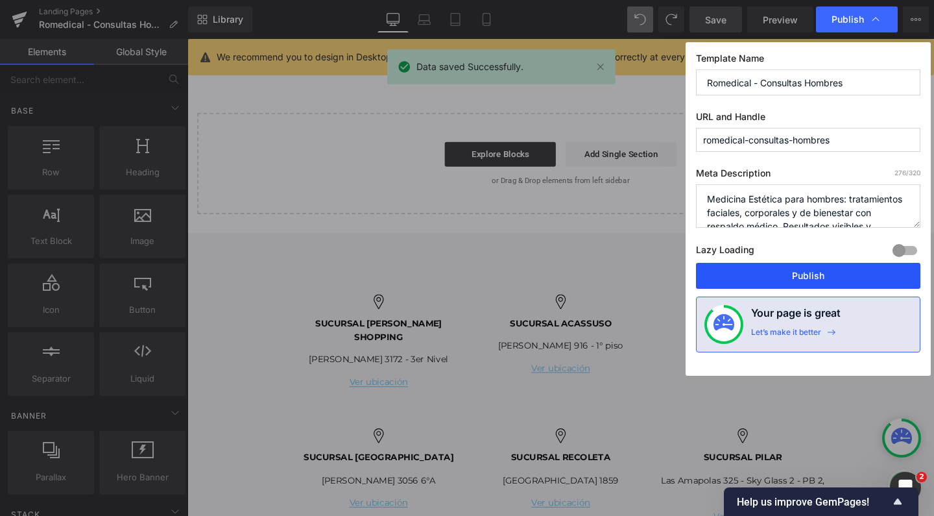
click at [814, 267] on button "Publish" at bounding box center [808, 276] width 224 height 26
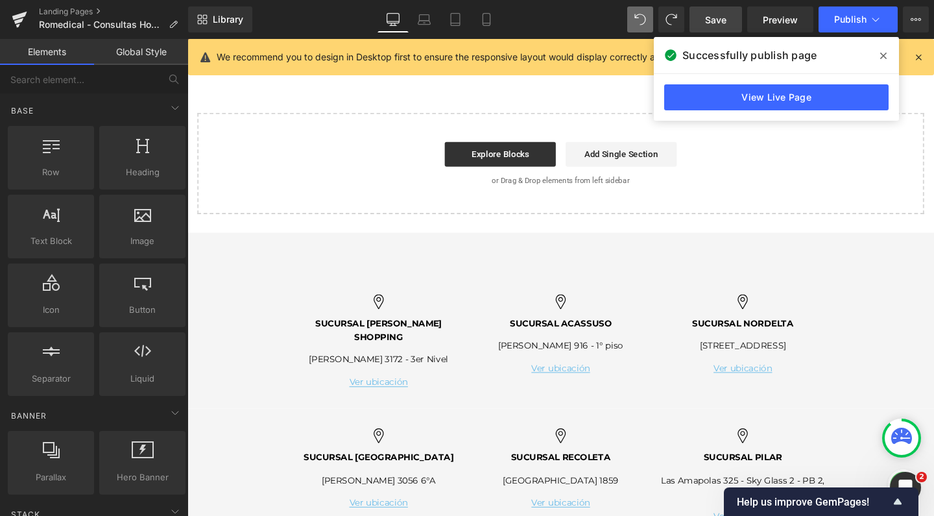
scroll to position [0, 0]
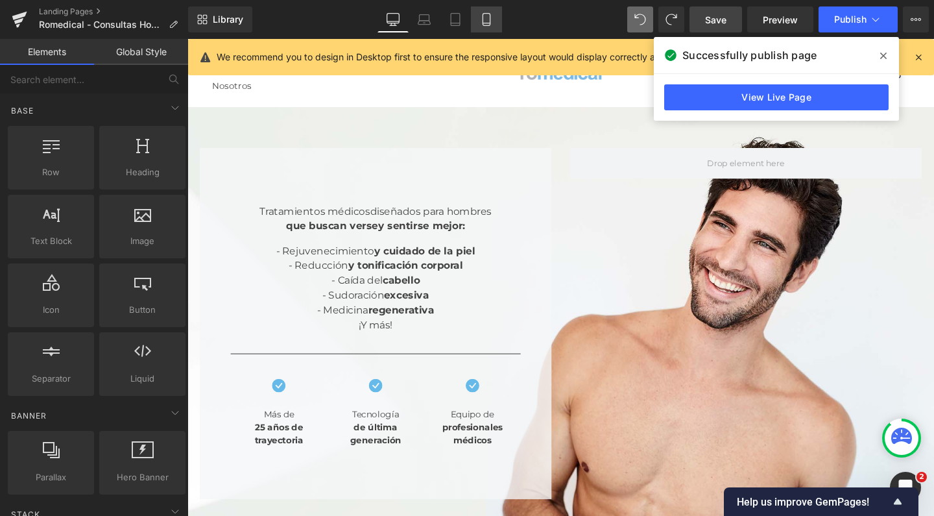
click at [487, 21] on icon at bounding box center [486, 19] width 13 height 13
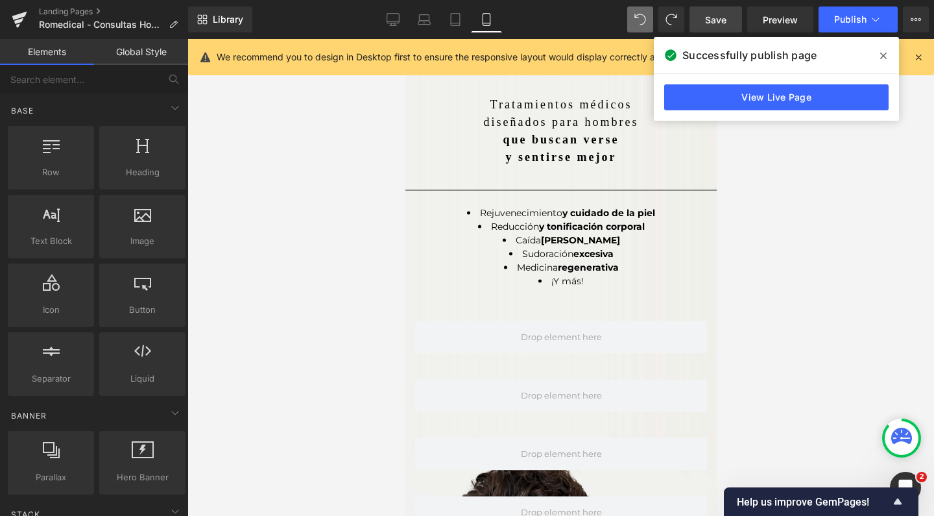
scroll to position [30, 0]
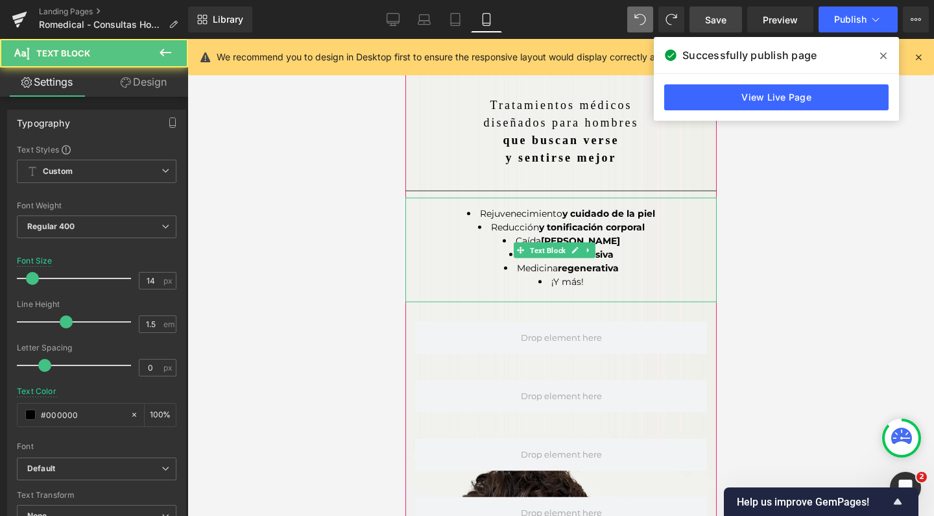
click at [426, 275] on li "¡Y más!" at bounding box center [560, 282] width 311 height 14
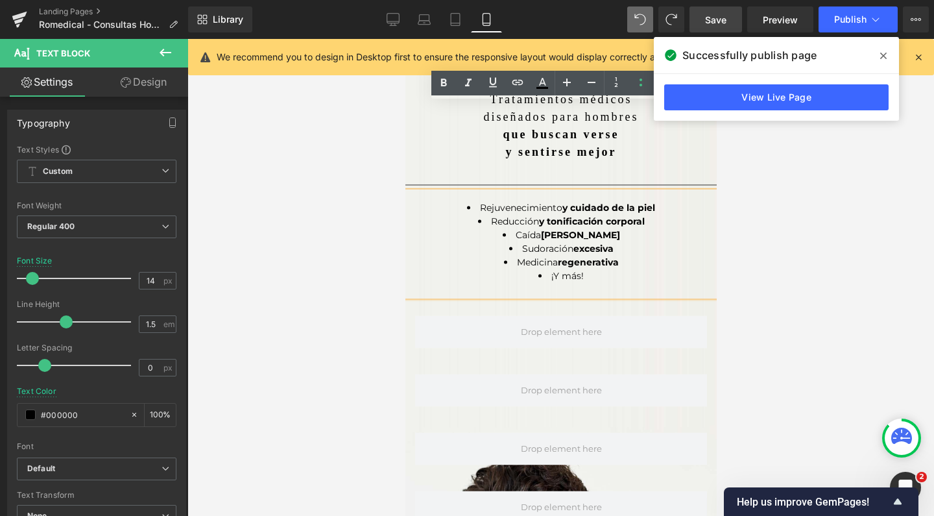
scroll to position [108, 0]
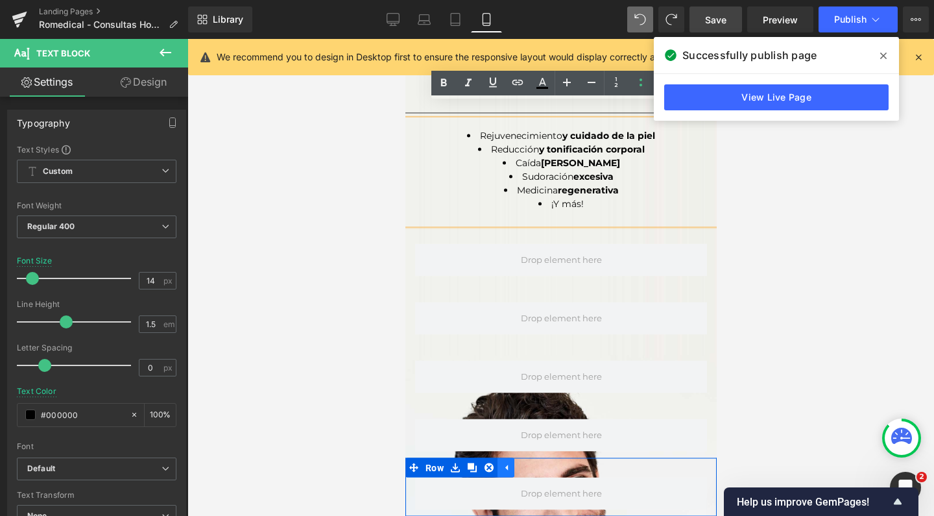
click at [497, 458] on link at bounding box center [505, 467] width 17 height 19
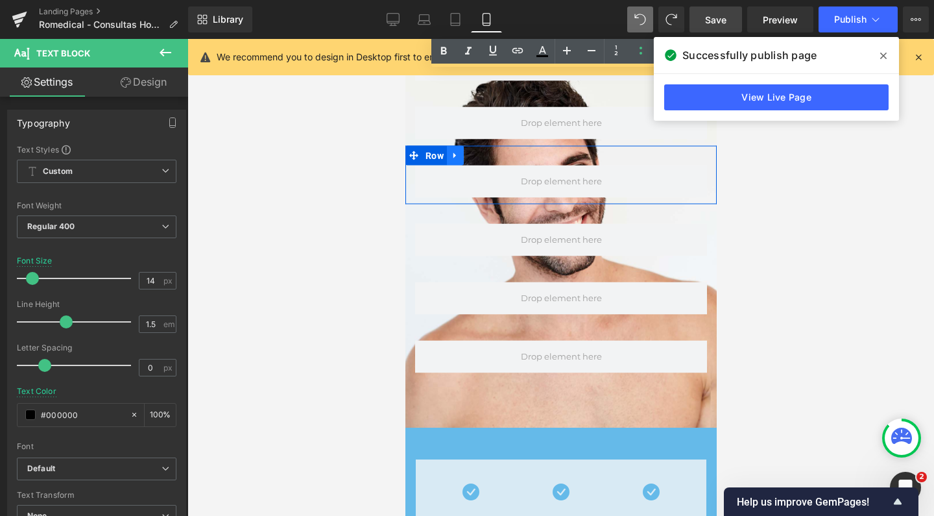
scroll to position [477, 0]
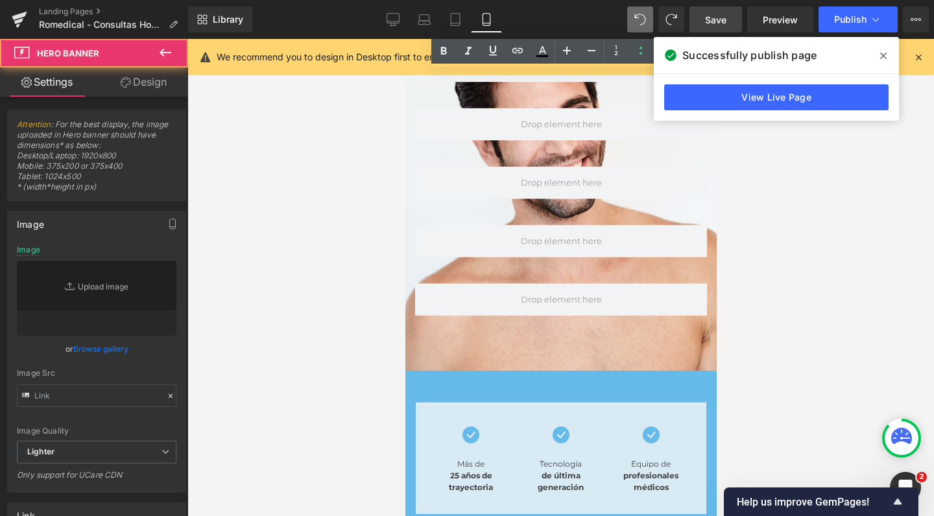
type input "[URL][DOMAIN_NAME]"
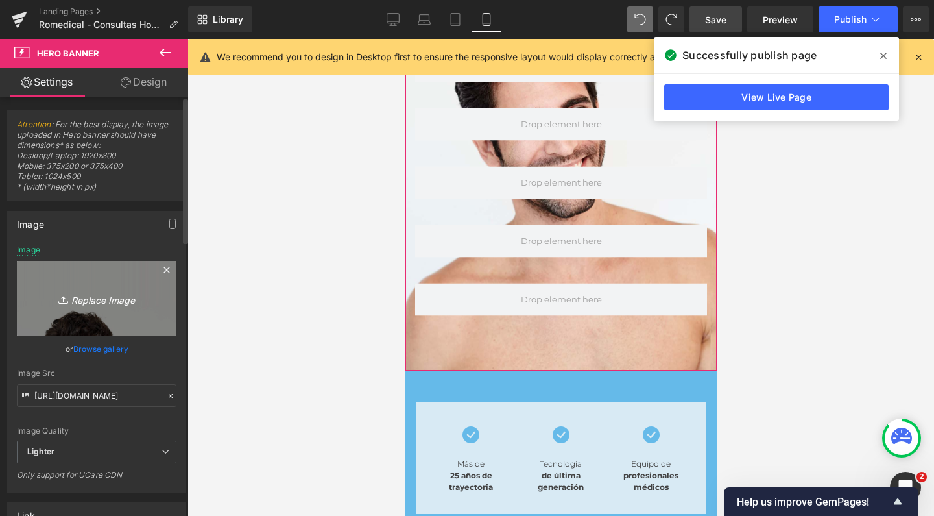
click at [114, 293] on icon "Replace Image" at bounding box center [97, 298] width 104 height 16
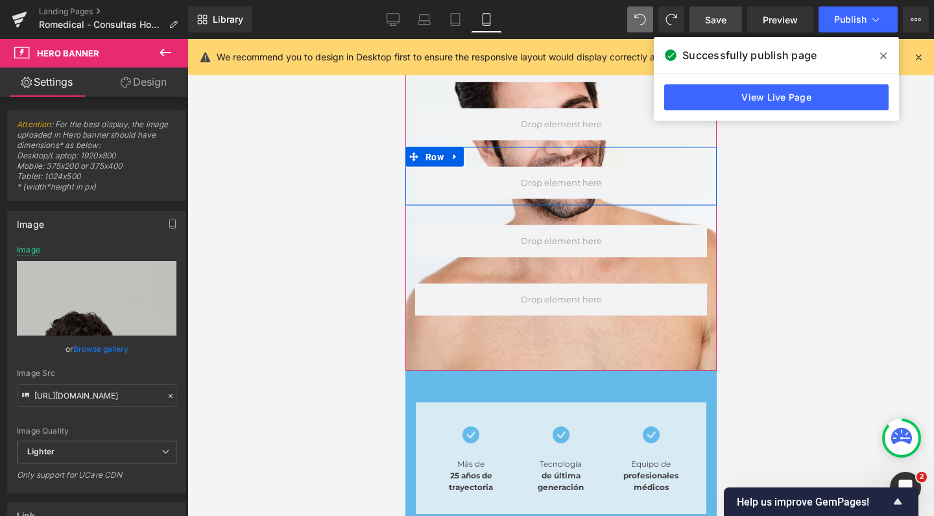
type input "C:\fakepath\MOBILE hombres romedical estetica rejuvenecimientop.jpg"
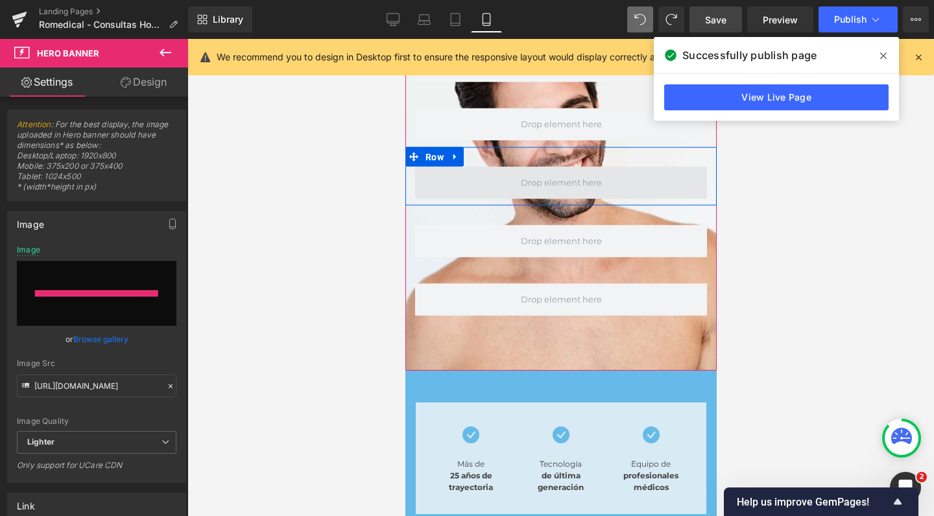
type input "[URL][DOMAIN_NAME]"
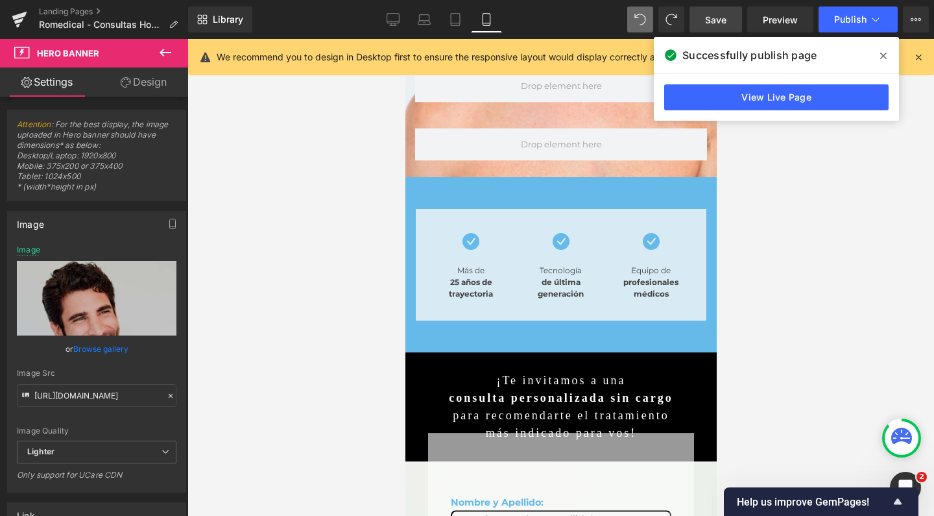
click at [731, 29] on link "Save" at bounding box center [715, 19] width 53 height 26
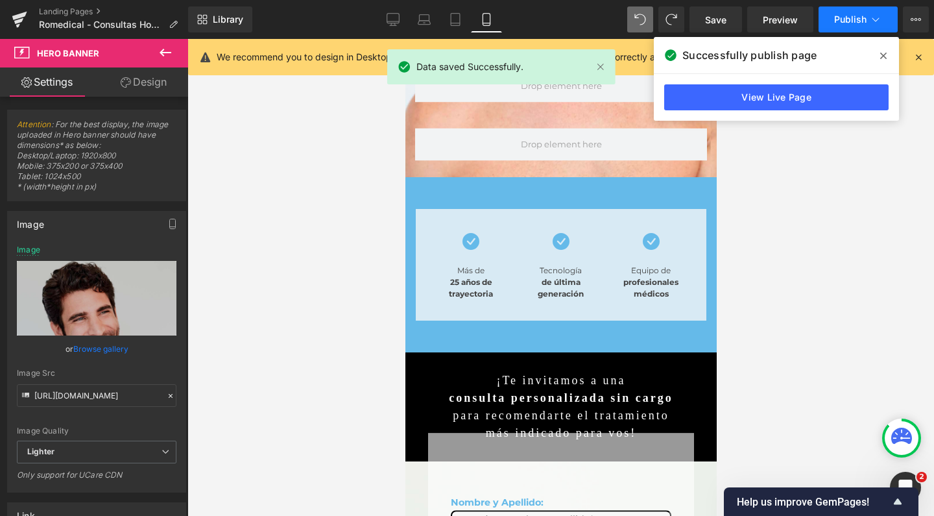
click at [850, 19] on span "Publish" at bounding box center [850, 19] width 32 height 10
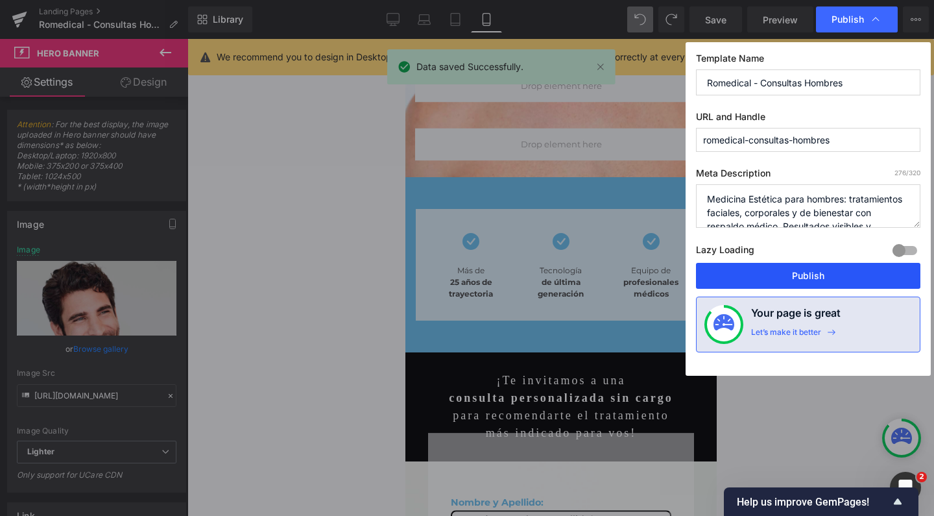
click at [824, 279] on button "Publish" at bounding box center [808, 276] width 224 height 26
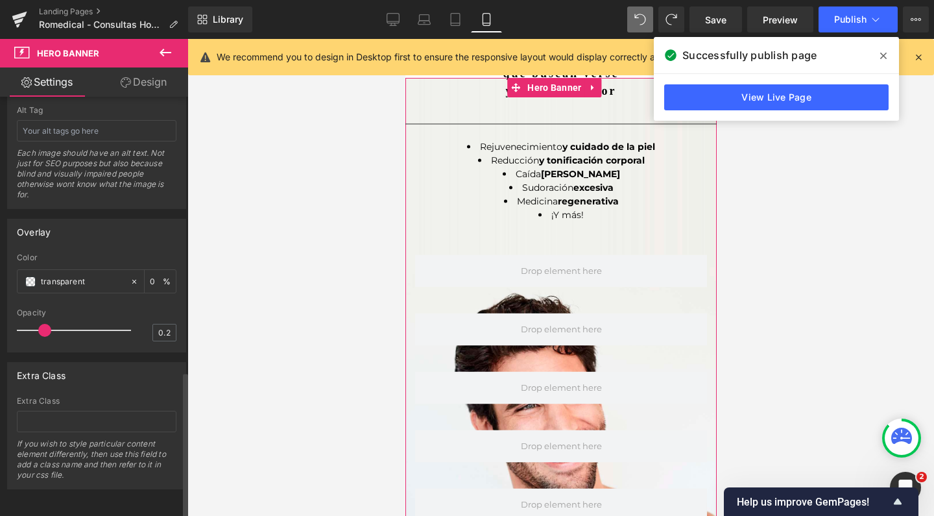
scroll to position [785, 0]
click at [27, 276] on span at bounding box center [30, 281] width 10 height 10
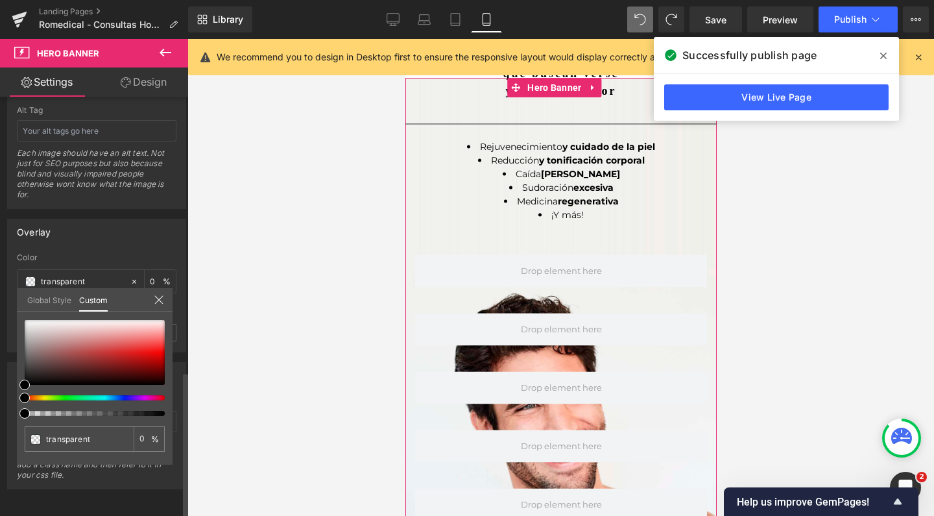
click at [38, 317] on div "transparent 0 %" at bounding box center [95, 320] width 156 height 16
type input "#e4e1e1"
type input "100"
type input "#e4e1e1"
type input "100"
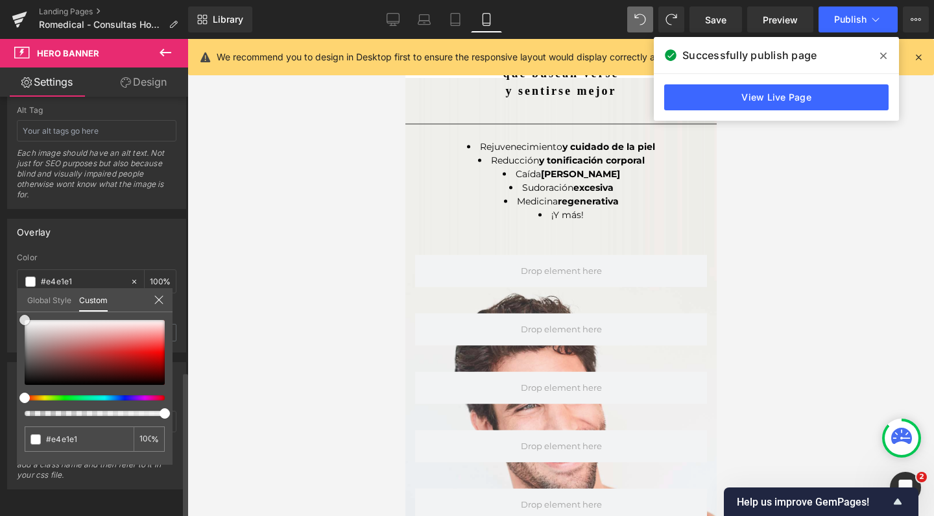
drag, startPoint x: 32, startPoint y: 327, endPoint x: 0, endPoint y: 297, distance: 43.6
click at [0, 297] on div "Overlay rgba(228, 225, 225, 1) Color #e4e1e1 100 % 0.2 Opacity 0.2 Global Style…" at bounding box center [97, 280] width 194 height 143
type input "#ffffff"
drag, startPoint x: 26, startPoint y: 321, endPoint x: 10, endPoint y: 309, distance: 20.0
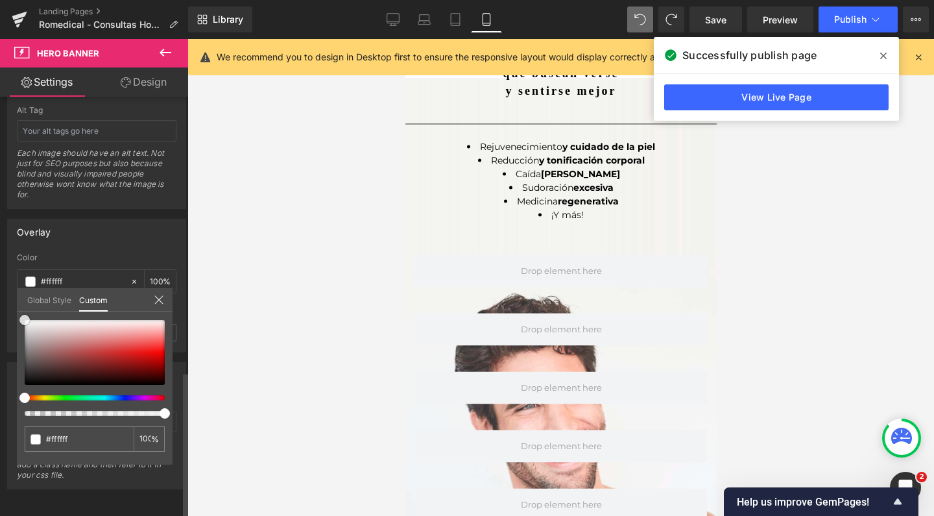
click at [10, 309] on div "Overlay rgba(255, 255, 255, 1) Color #ffffff 100 % 0.2 Opacity 0.2 Global Style…" at bounding box center [97, 280] width 194 height 143
click at [226, 305] on div at bounding box center [560, 277] width 747 height 477
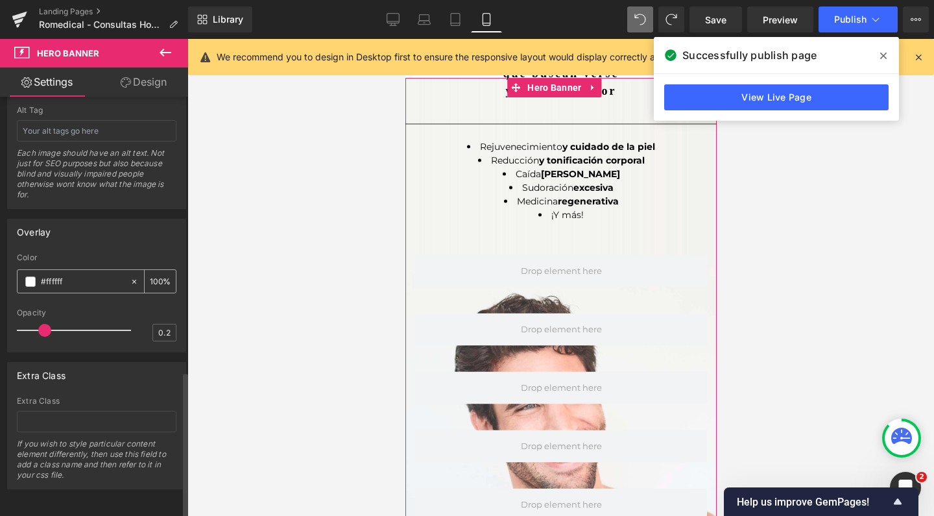
click at [150, 274] on input "100" at bounding box center [156, 281] width 13 height 14
click at [103, 278] on input "#ffffff" at bounding box center [82, 281] width 83 height 14
click at [31, 276] on span at bounding box center [30, 281] width 10 height 10
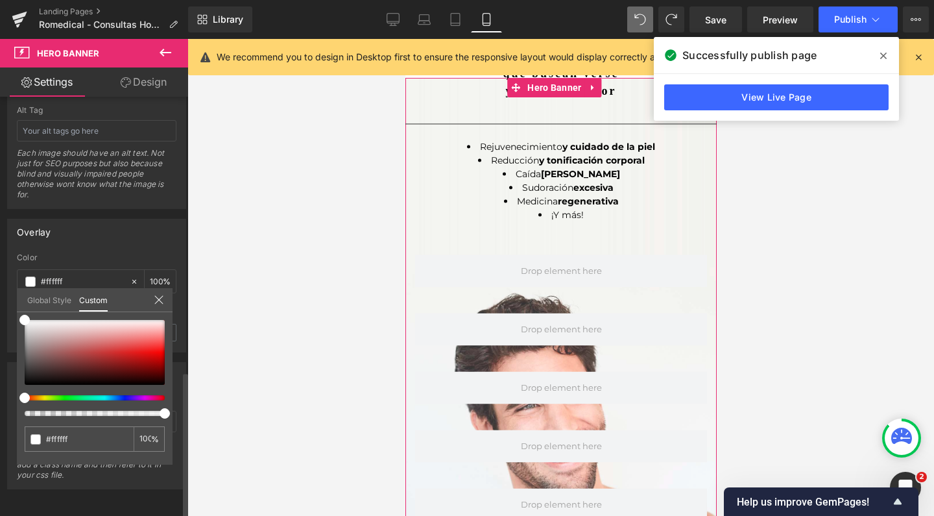
type input "84"
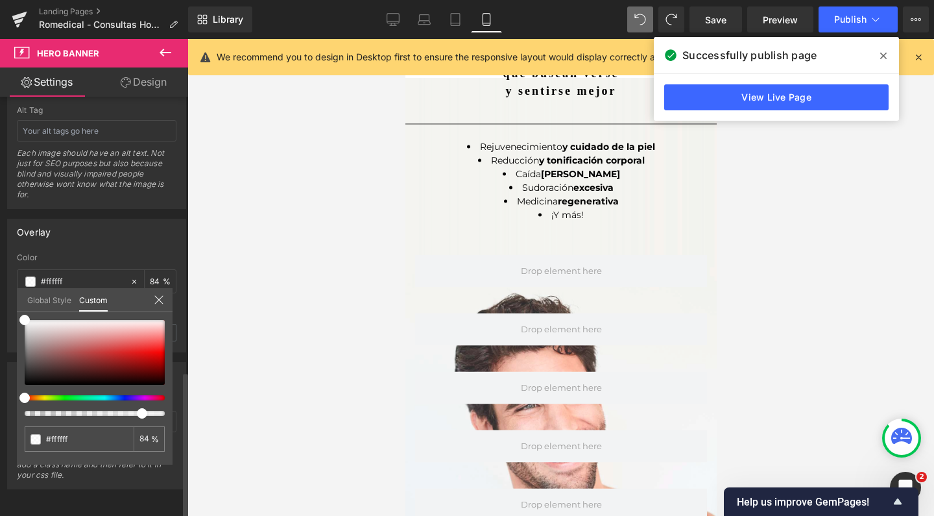
type input "13"
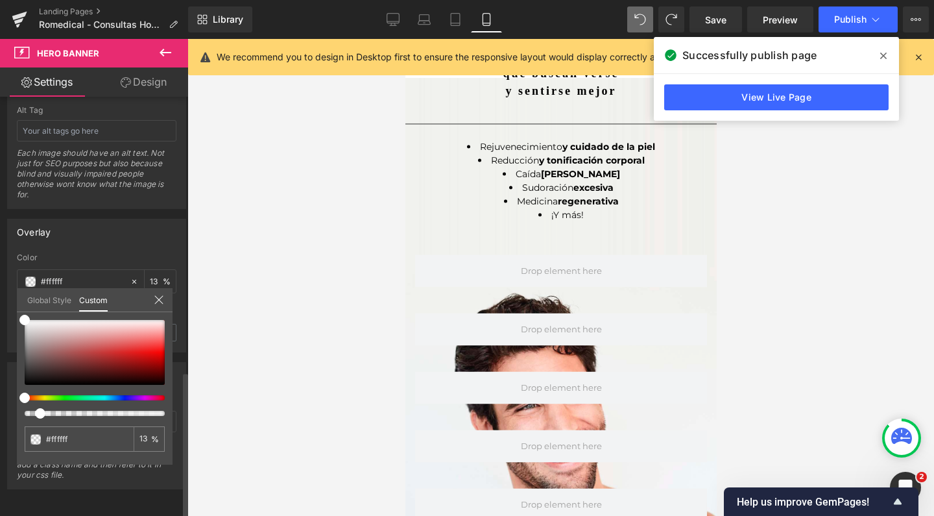
type input "59"
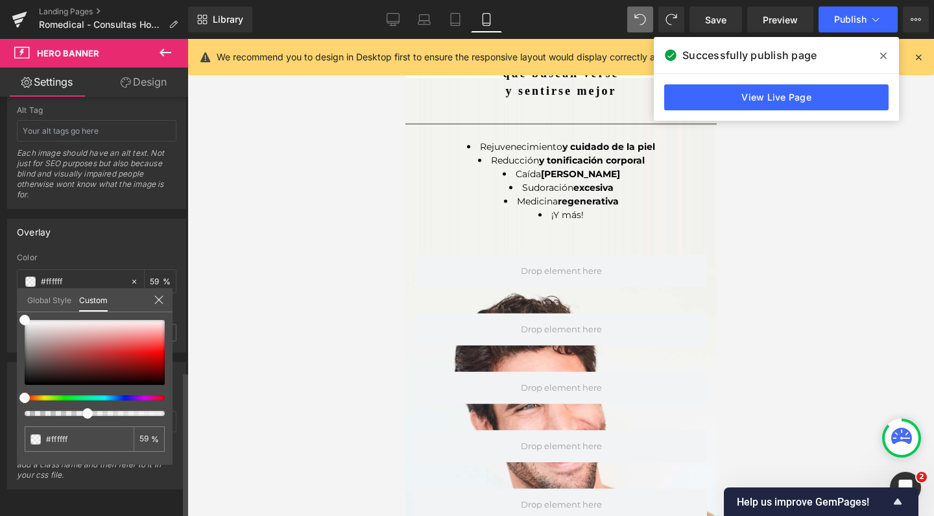
type input "64"
type input "45"
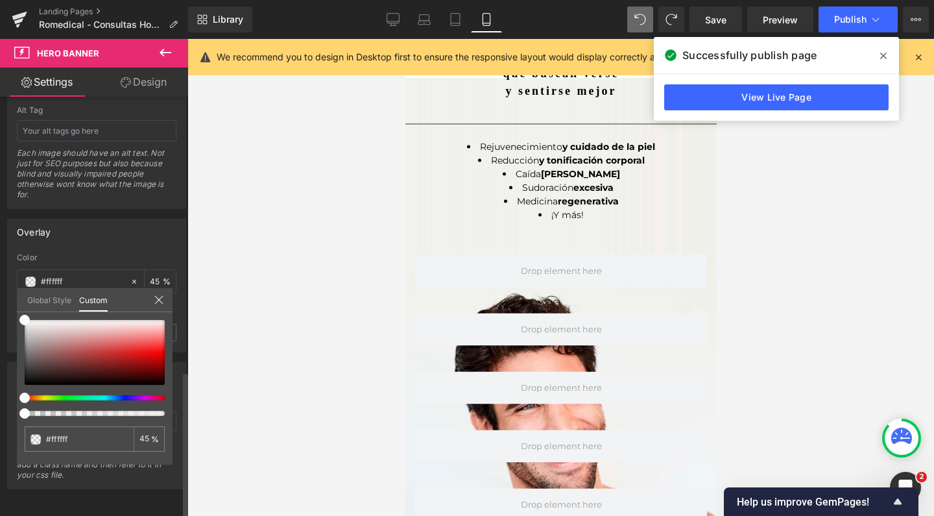
drag, startPoint x: 137, startPoint y: 411, endPoint x: 7, endPoint y: 408, distance: 130.4
click at [7, 352] on div "Overlay rgba(255, 255, 255, 0.45) Color #ffffff 45 % 0.2 Opacity 0.2 Global Sty…" at bounding box center [97, 280] width 194 height 143
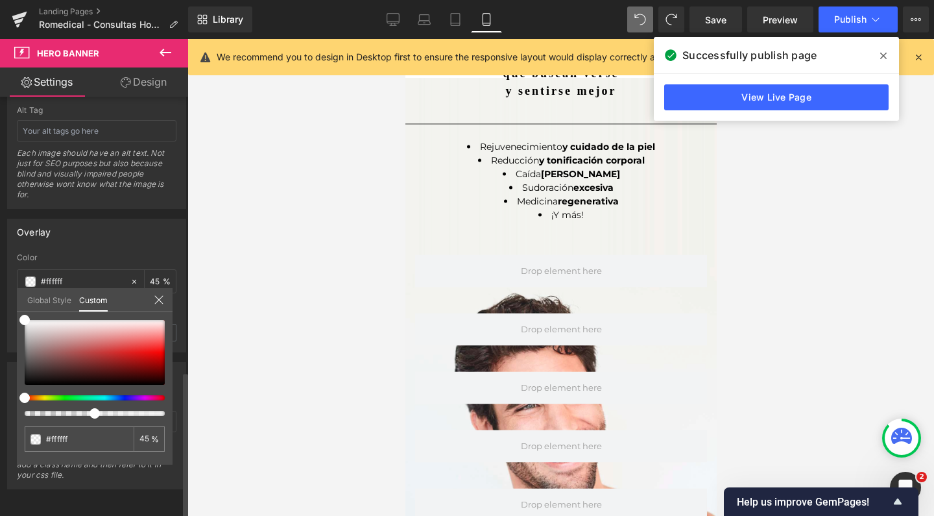
click at [90, 414] on div at bounding box center [89, 413] width 140 height 5
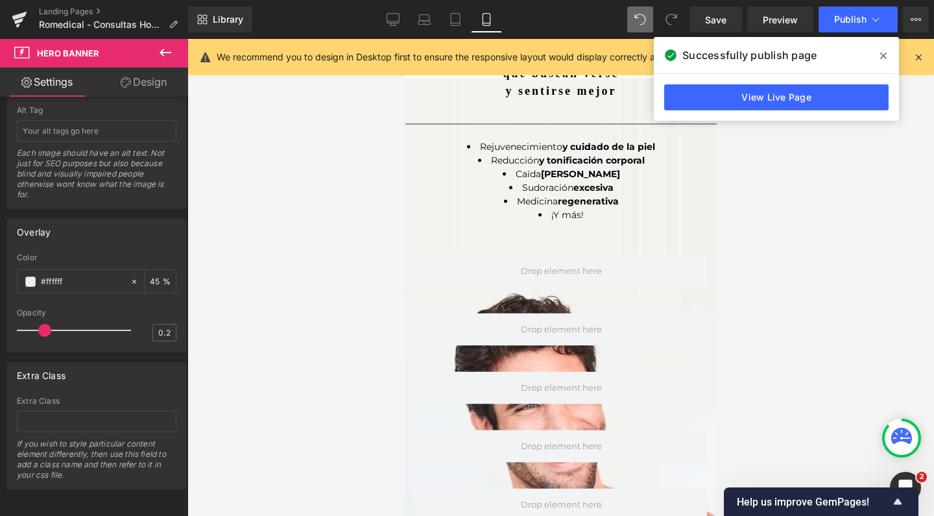
click at [218, 356] on div at bounding box center [560, 277] width 747 height 477
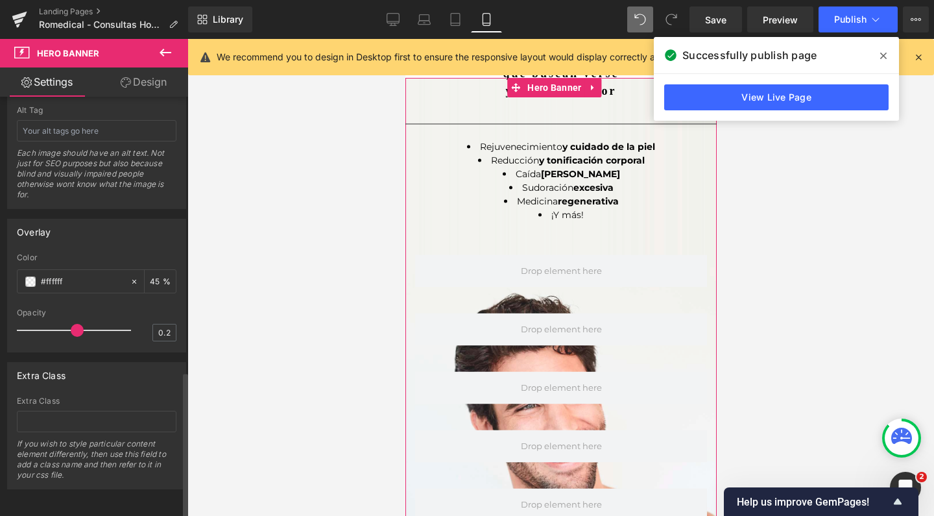
click at [78, 317] on div at bounding box center [77, 330] width 108 height 26
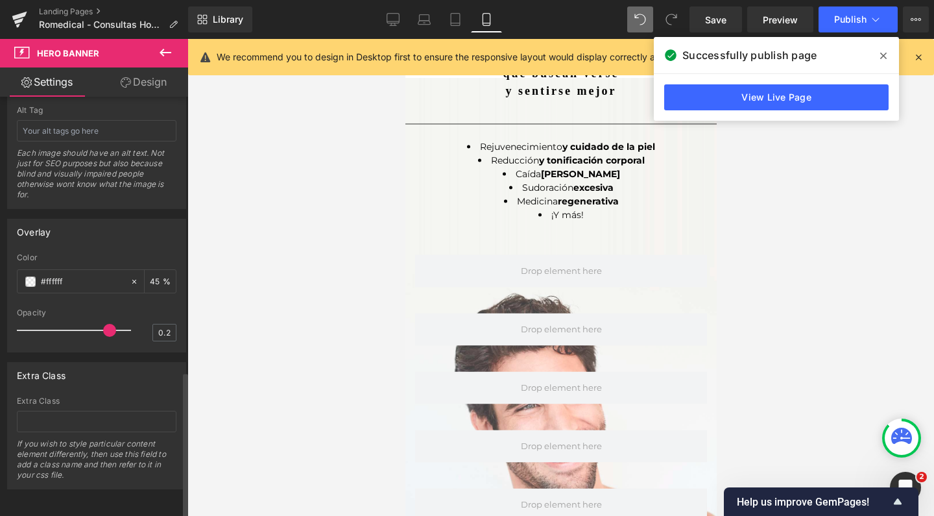
click at [104, 317] on div at bounding box center [77, 330] width 108 height 26
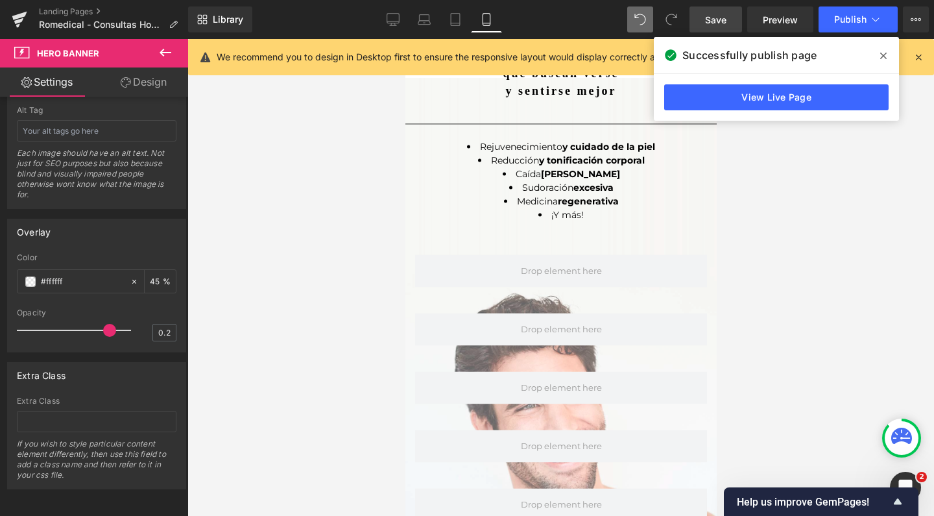
click at [702, 21] on link "Save" at bounding box center [715, 19] width 53 height 26
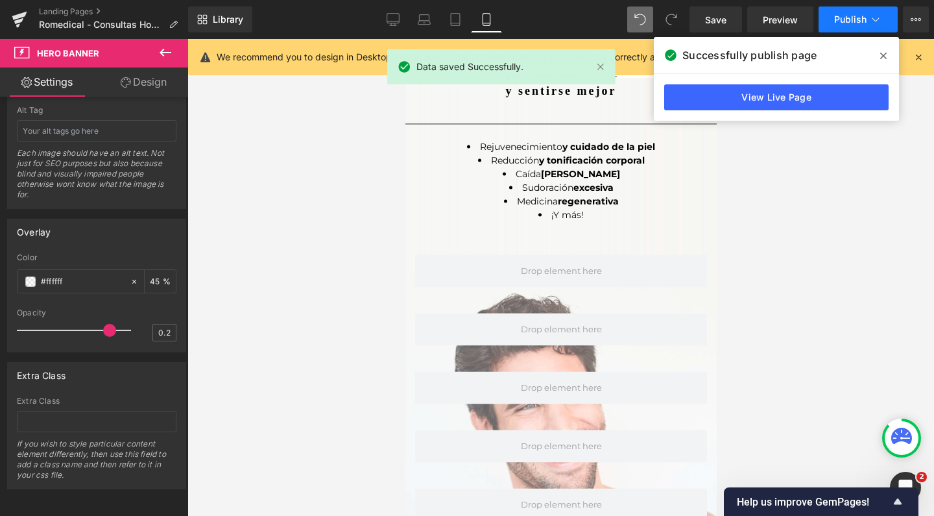
click at [846, 21] on span "Publish" at bounding box center [850, 19] width 32 height 10
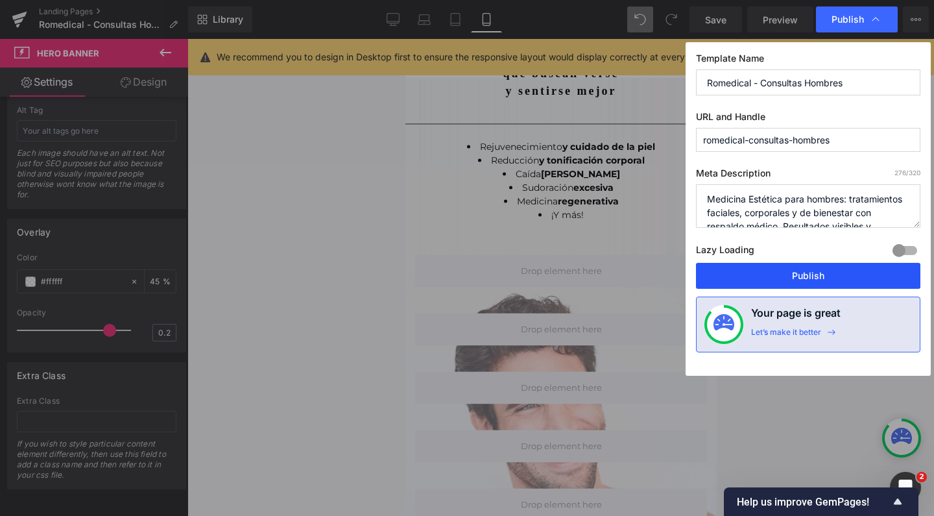
click at [821, 269] on button "Publish" at bounding box center [808, 276] width 224 height 26
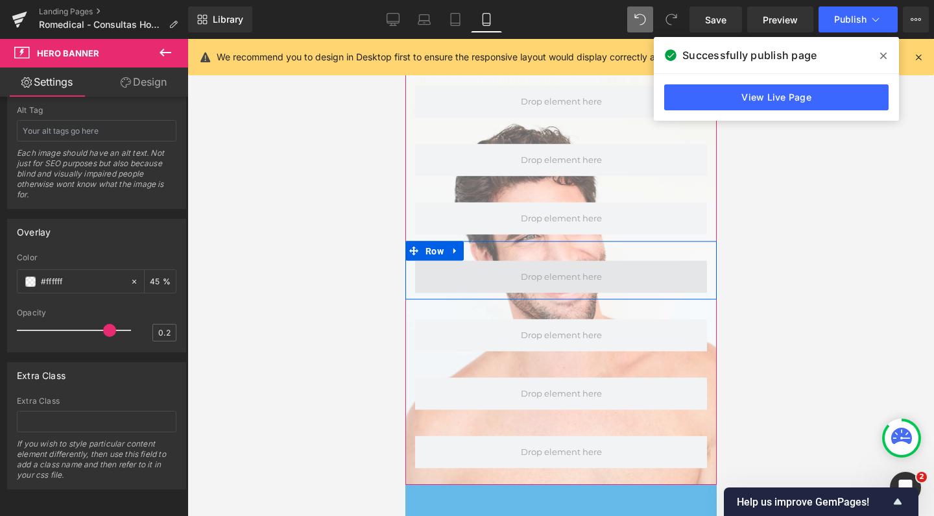
scroll to position [265, 0]
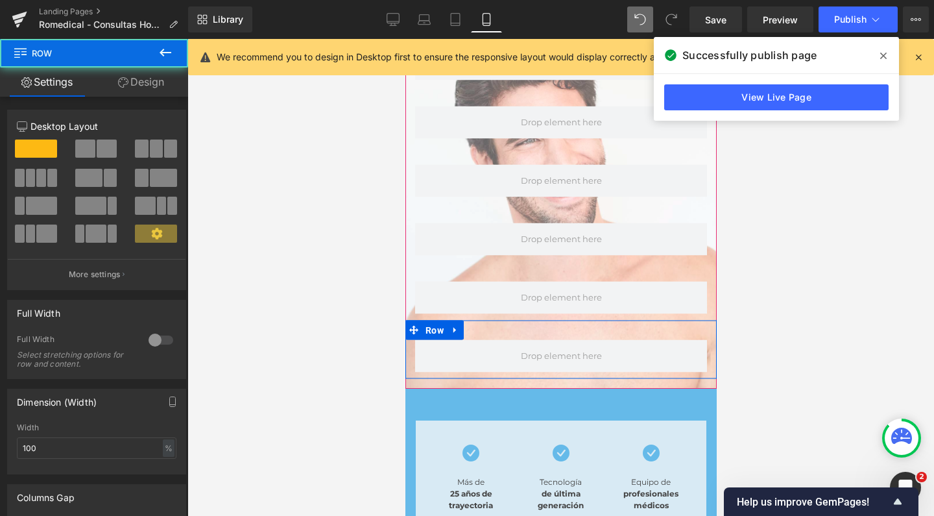
click at [702, 320] on div "Row" at bounding box center [560, 349] width 311 height 58
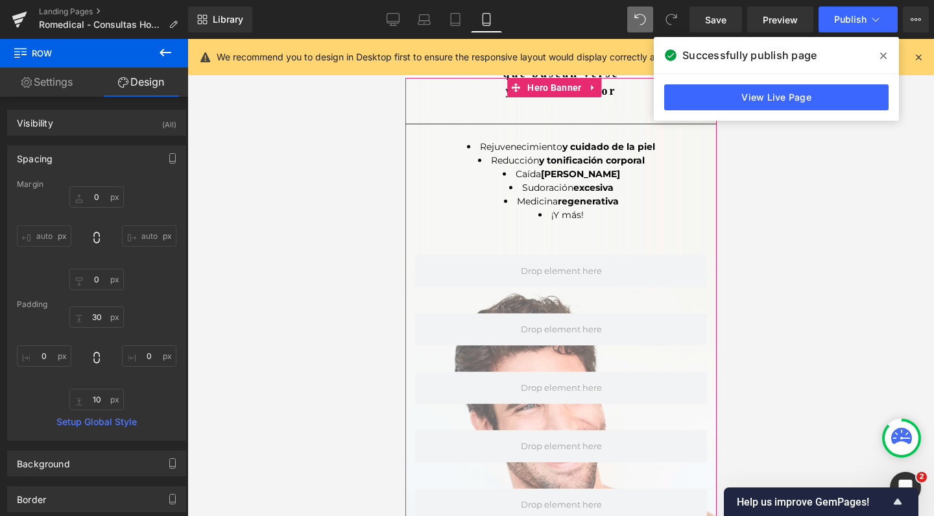
scroll to position [0, 0]
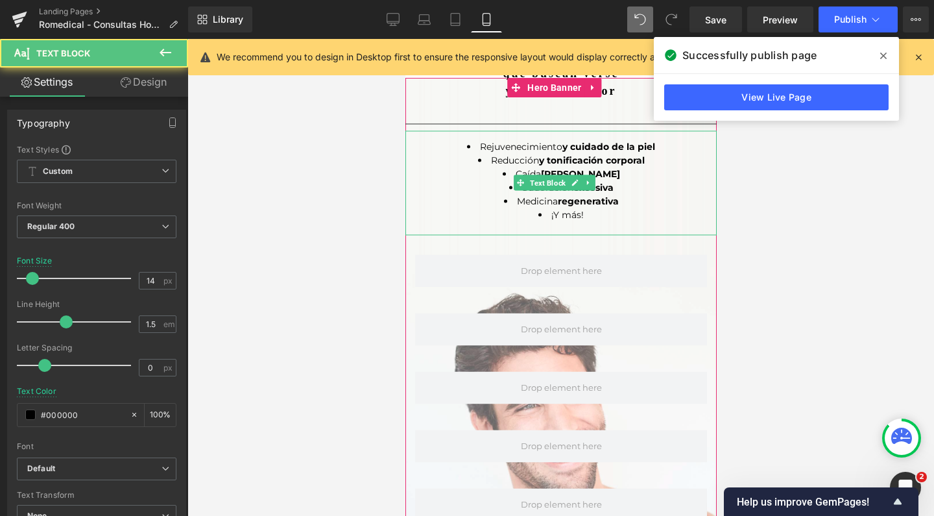
click at [681, 194] on li "Medicina regenerativa" at bounding box center [560, 201] width 311 height 14
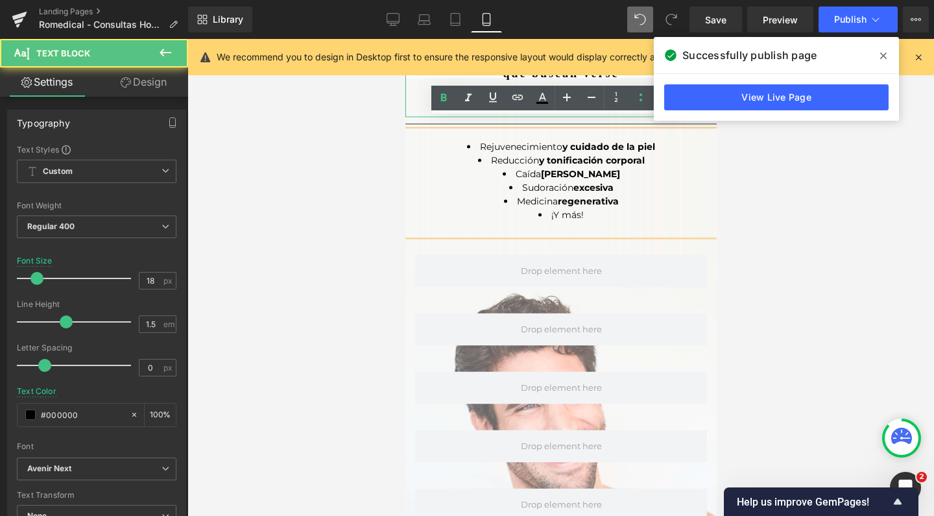
click at [413, 99] on p at bounding box center [560, 108] width 311 height 18
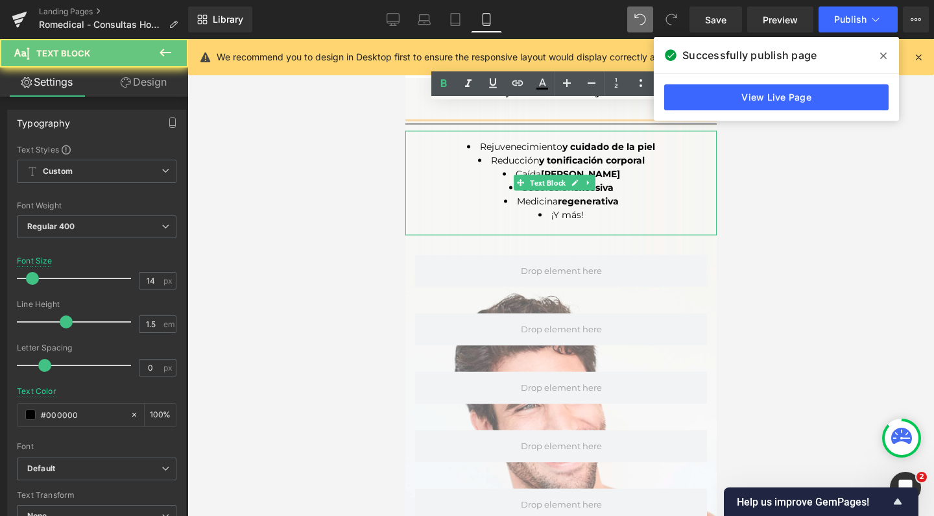
click at [415, 153] on li "Reducción y tonificación corporal" at bounding box center [560, 160] width 311 height 14
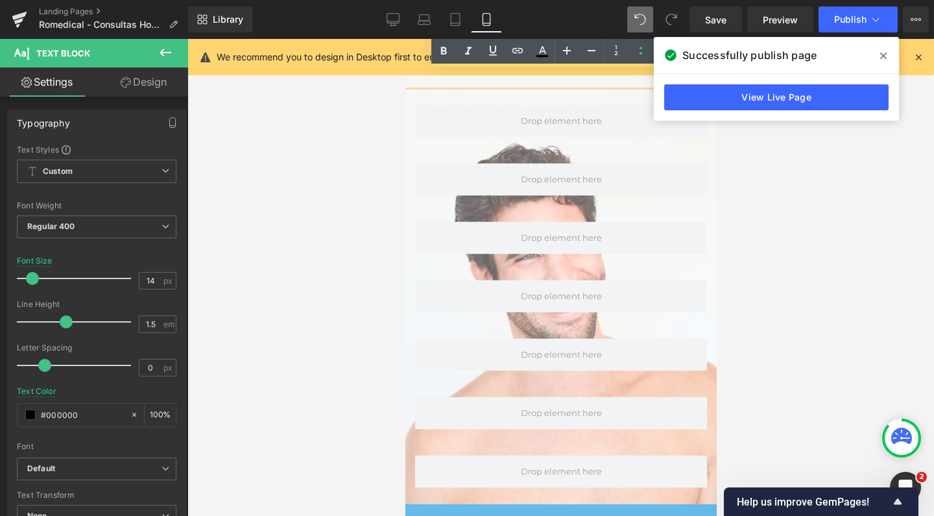
scroll to position [190, 0]
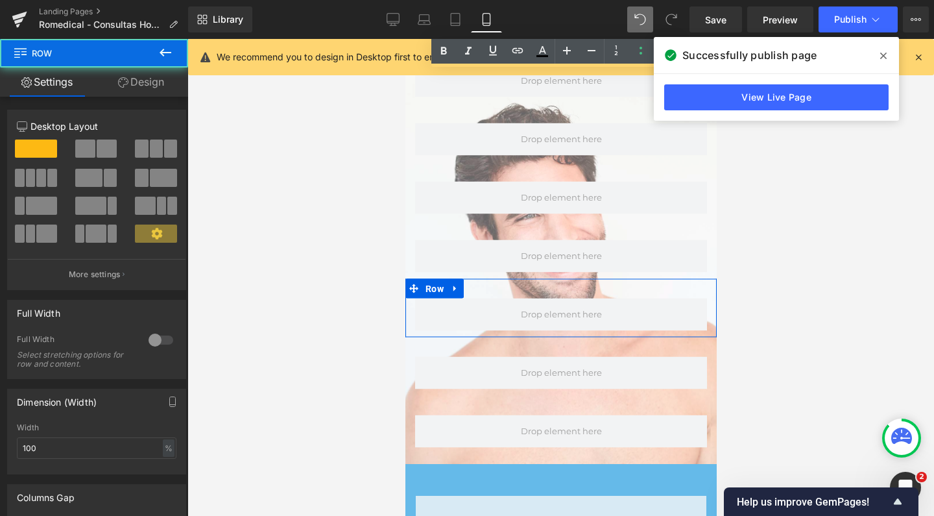
click at [410, 278] on div "Row" at bounding box center [560, 307] width 311 height 58
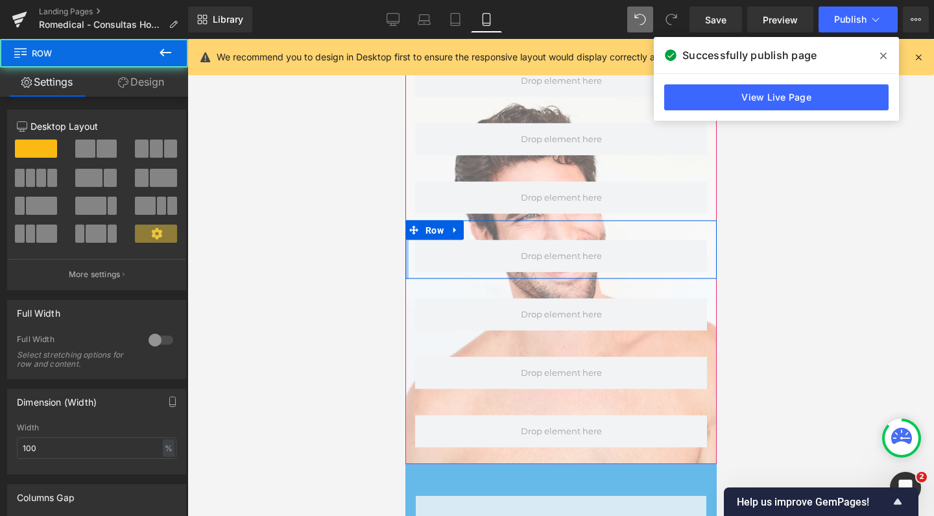
click at [407, 262] on div at bounding box center [406, 249] width 3 height 58
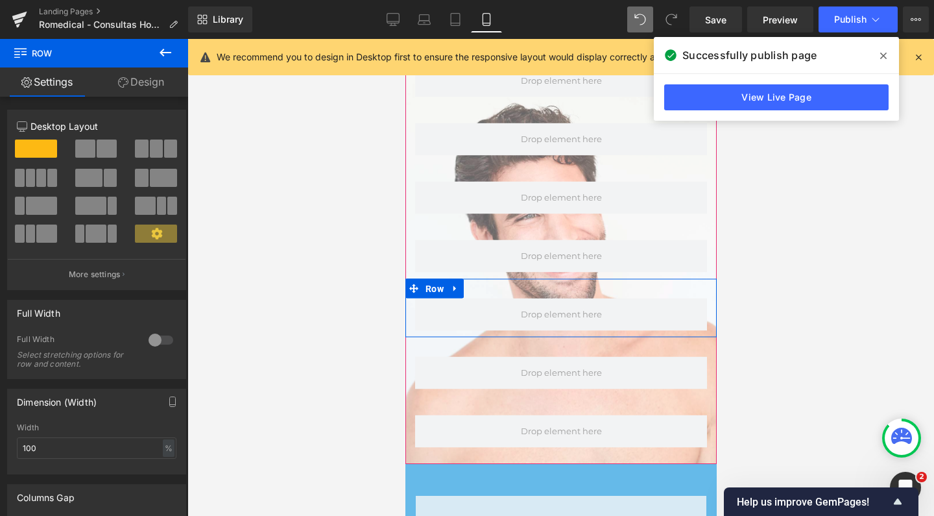
click at [409, 299] on div at bounding box center [560, 314] width 311 height 32
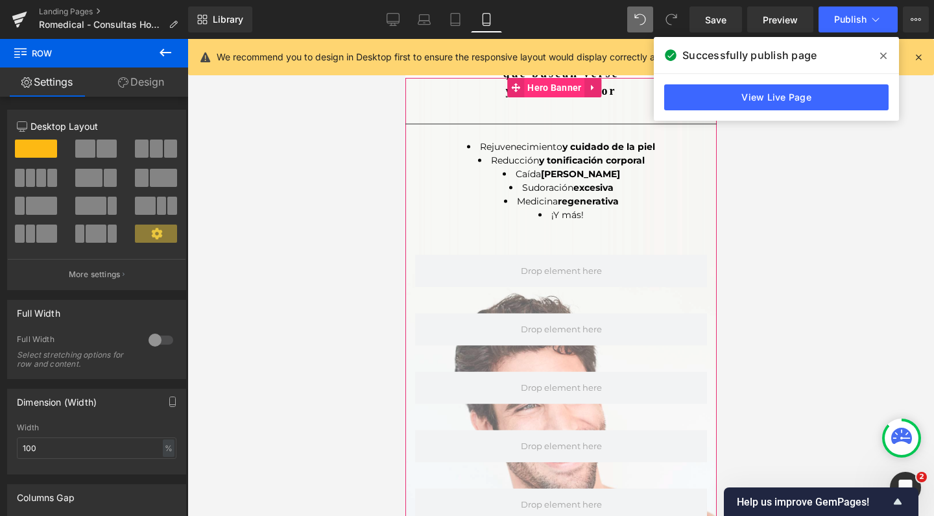
scroll to position [0, 0]
click at [556, 88] on span "Hero Banner" at bounding box center [553, 87] width 60 height 19
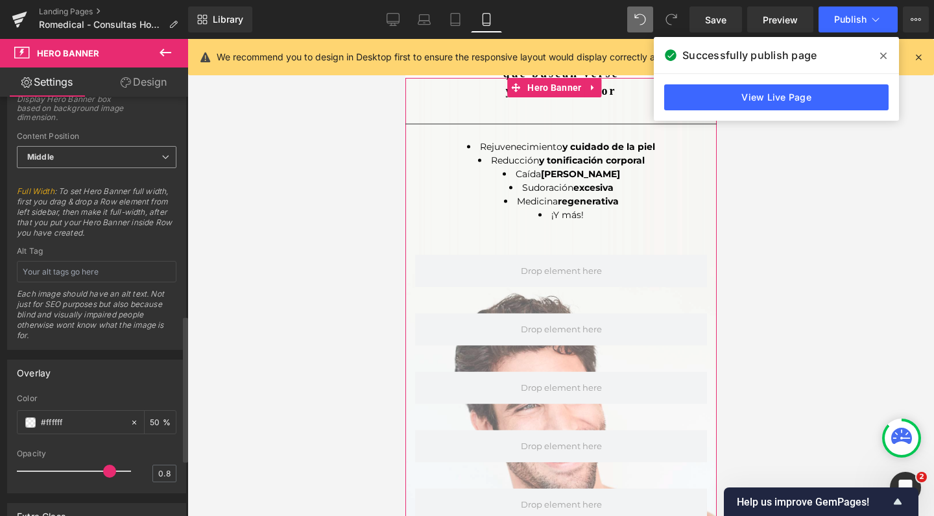
scroll to position [636, 0]
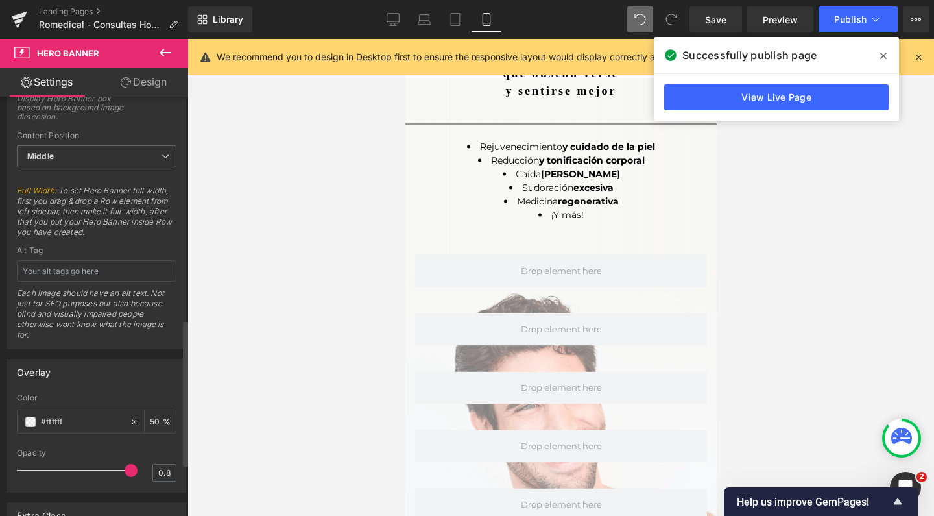
click at [124, 470] on div at bounding box center [77, 470] width 108 height 26
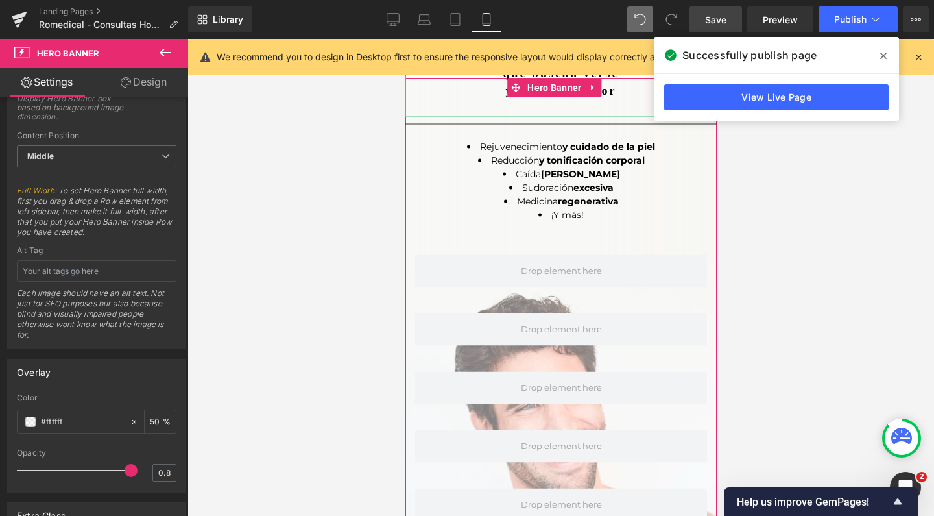
click at [723, 23] on span "Save" at bounding box center [715, 20] width 21 height 14
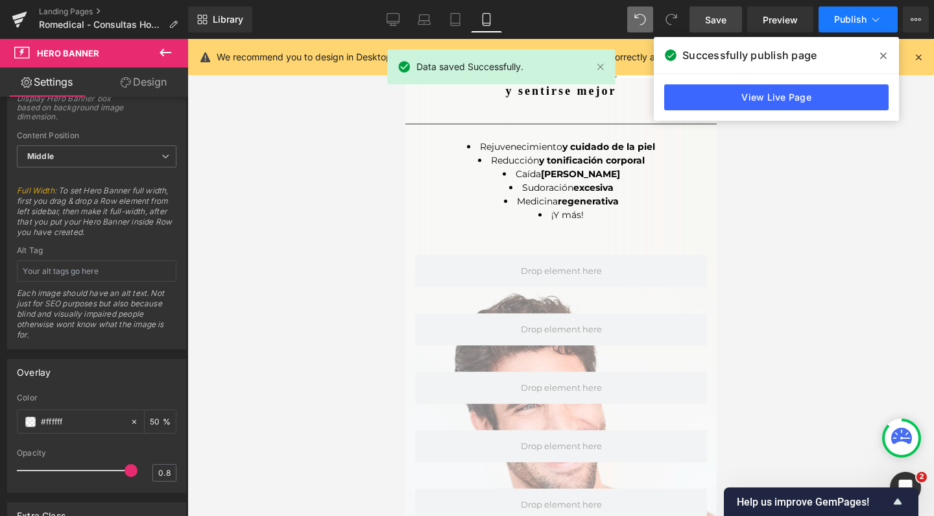
click at [854, 21] on span "Publish" at bounding box center [850, 19] width 32 height 10
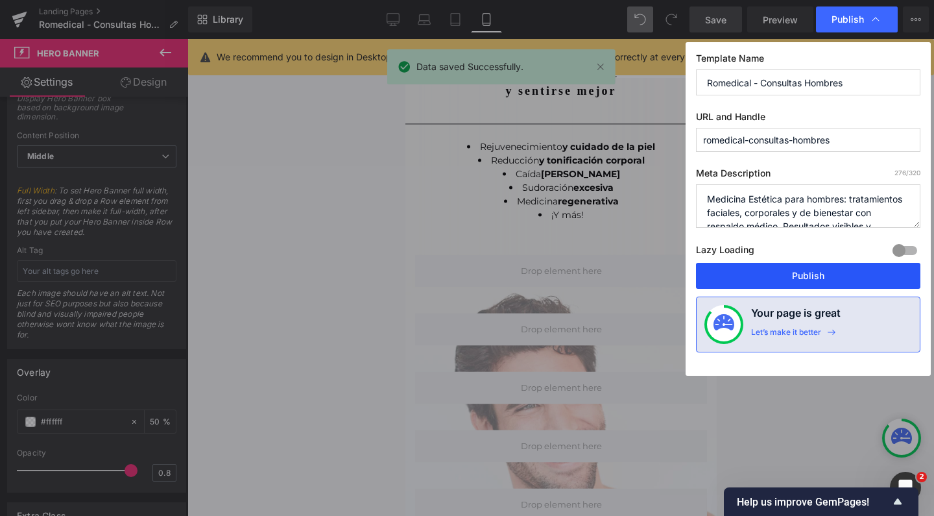
click at [823, 278] on button "Publish" at bounding box center [808, 276] width 224 height 26
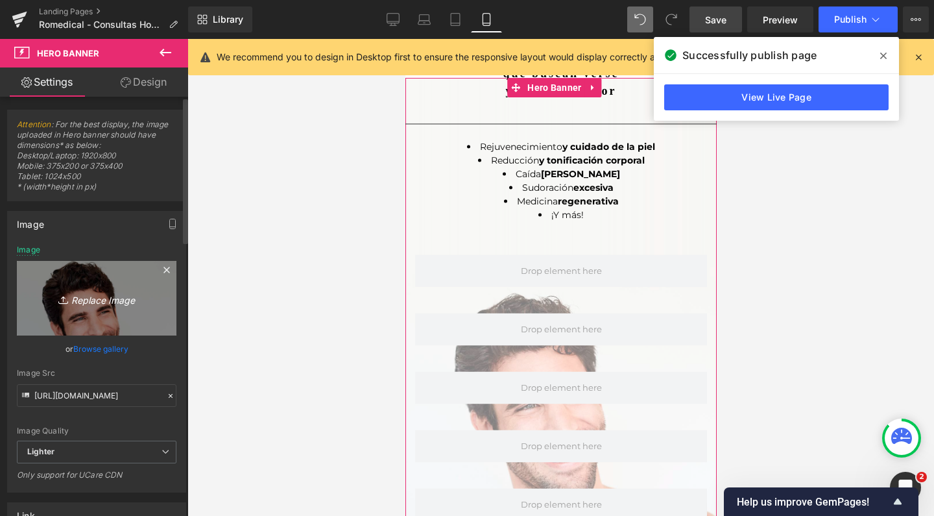
scroll to position [0, 0]
click at [75, 275] on link "Replace Image" at bounding box center [97, 298] width 160 height 75
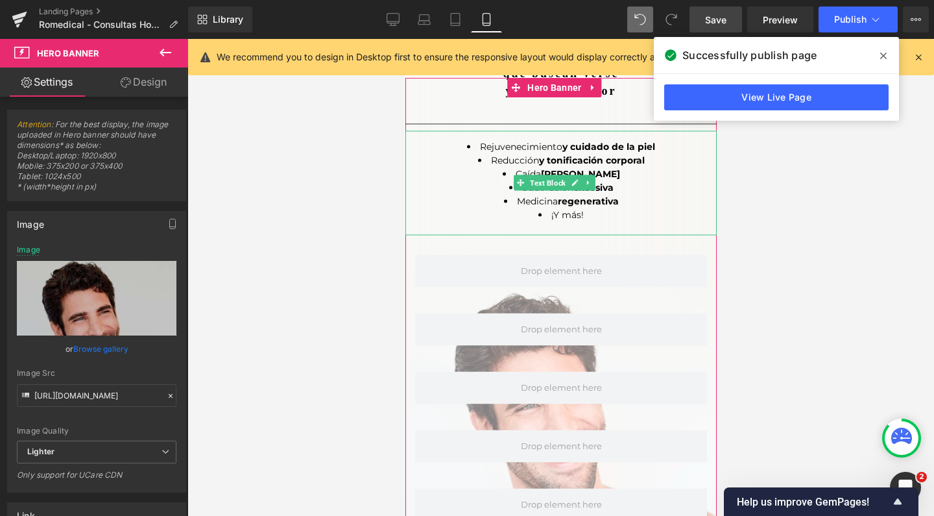
type input "C:\fakepath\MOBILE hombres romedical estetica rejuvenecimientop.jpg"
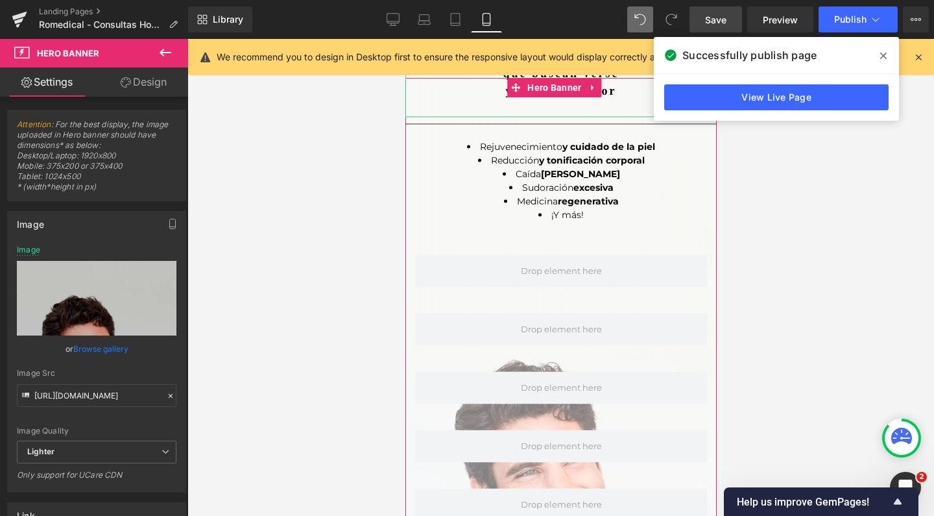
click at [719, 16] on span "Save" at bounding box center [715, 20] width 21 height 14
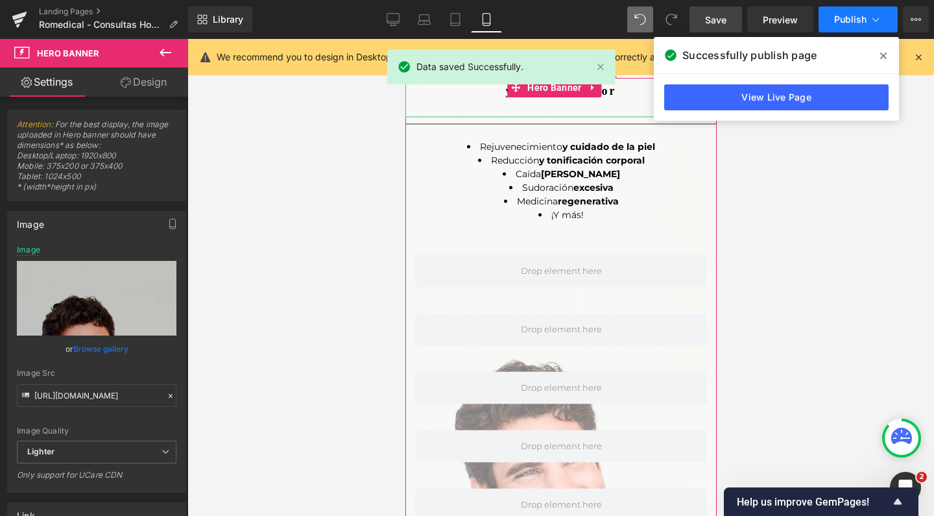
click at [830, 12] on button "Publish" at bounding box center [858, 19] width 79 height 26
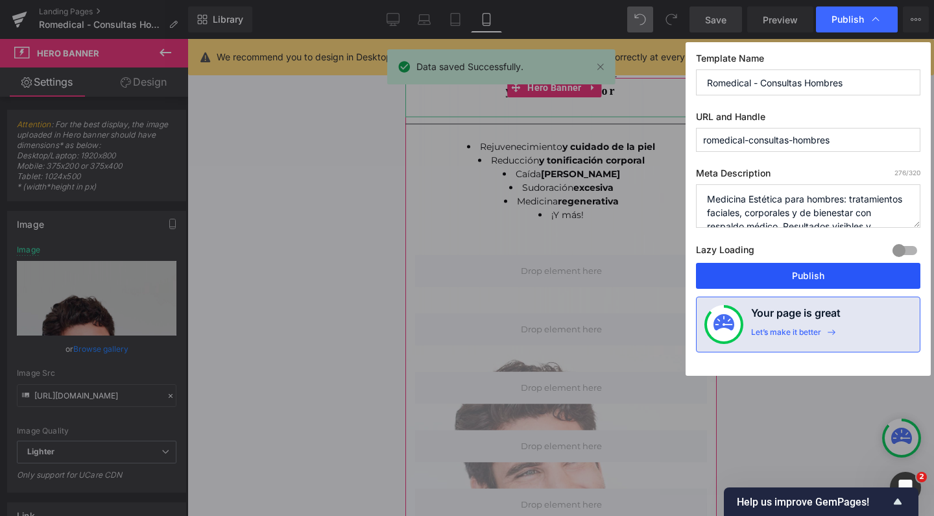
click at [754, 267] on button "Publish" at bounding box center [808, 276] width 224 height 26
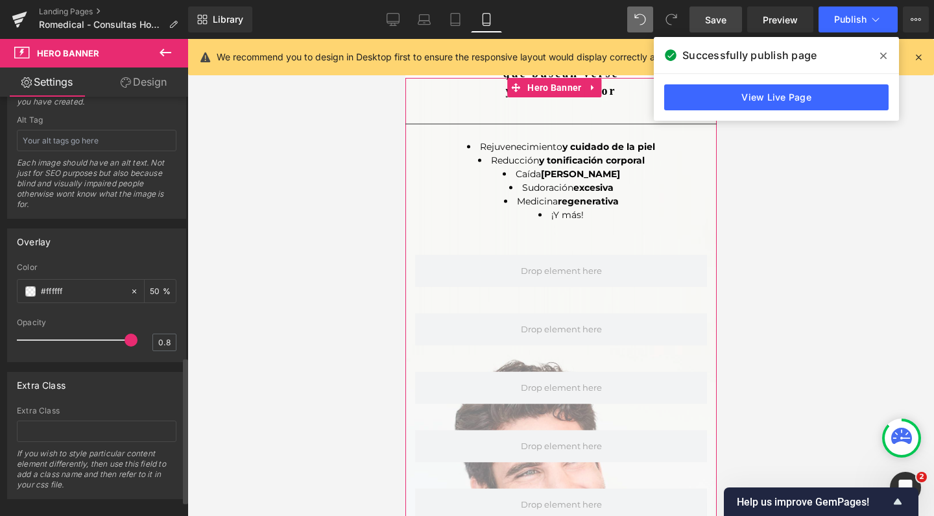
scroll to position [767, 0]
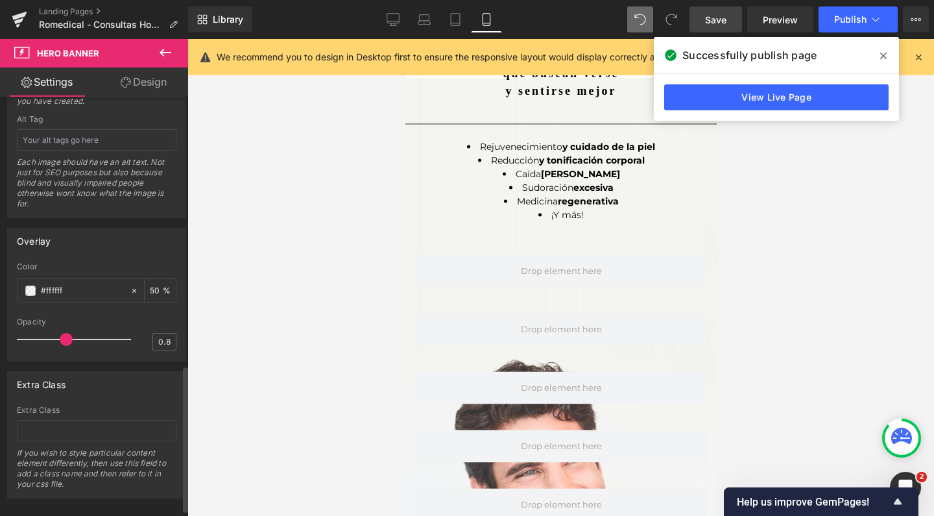
click at [69, 340] on div at bounding box center [77, 339] width 108 height 26
click at [57, 339] on div at bounding box center [77, 339] width 108 height 26
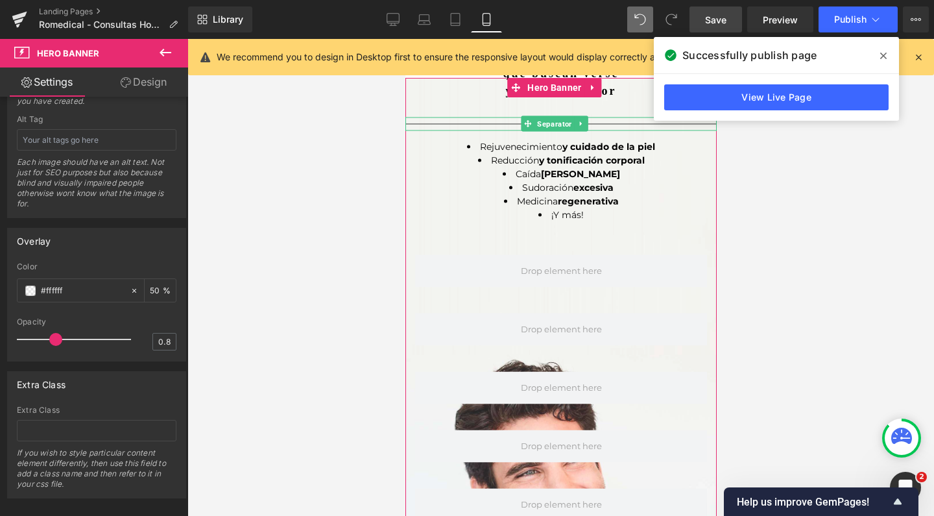
click at [715, 23] on span "Save" at bounding box center [715, 20] width 21 height 14
click at [858, 29] on button "Publish" at bounding box center [858, 19] width 79 height 26
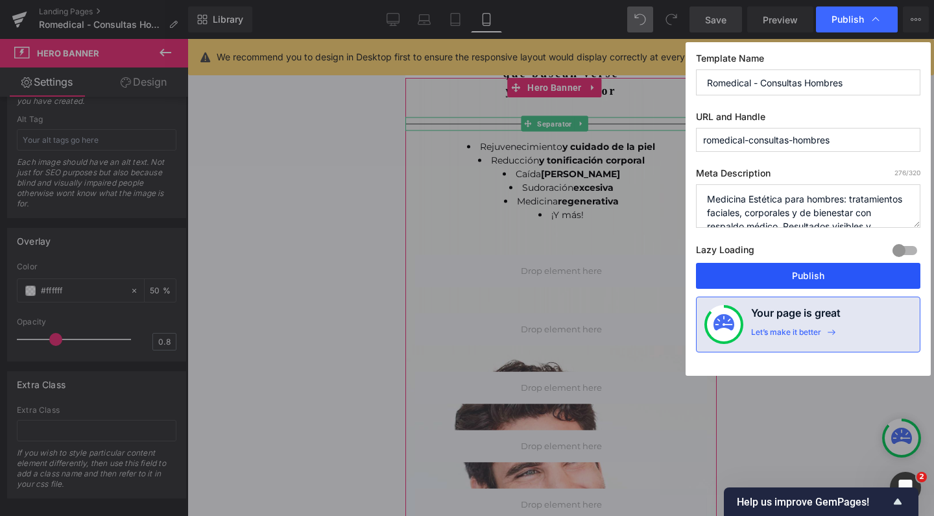
click at [813, 276] on button "Publish" at bounding box center [808, 276] width 224 height 26
